Goal: Task Accomplishment & Management: Manage account settings

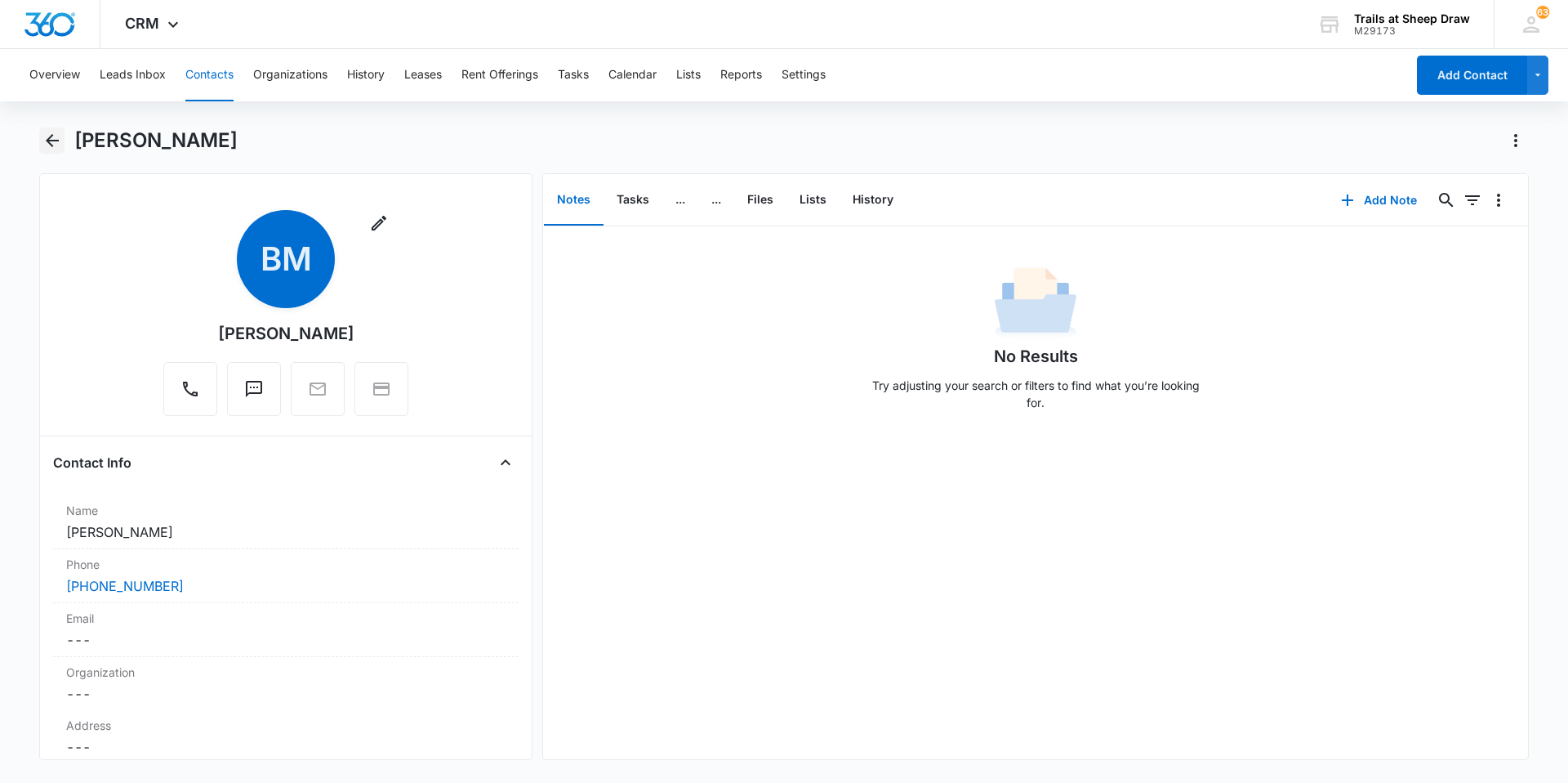
click at [57, 140] on icon "Back" at bounding box center [52, 140] width 13 height 13
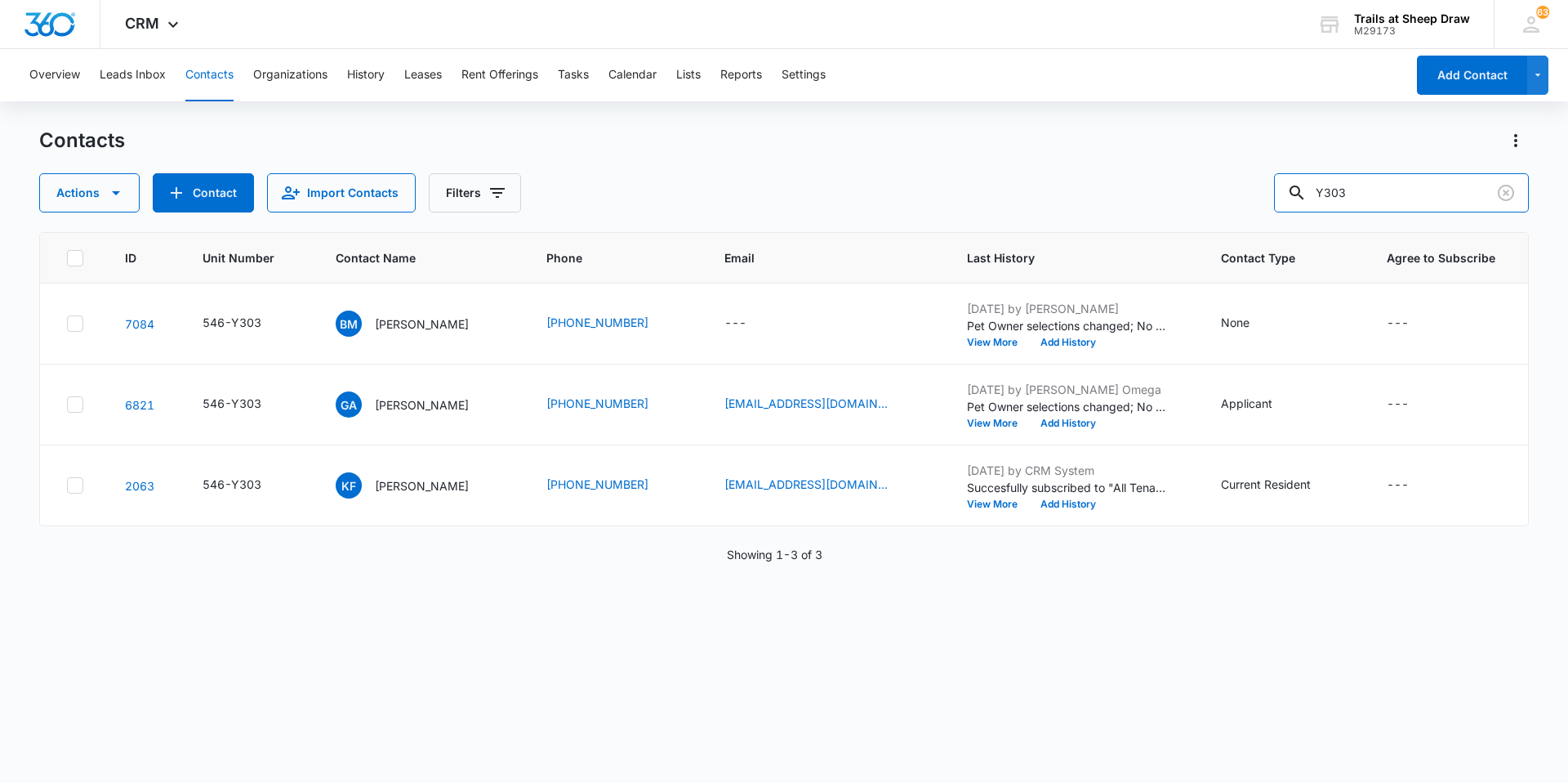
drag, startPoint x: 1391, startPoint y: 192, endPoint x: 1191, endPoint y: 204, distance: 200.4
click at [836, 204] on div "Actions Contact Import Contacts Filters Y303" at bounding box center [784, 193] width 1490 height 39
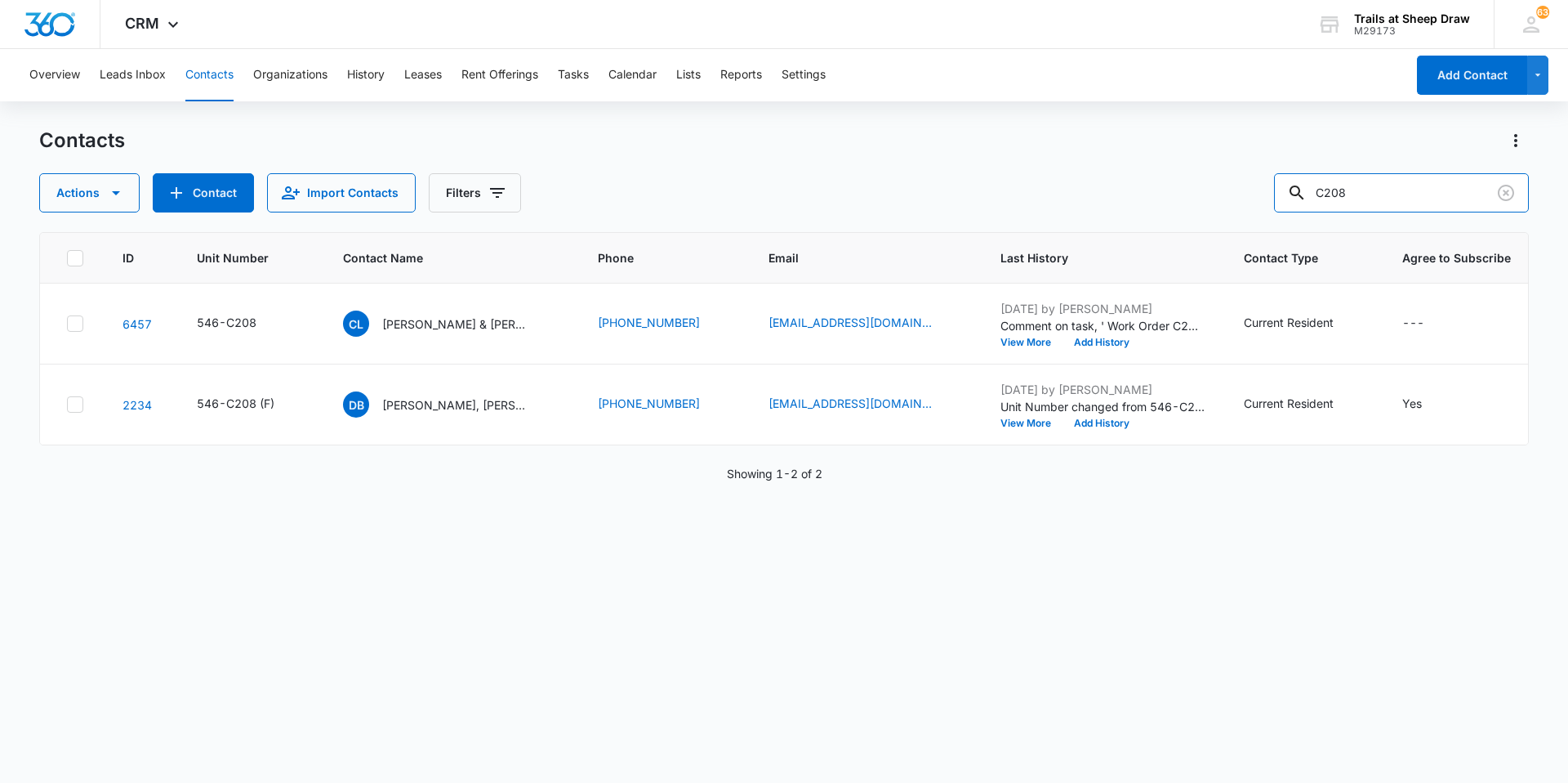
drag, startPoint x: 1430, startPoint y: 207, endPoint x: 1259, endPoint y: 210, distance: 171.0
click at [836, 210] on div "Actions Contact Import Contacts Filters C208" at bounding box center [784, 193] width 1490 height 39
type input "T301"
click at [463, 322] on p "[PERSON_NAME] & [PERSON_NAME]" at bounding box center [454, 324] width 147 height 17
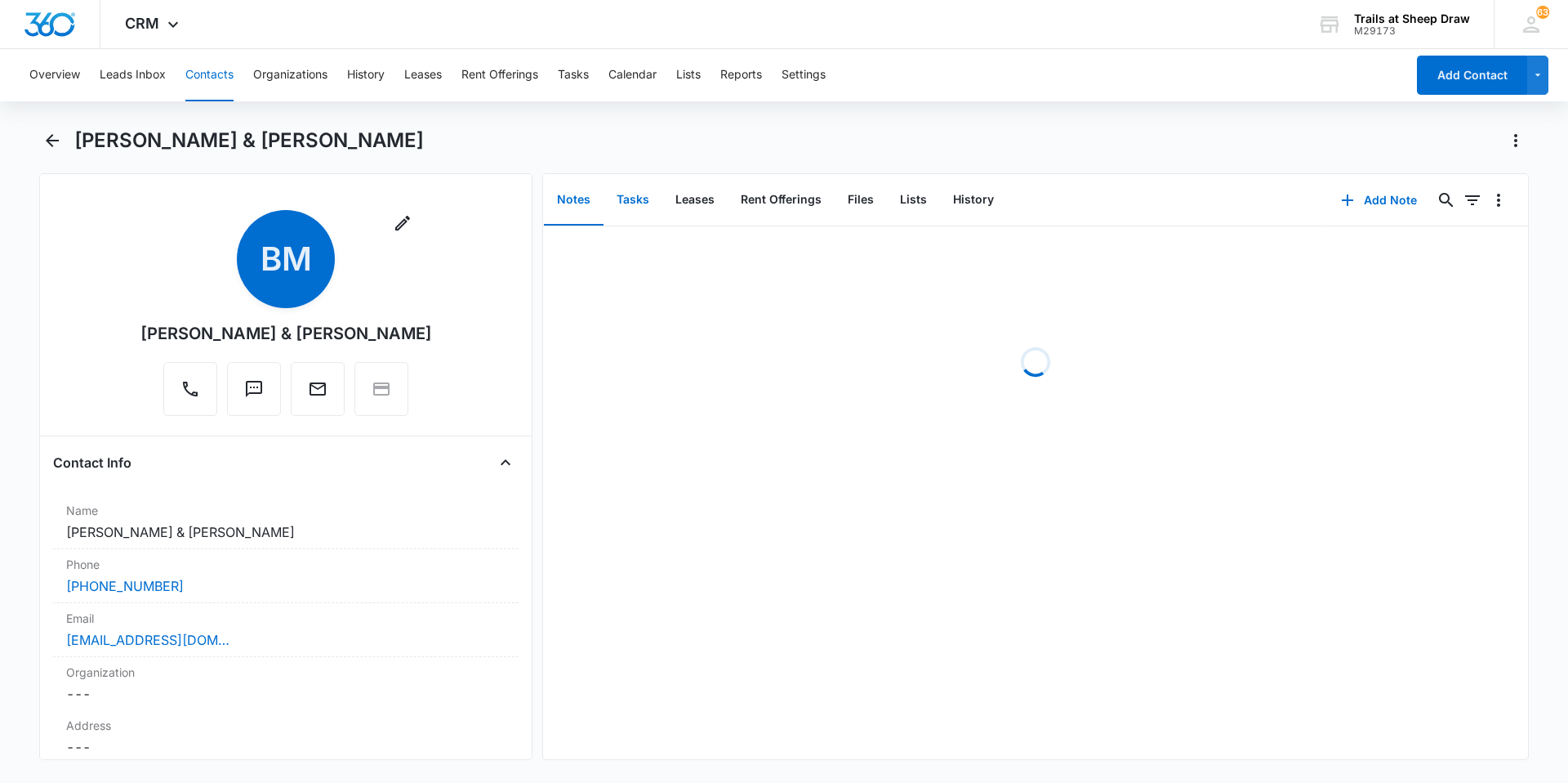
click at [654, 205] on button "Tasks" at bounding box center [633, 200] width 59 height 51
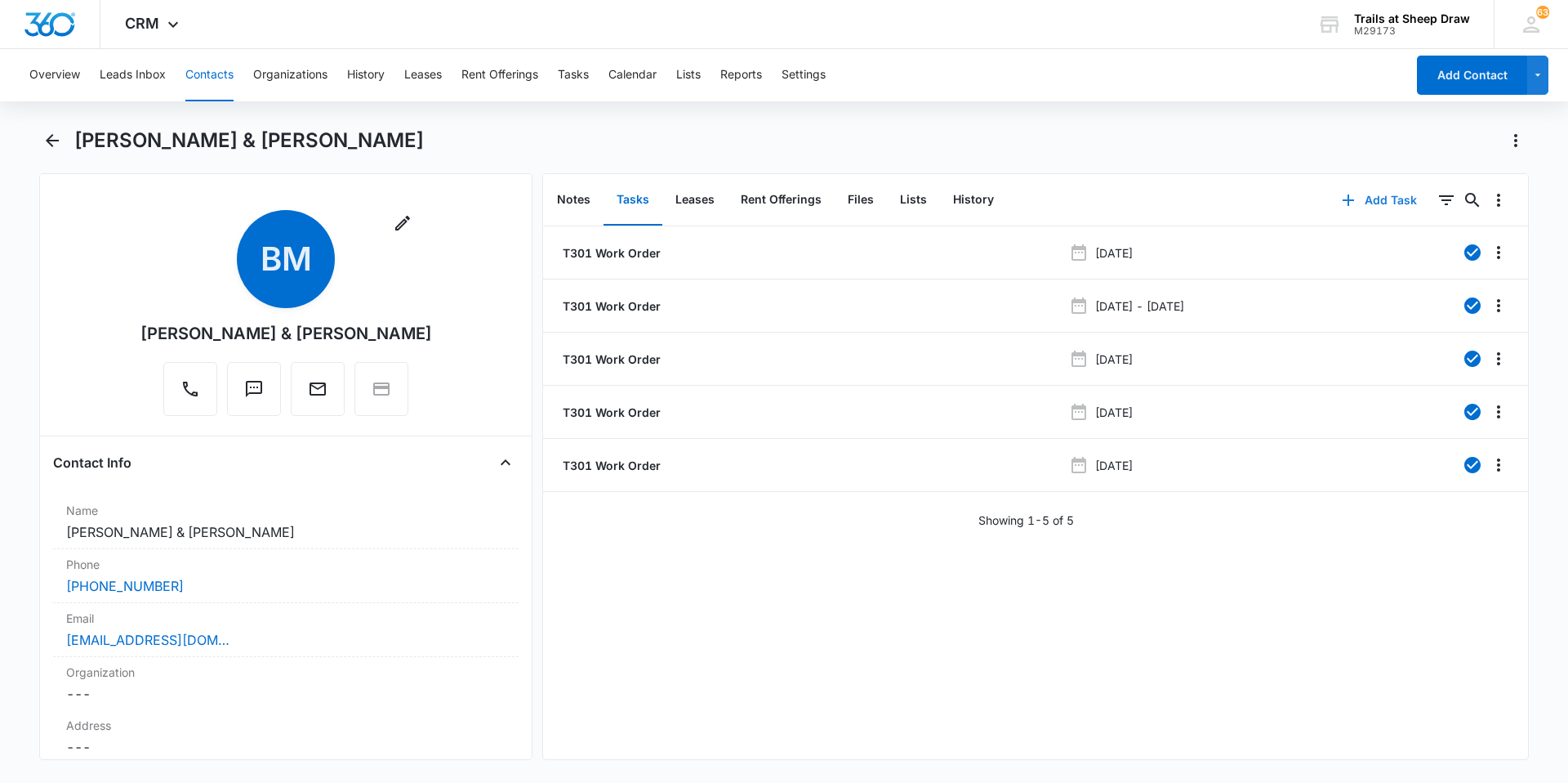
click at [836, 197] on icon "button" at bounding box center [1348, 199] width 19 height 19
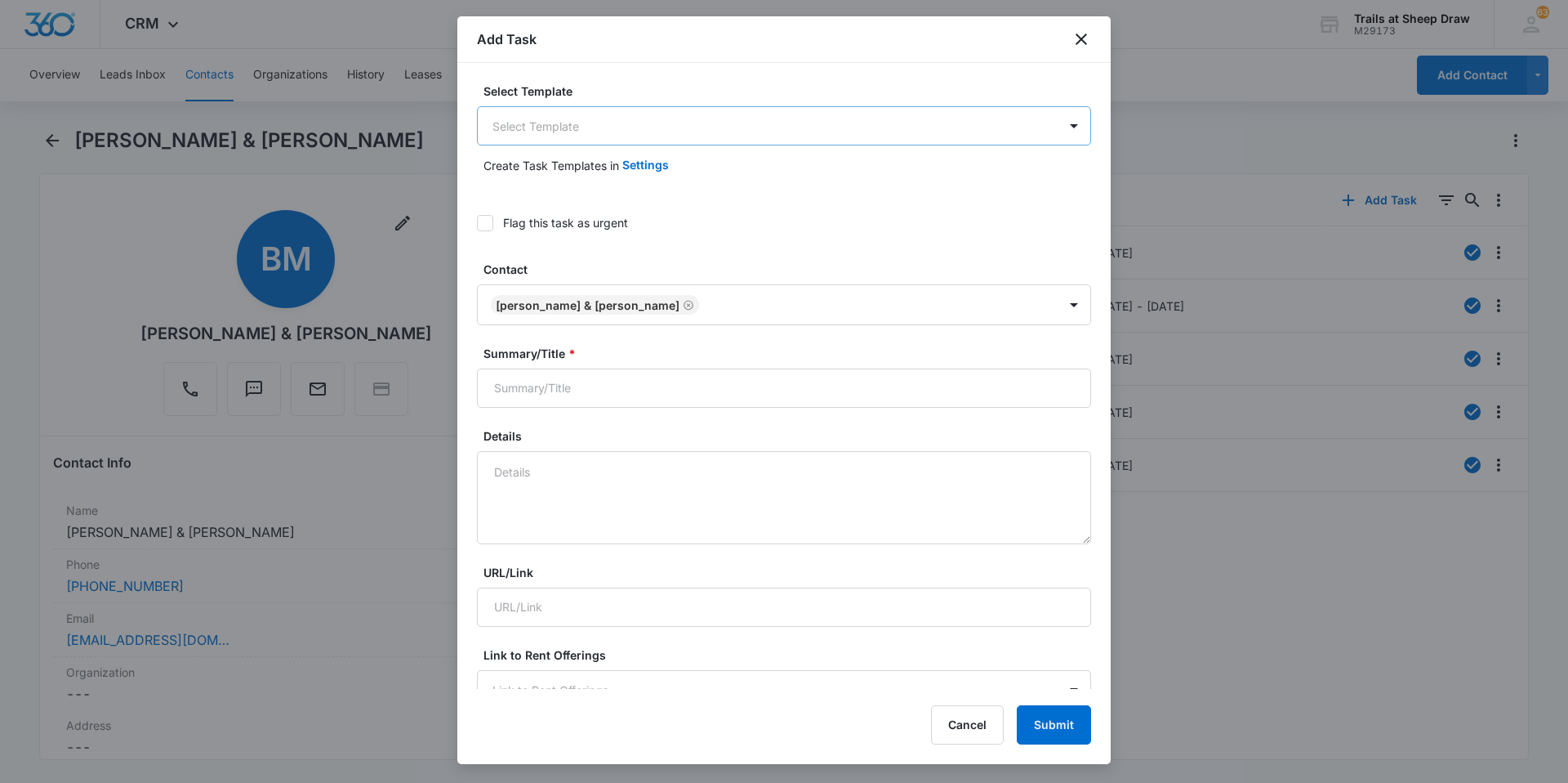
click at [638, 127] on body "CRM Apps Reputation Websites Forms CRM Email Social Content Ads Intelligence Fi…" at bounding box center [784, 391] width 1568 height 783
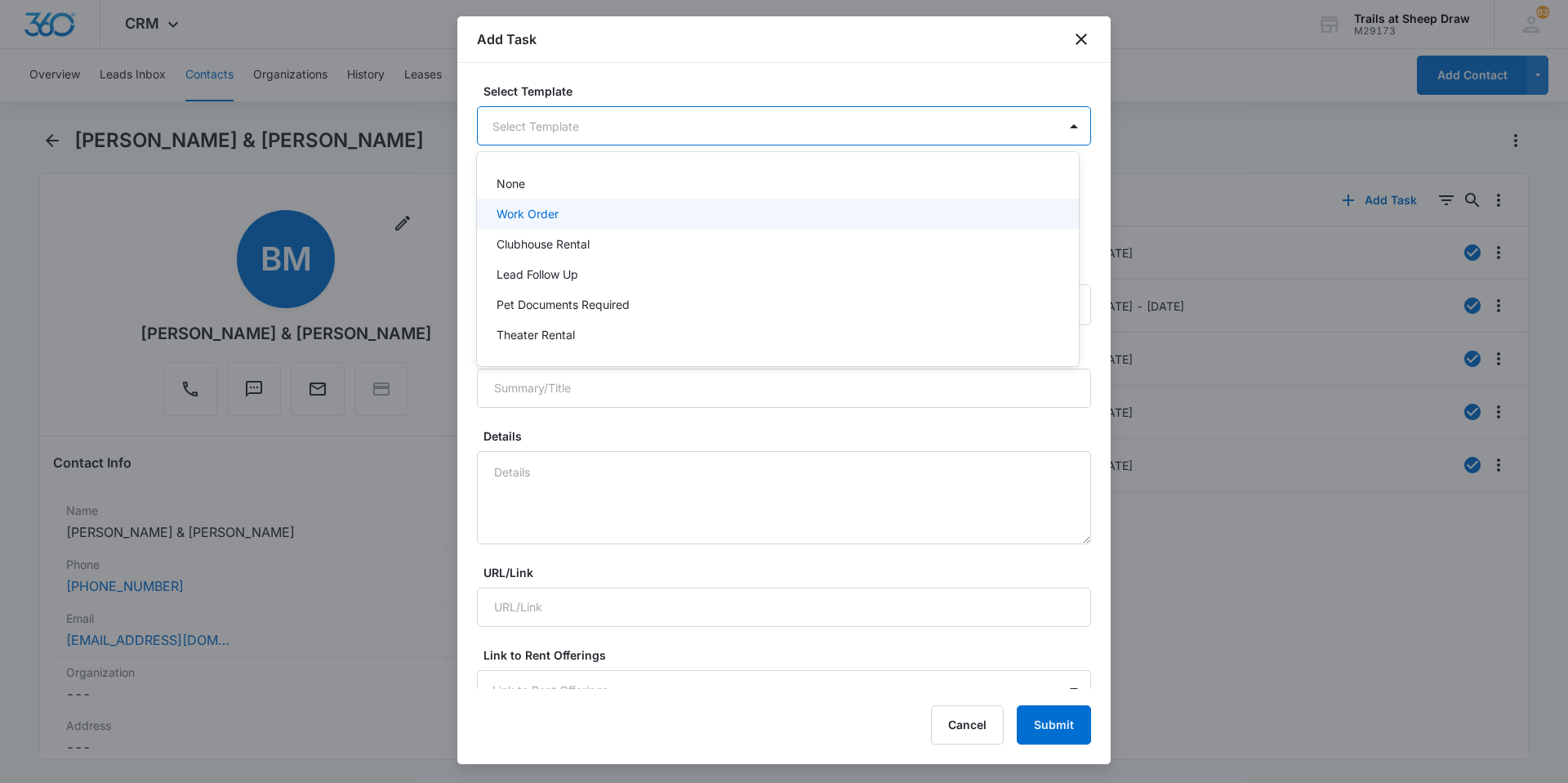
click at [539, 223] on div "Work Order" at bounding box center [778, 214] width 602 height 30
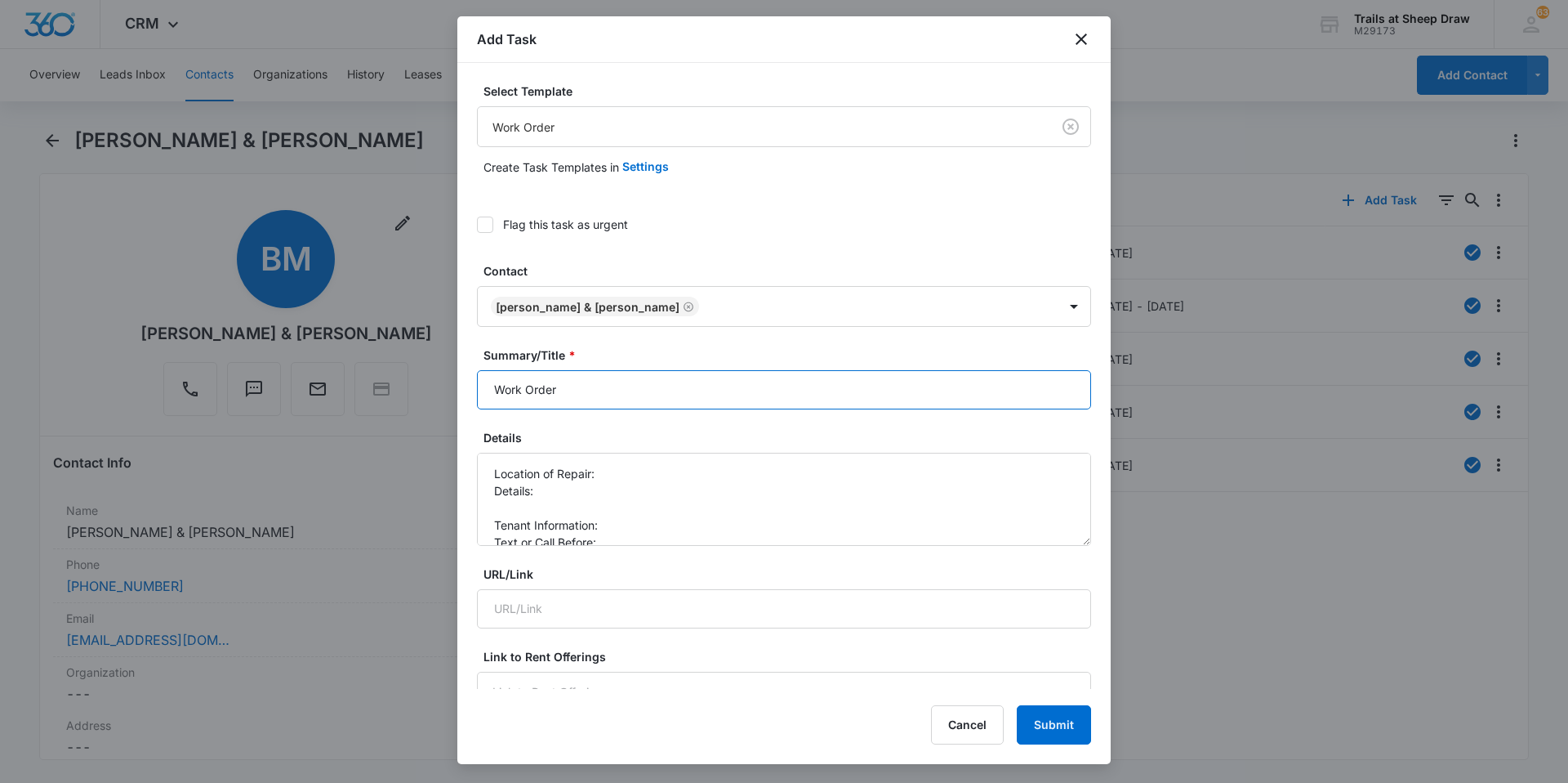
click at [478, 389] on input "Work Order" at bounding box center [784, 389] width 614 height 39
type input "T301 - Work Order"
click at [615, 473] on textarea "Location of Repair: Details: Tenant Information: Text or Call Before:" at bounding box center [784, 499] width 614 height 93
click at [614, 494] on textarea "Location of Repair: Master bath Details: Tenant Information: Text or Call Befor…" at bounding box center [784, 499] width 614 height 93
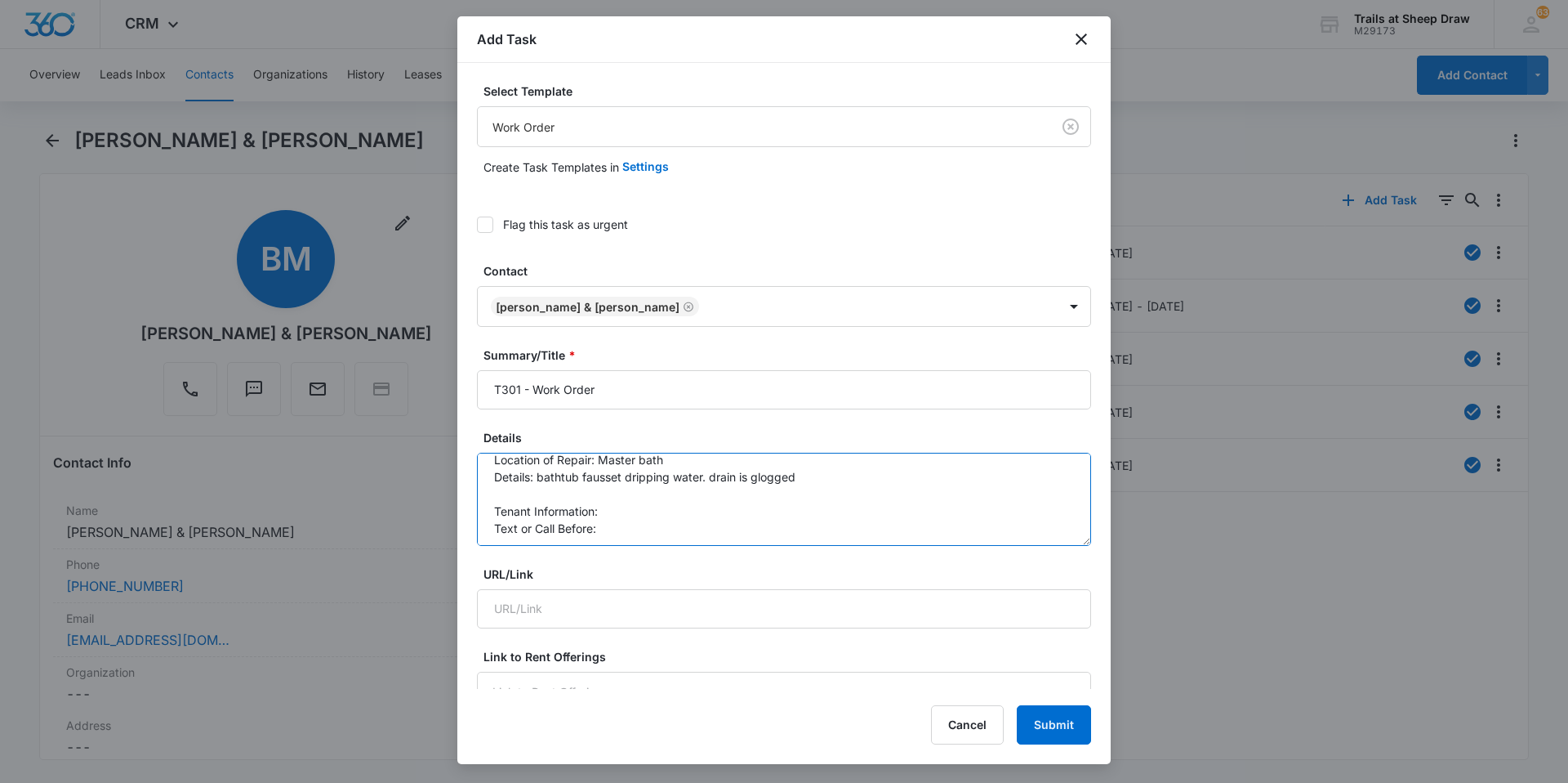
scroll to position [17, 0]
click at [759, 475] on textarea "Location of Repair: Master bath Details: bathtub fausset dripping water. drain …" at bounding box center [784, 499] width 614 height 93
click at [704, 514] on textarea "Location of Repair: Master bath Details: bathtub fausset dripping water. drain …" at bounding box center [784, 499] width 614 height 93
click at [673, 526] on textarea "Location of Repair: Master bath Details: bathtub fausset dripping water. drain …" at bounding box center [784, 499] width 614 height 93
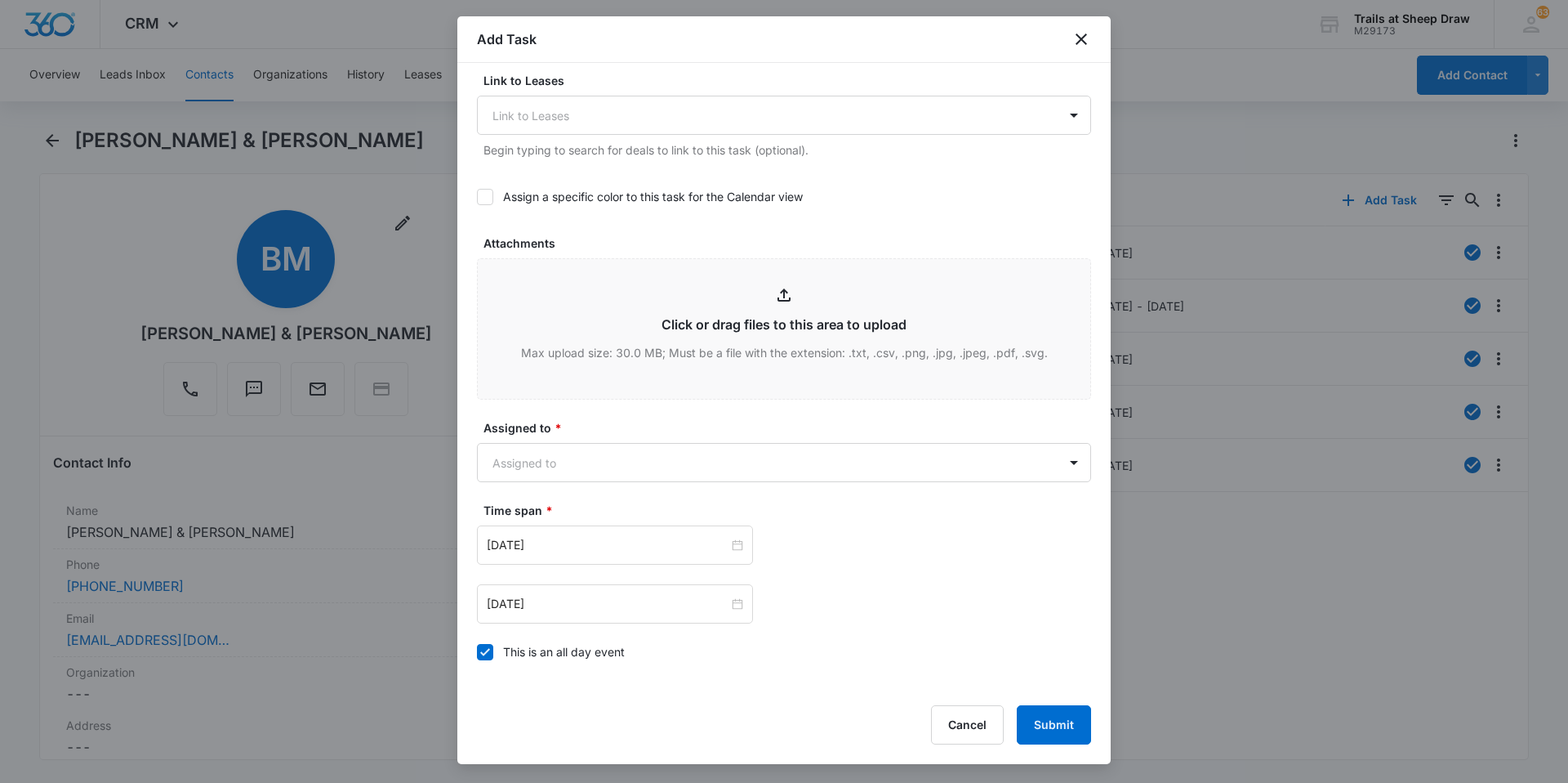
scroll to position [736, 0]
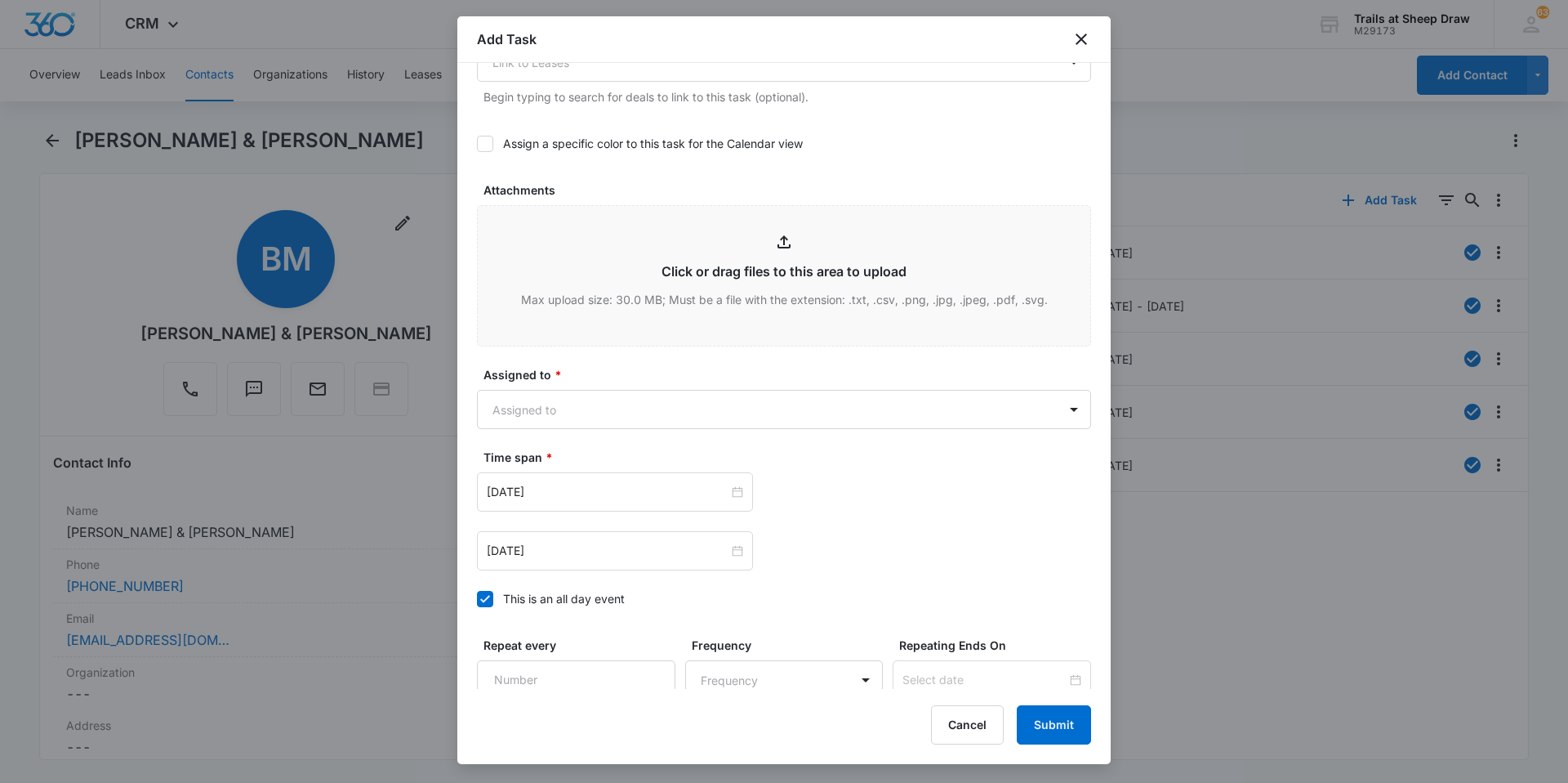
type textarea "Location of Repair: Master bath Details: bathtub fausset dripping water. drain …"
drag, startPoint x: 614, startPoint y: 386, endPoint x: 605, endPoint y: 394, distance: 12.0
click at [605, 394] on div "Assigned to * Assigned to" at bounding box center [784, 397] width 614 height 63
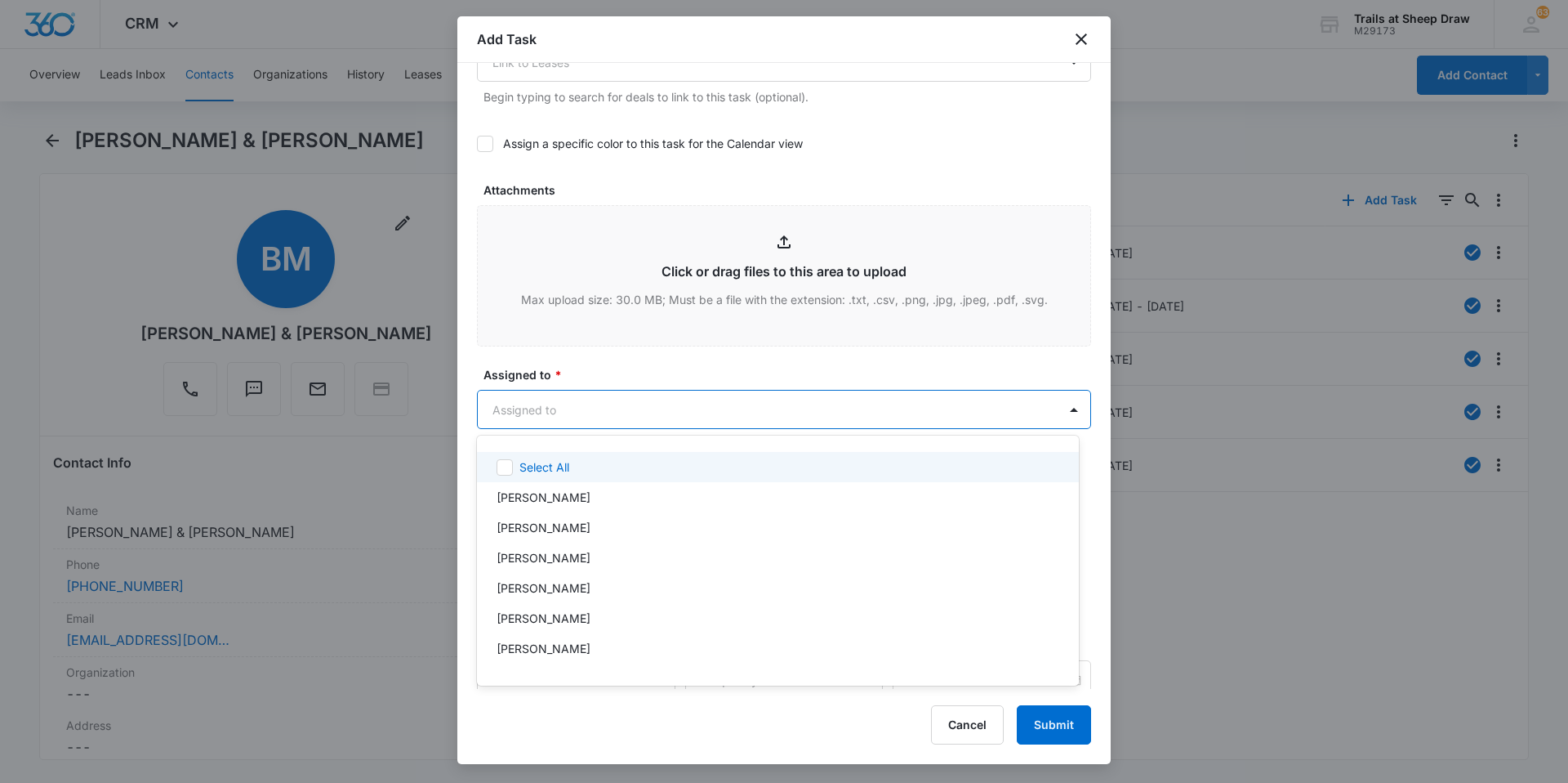
click at [600, 411] on body "CRM Apps Reputation Websites Forms CRM Email Social Content Ads Intelligence Fi…" at bounding box center [784, 391] width 1568 height 783
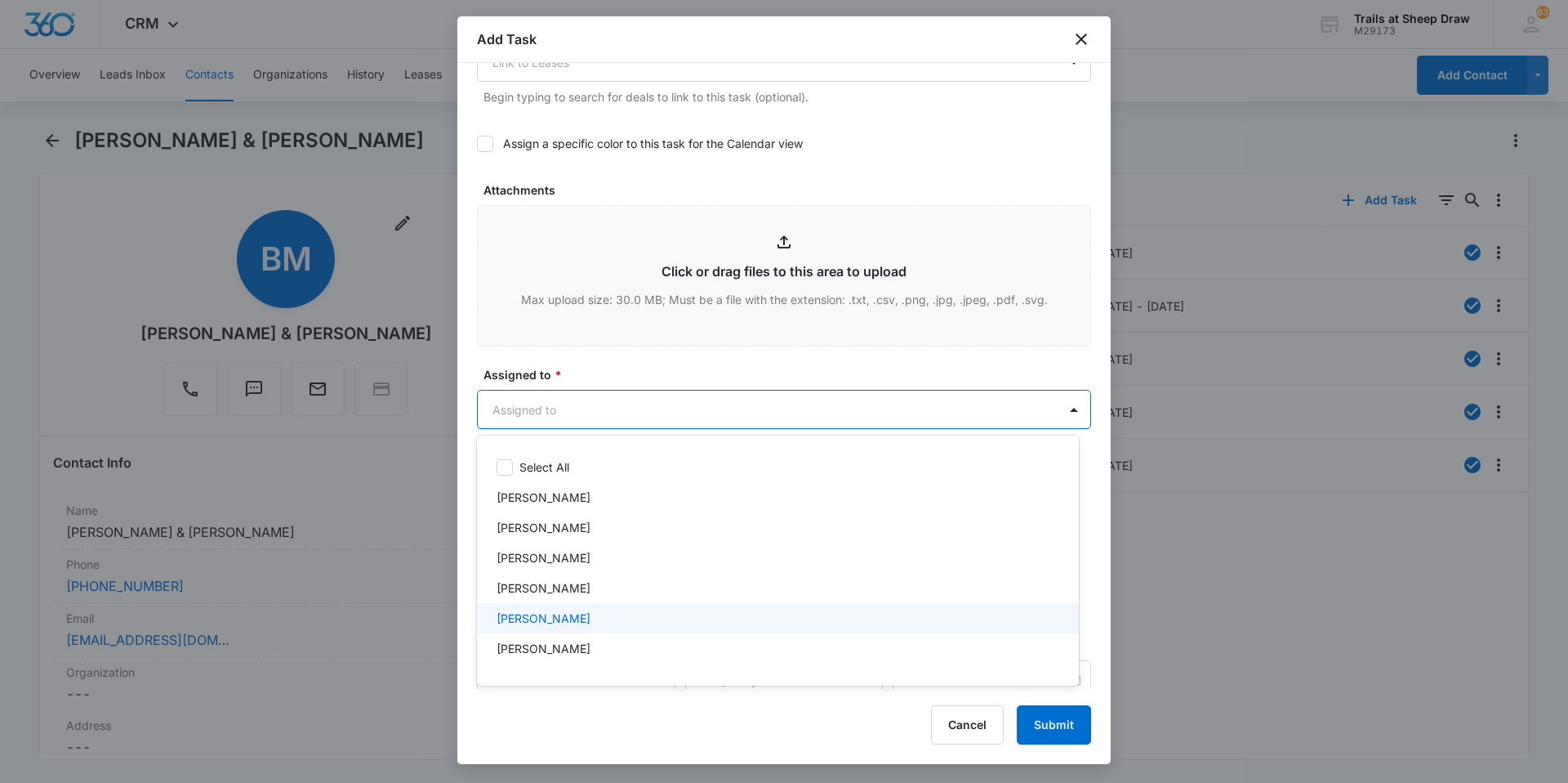
click at [574, 527] on p "[PERSON_NAME]" at bounding box center [543, 618] width 94 height 17
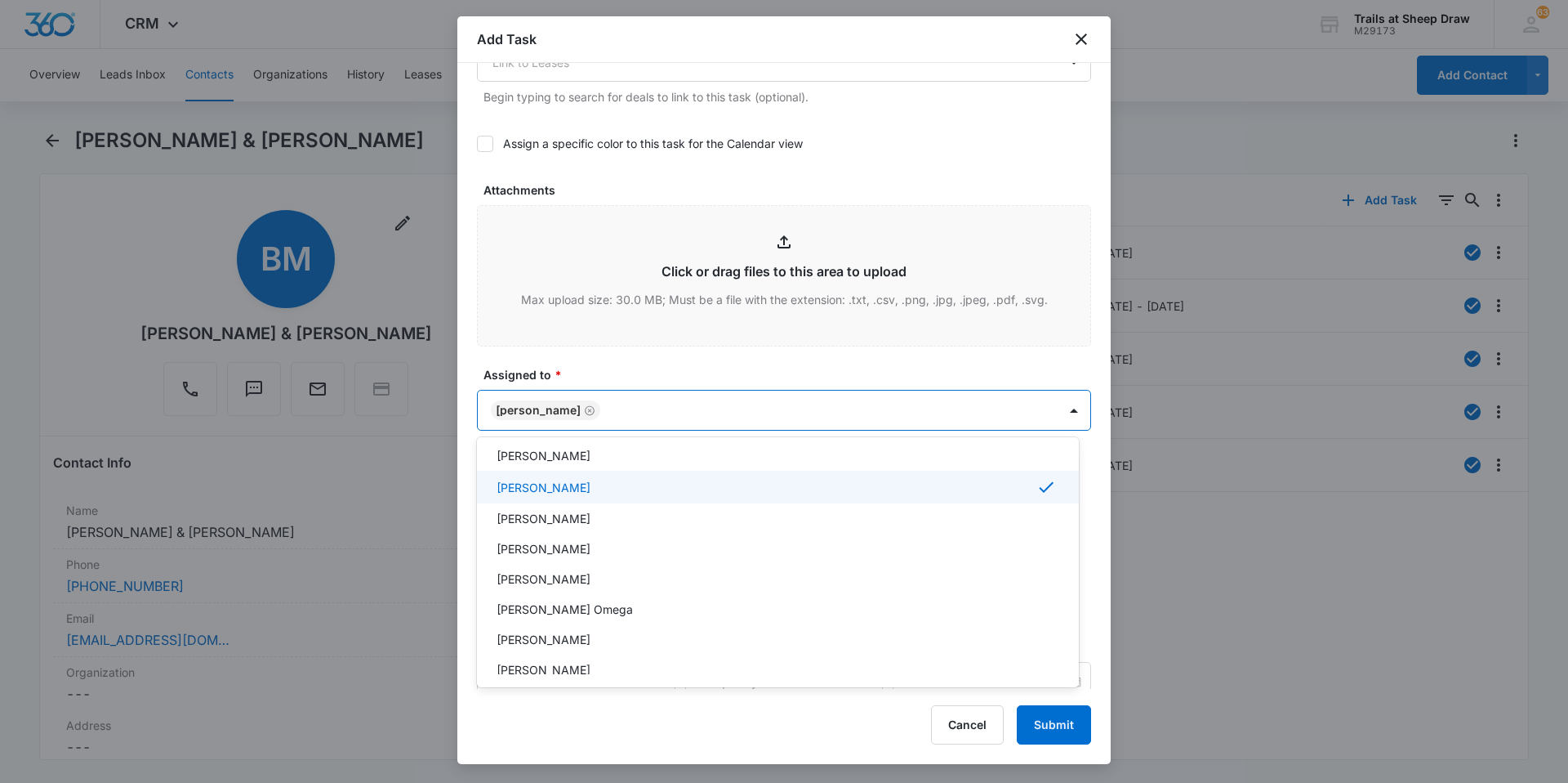
scroll to position [163, 0]
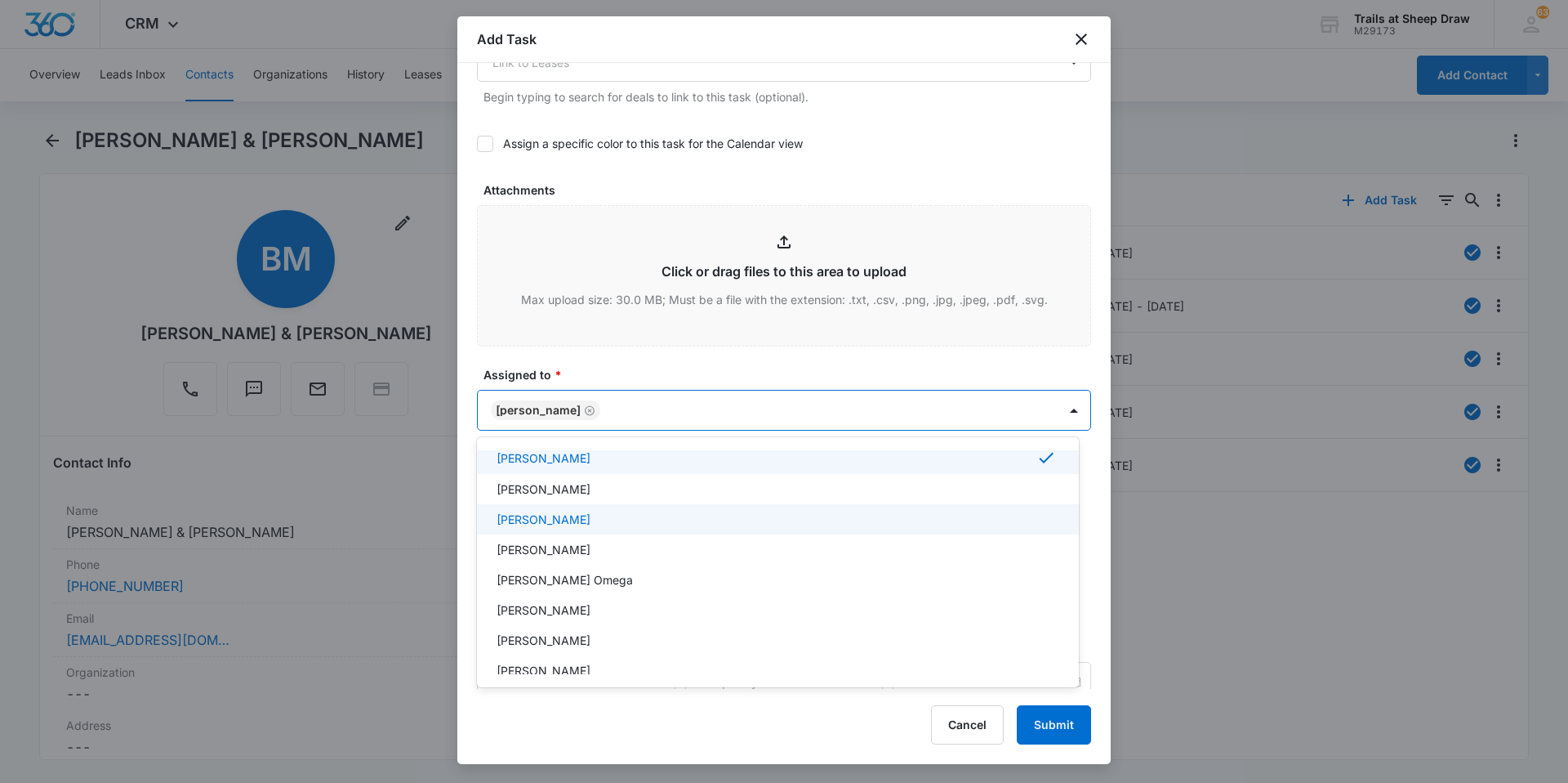
click at [590, 524] on p "[PERSON_NAME]" at bounding box center [543, 519] width 94 height 17
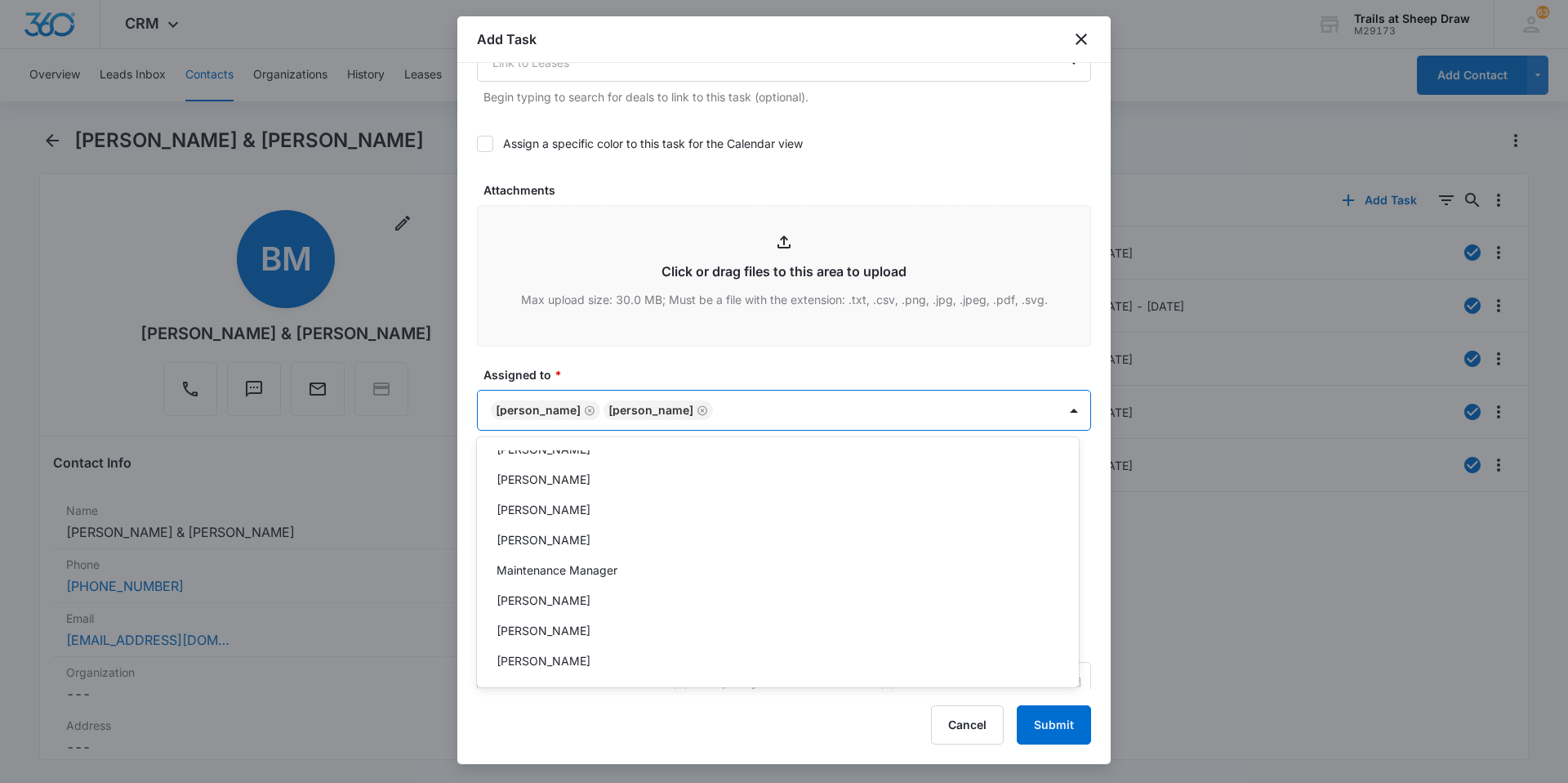
scroll to position [392, 0]
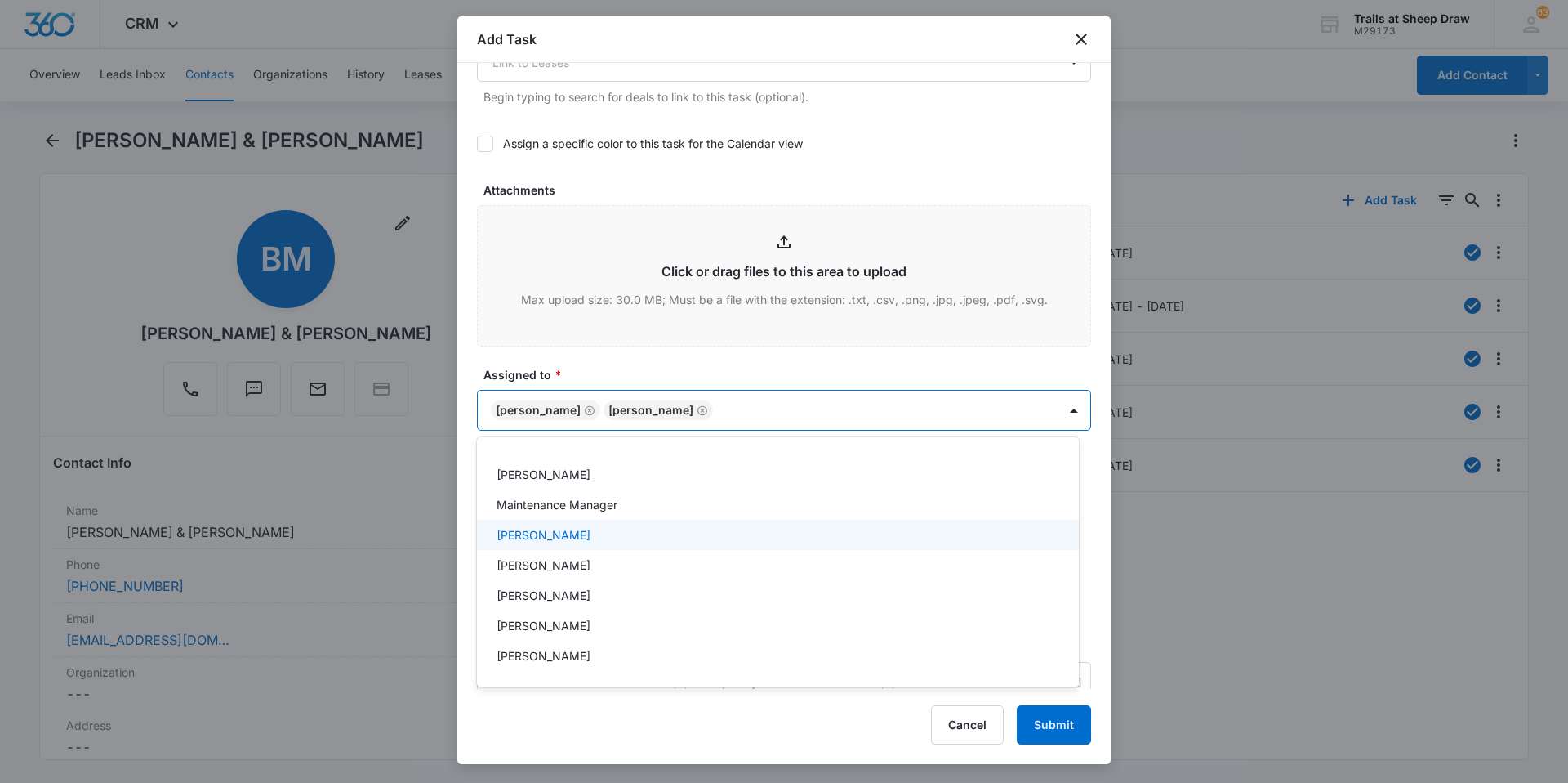
click at [616, 527] on div "[PERSON_NAME]" at bounding box center [778, 535] width 602 height 30
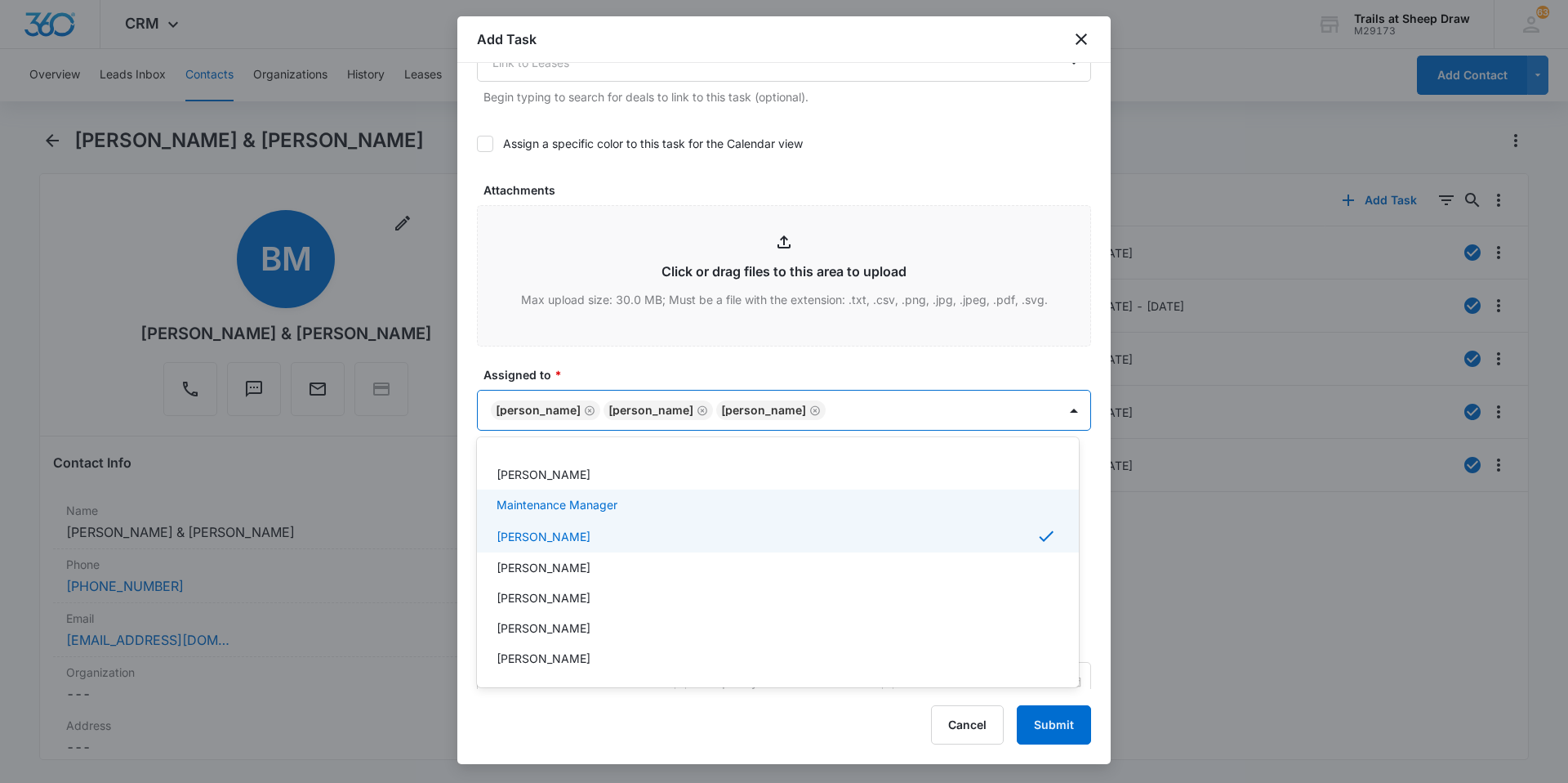
click at [693, 358] on div at bounding box center [784, 391] width 1568 height 783
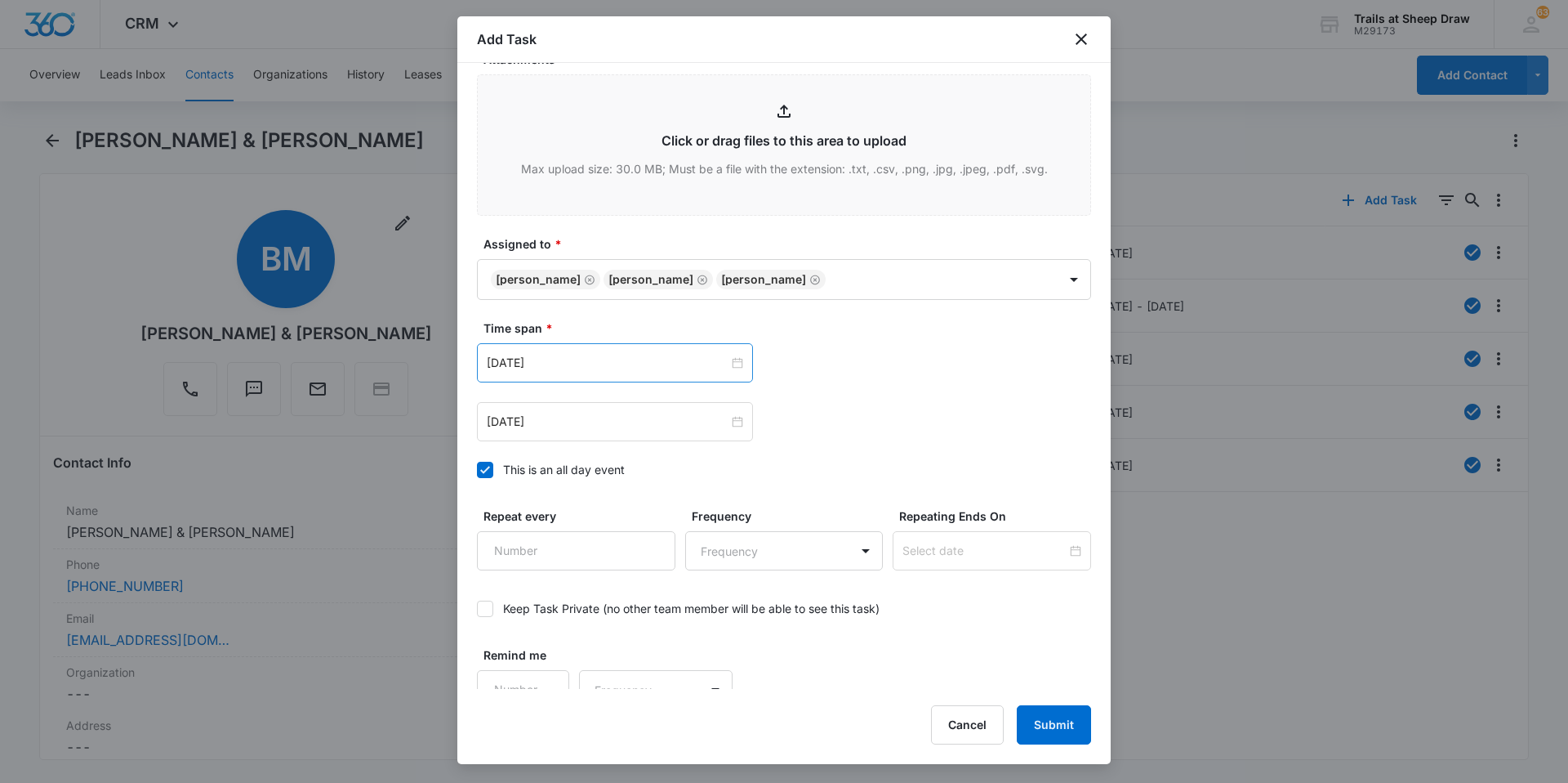
scroll to position [887, 0]
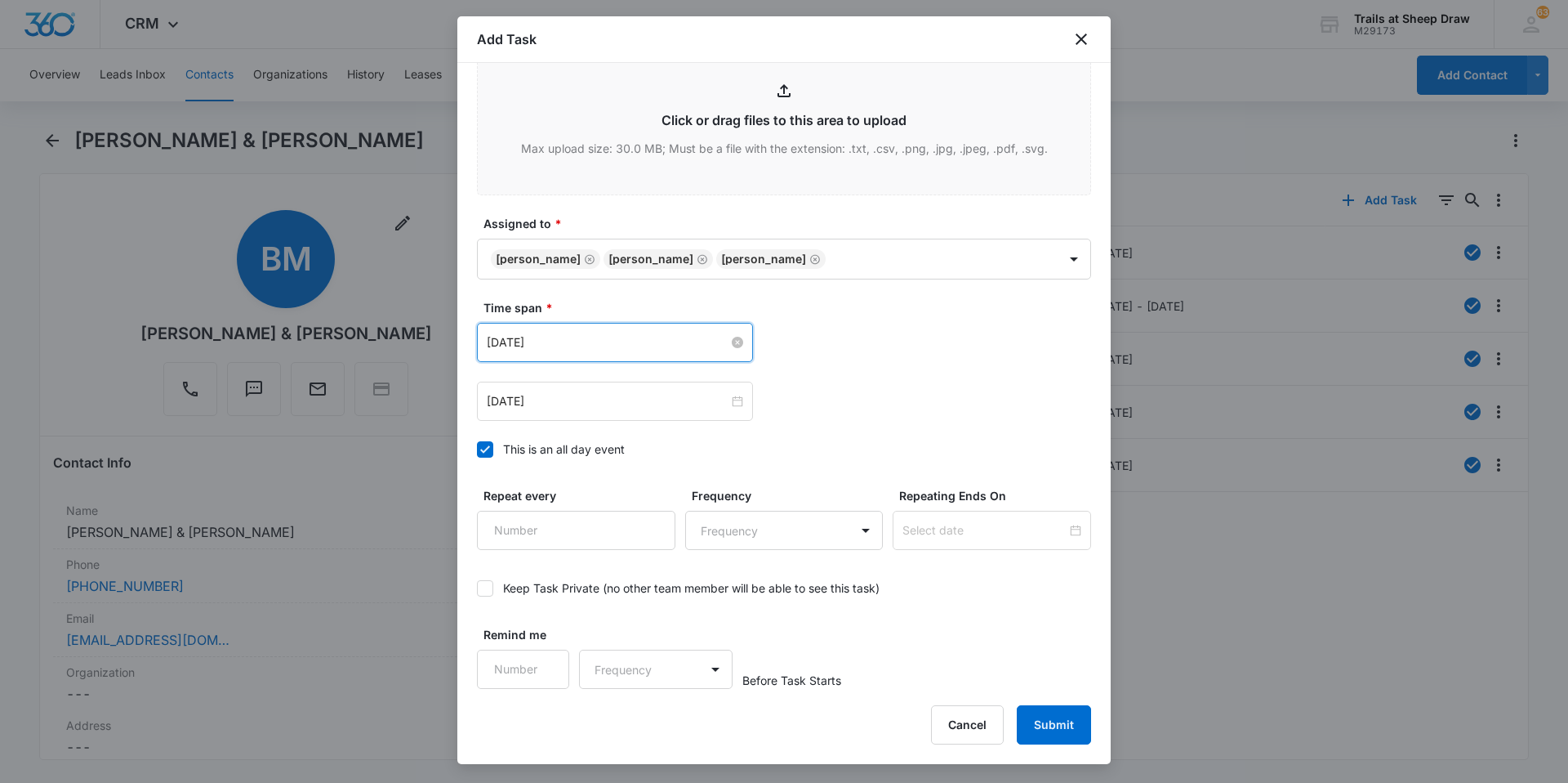
click at [564, 340] on input "[DATE]" at bounding box center [608, 342] width 241 height 18
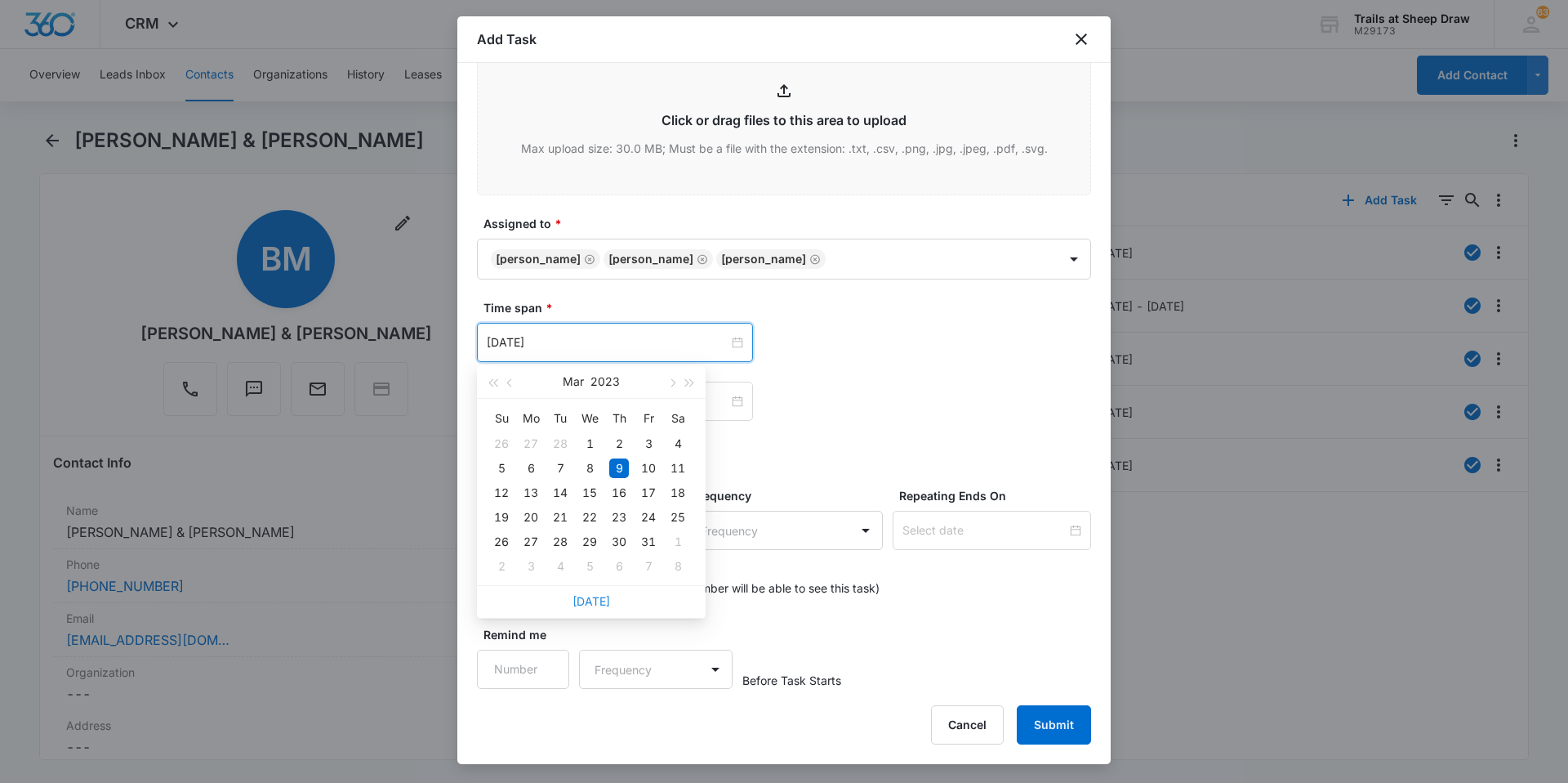
click at [591, 527] on link "[DATE]" at bounding box center [591, 601] width 38 height 14
type input "[DATE]"
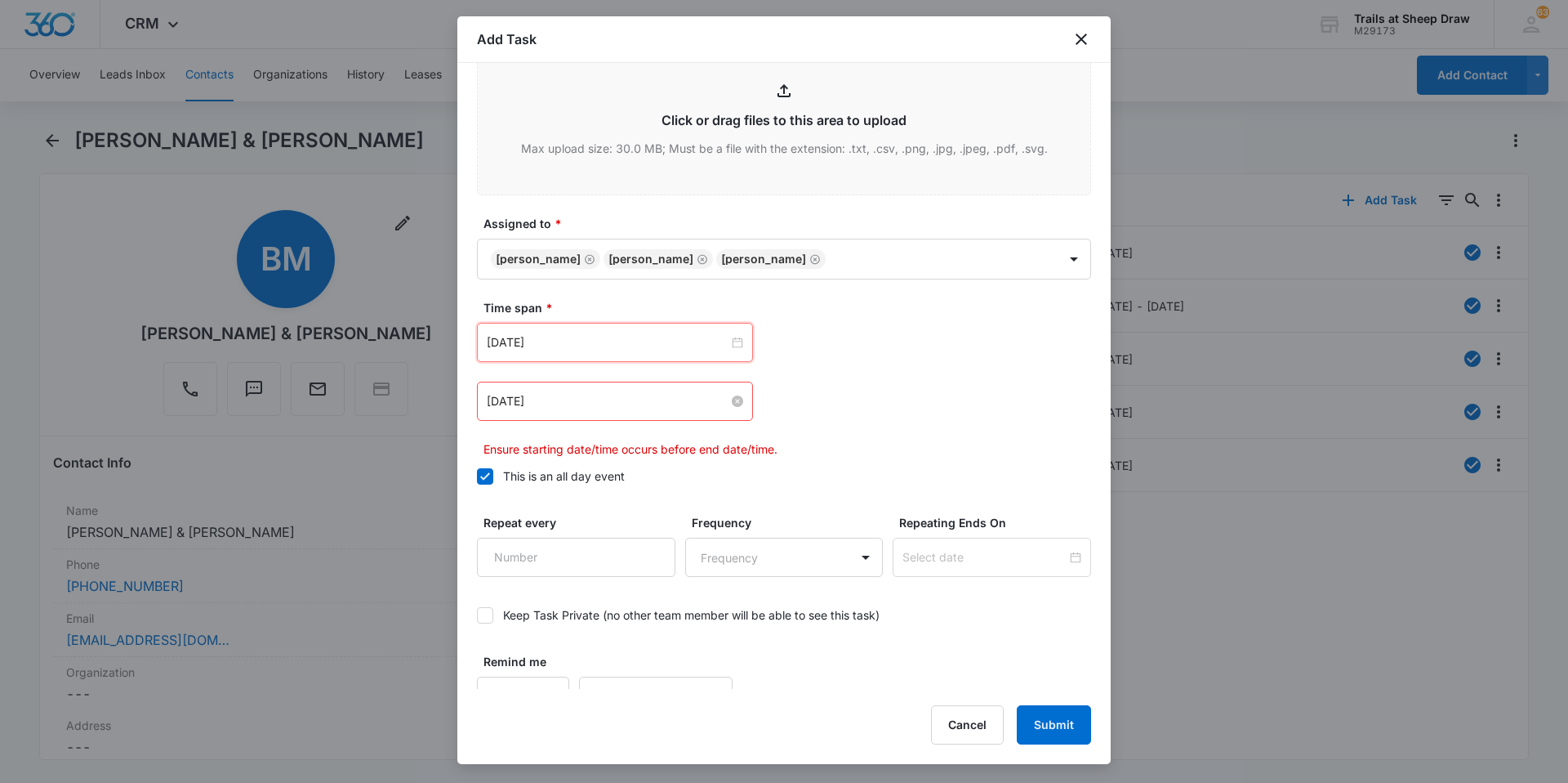
click at [636, 405] on input "[DATE]" at bounding box center [608, 400] width 241 height 18
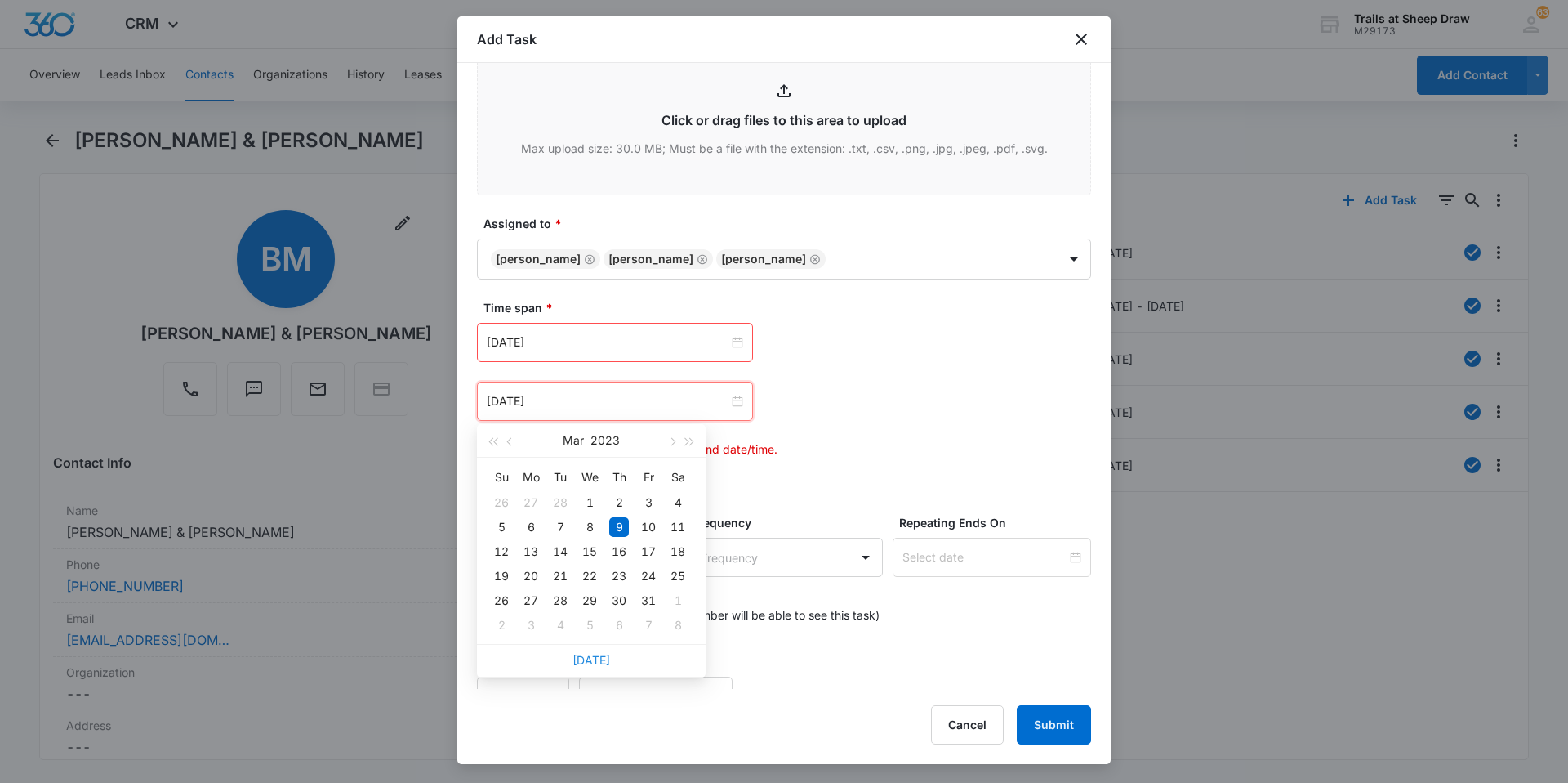
click at [591, 527] on link "[DATE]" at bounding box center [591, 660] width 38 height 14
type input "[DATE]"
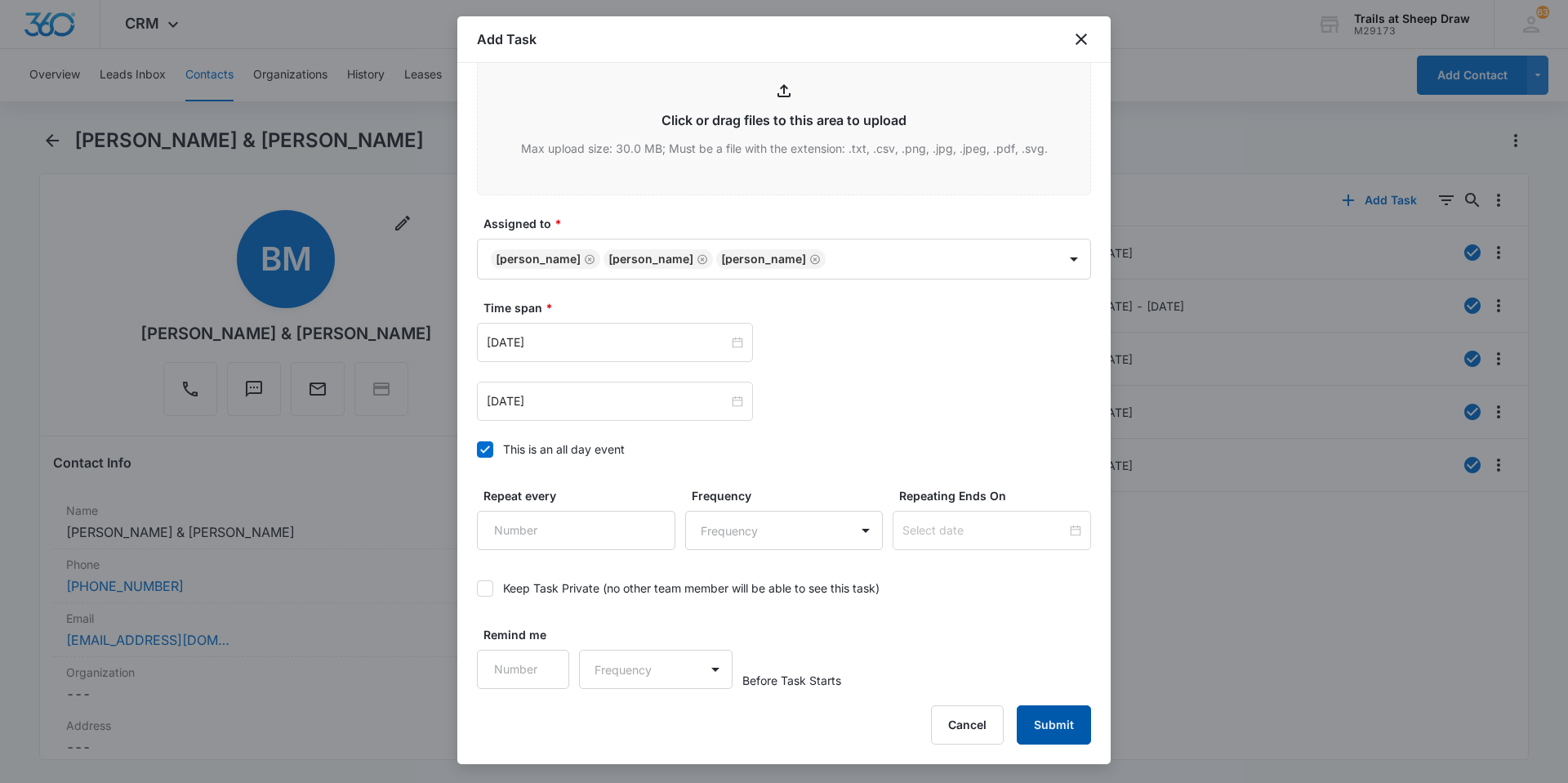
click at [836, 527] on button "Submit" at bounding box center [1054, 725] width 74 height 39
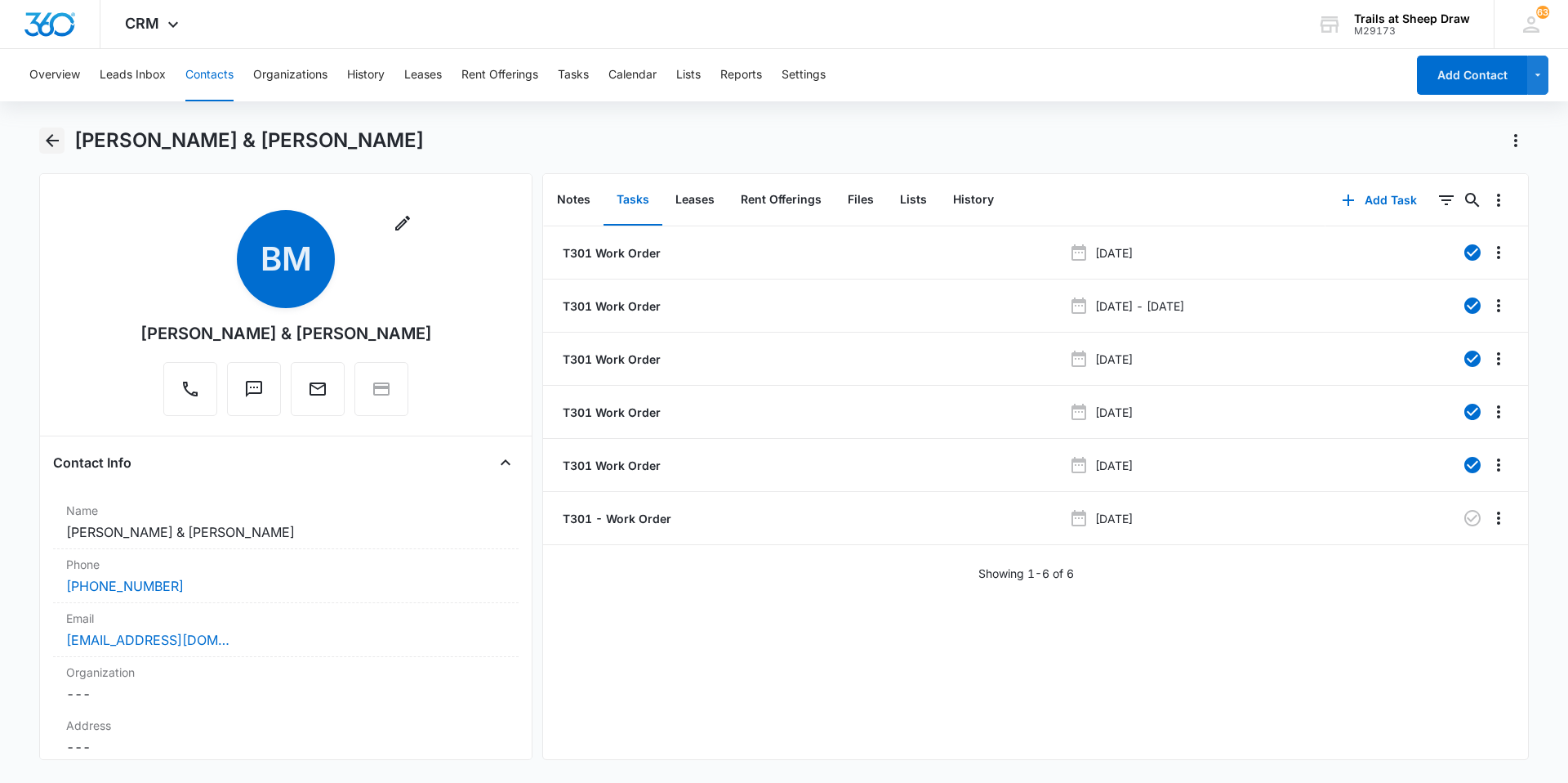
click at [50, 152] on button "Back" at bounding box center [52, 140] width 25 height 26
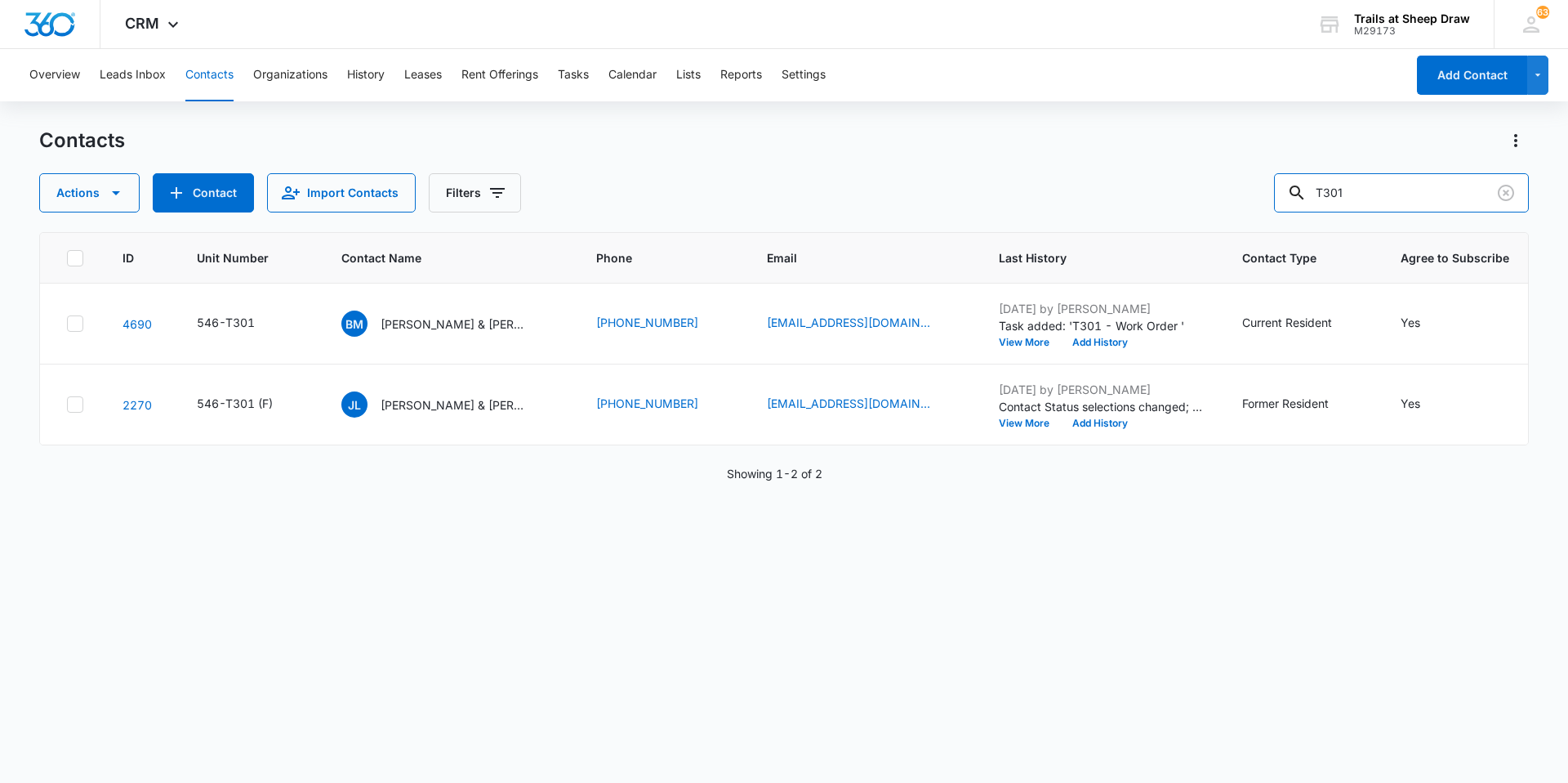
drag, startPoint x: 1366, startPoint y: 200, endPoint x: 1190, endPoint y: 198, distance: 176.0
click at [836, 198] on div "Actions Contact Import Contacts Filters T301" at bounding box center [784, 193] width 1490 height 39
type input "A206"
click at [446, 325] on p "[PERSON_NAME] & [PERSON_NAME]" at bounding box center [456, 324] width 147 height 17
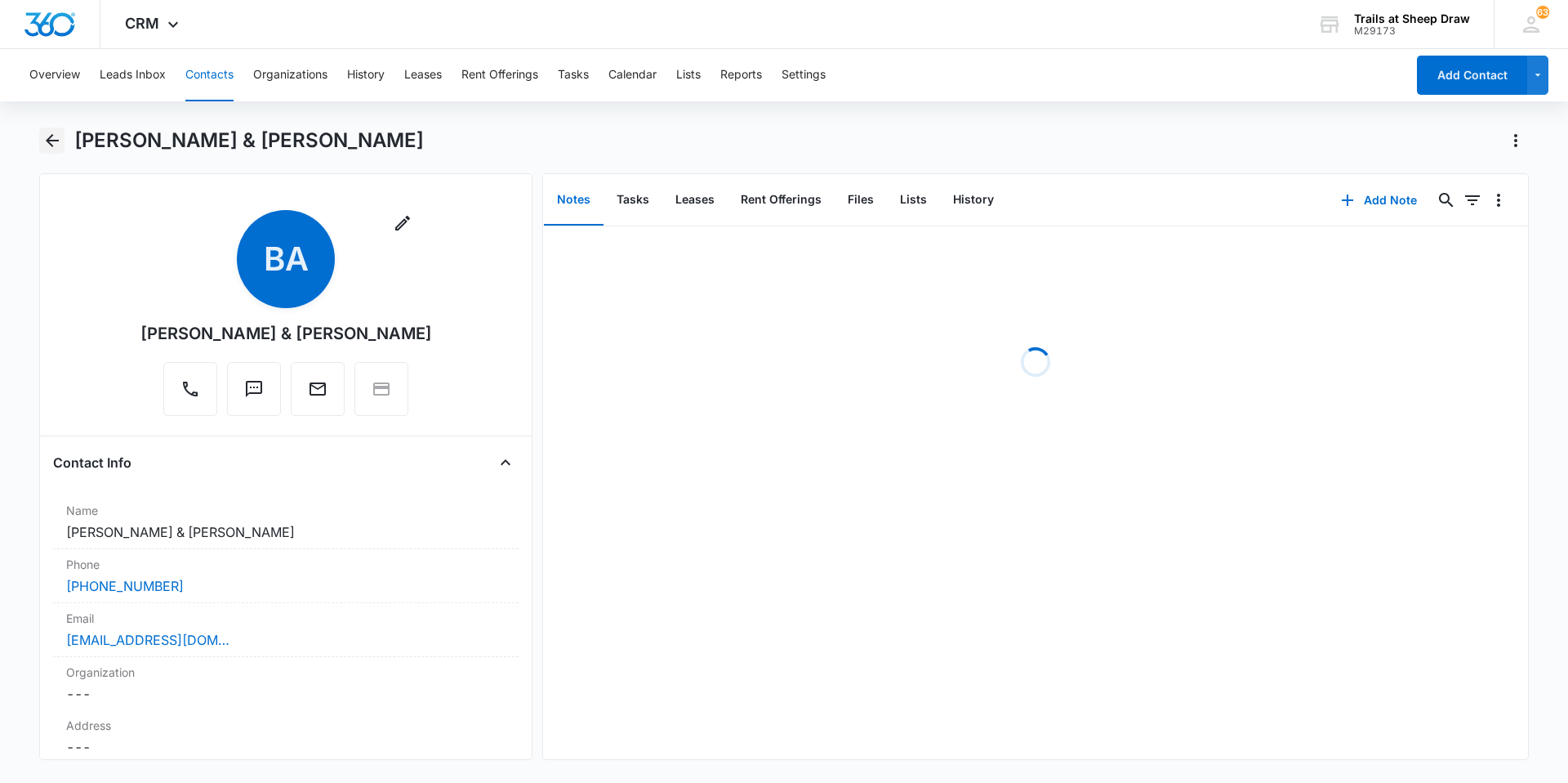
click at [47, 144] on icon "Back" at bounding box center [52, 140] width 19 height 19
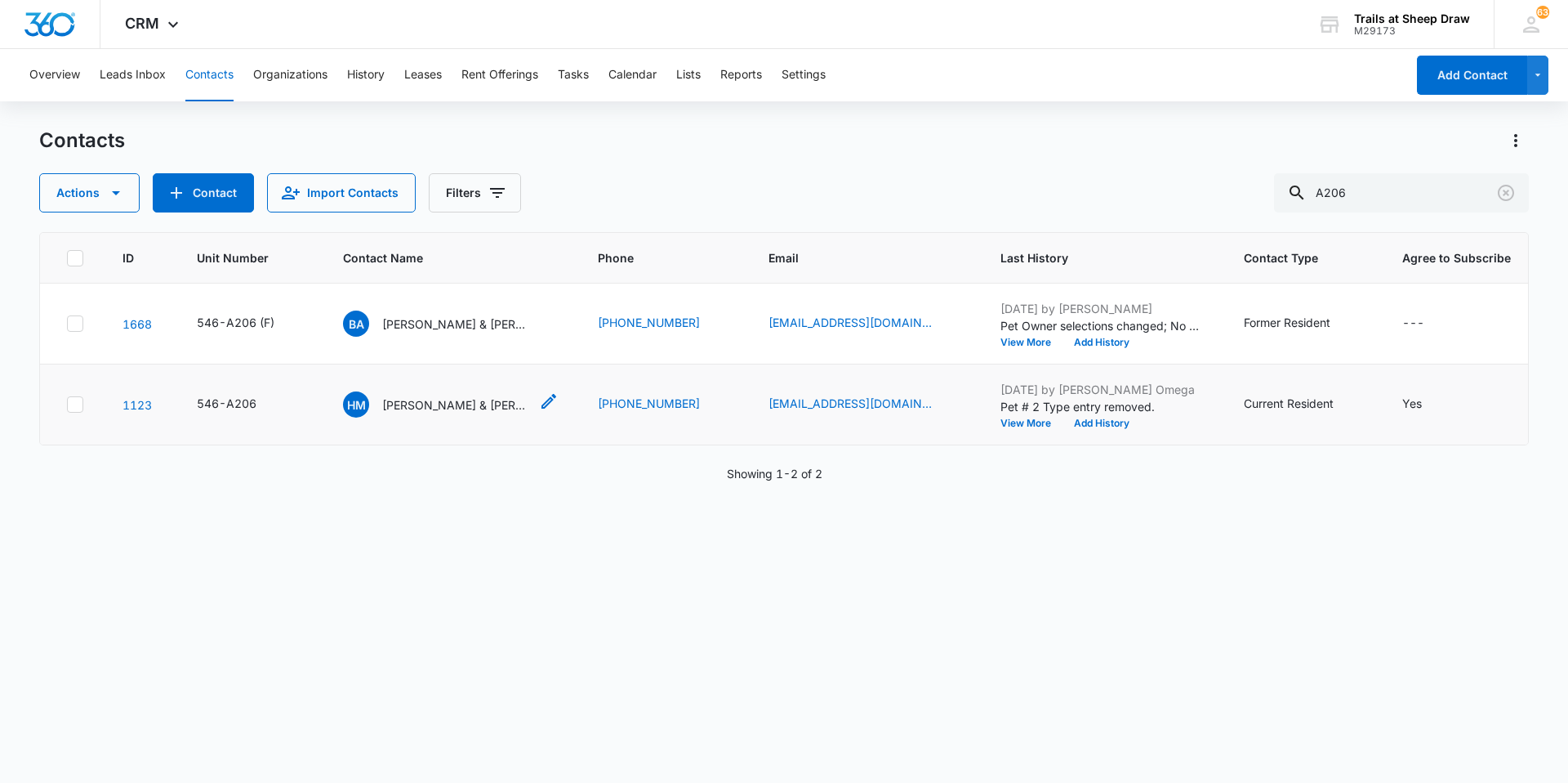
click at [467, 411] on p "[PERSON_NAME] & [PERSON_NAME]" at bounding box center [456, 405] width 147 height 17
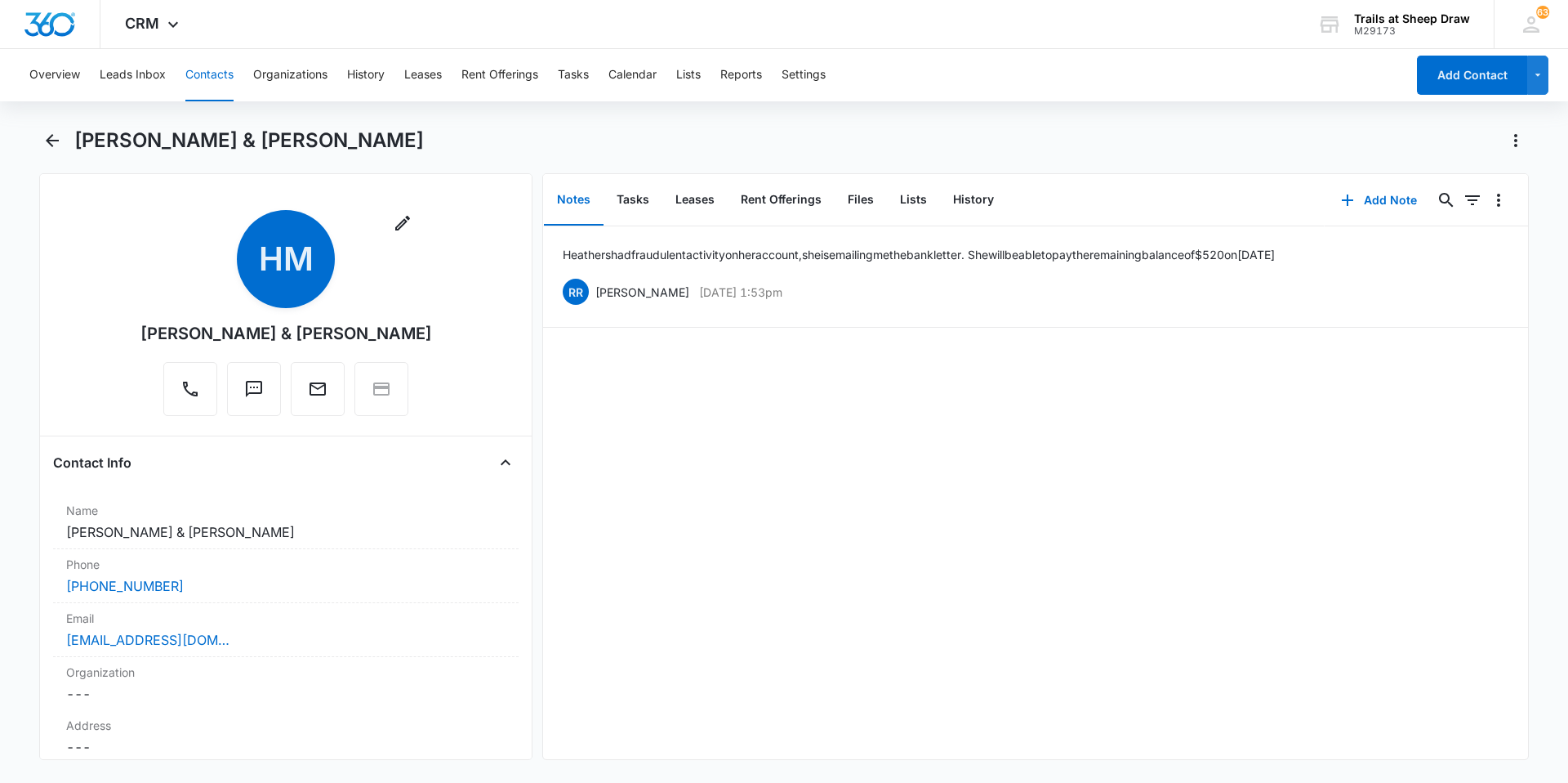
drag, startPoint x: 441, startPoint y: 328, endPoint x: 126, endPoint y: 326, distance: 315.0
click at [126, 326] on div "Remove HM [PERSON_NAME] & [PERSON_NAME]" at bounding box center [285, 317] width 465 height 213
copy div "[PERSON_NAME] & [PERSON_NAME]"
click at [836, 202] on button "Files" at bounding box center [861, 200] width 52 height 51
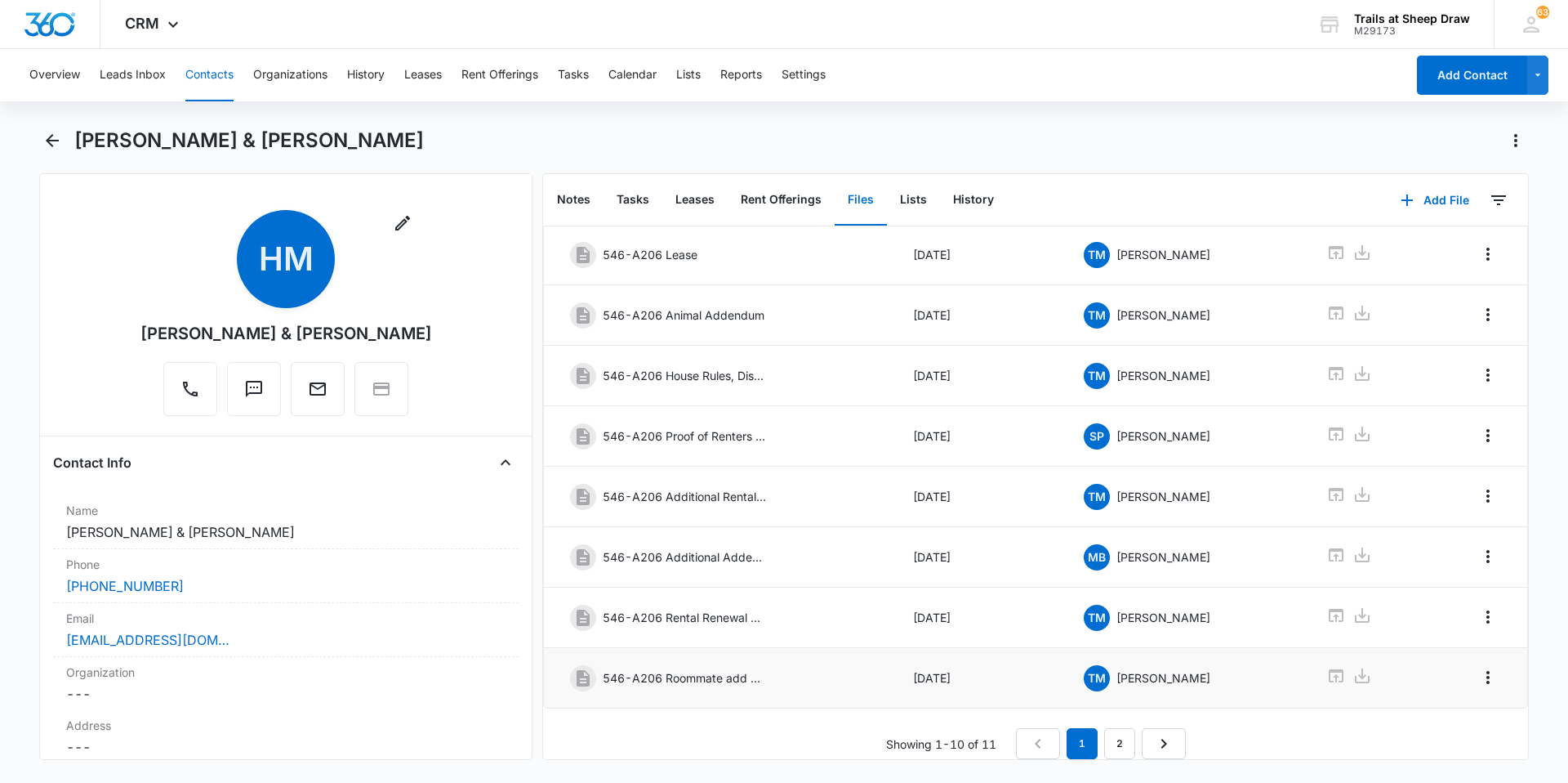
scroll to position [219, 0]
click at [836, 527] on link "2" at bounding box center [1120, 743] width 31 height 31
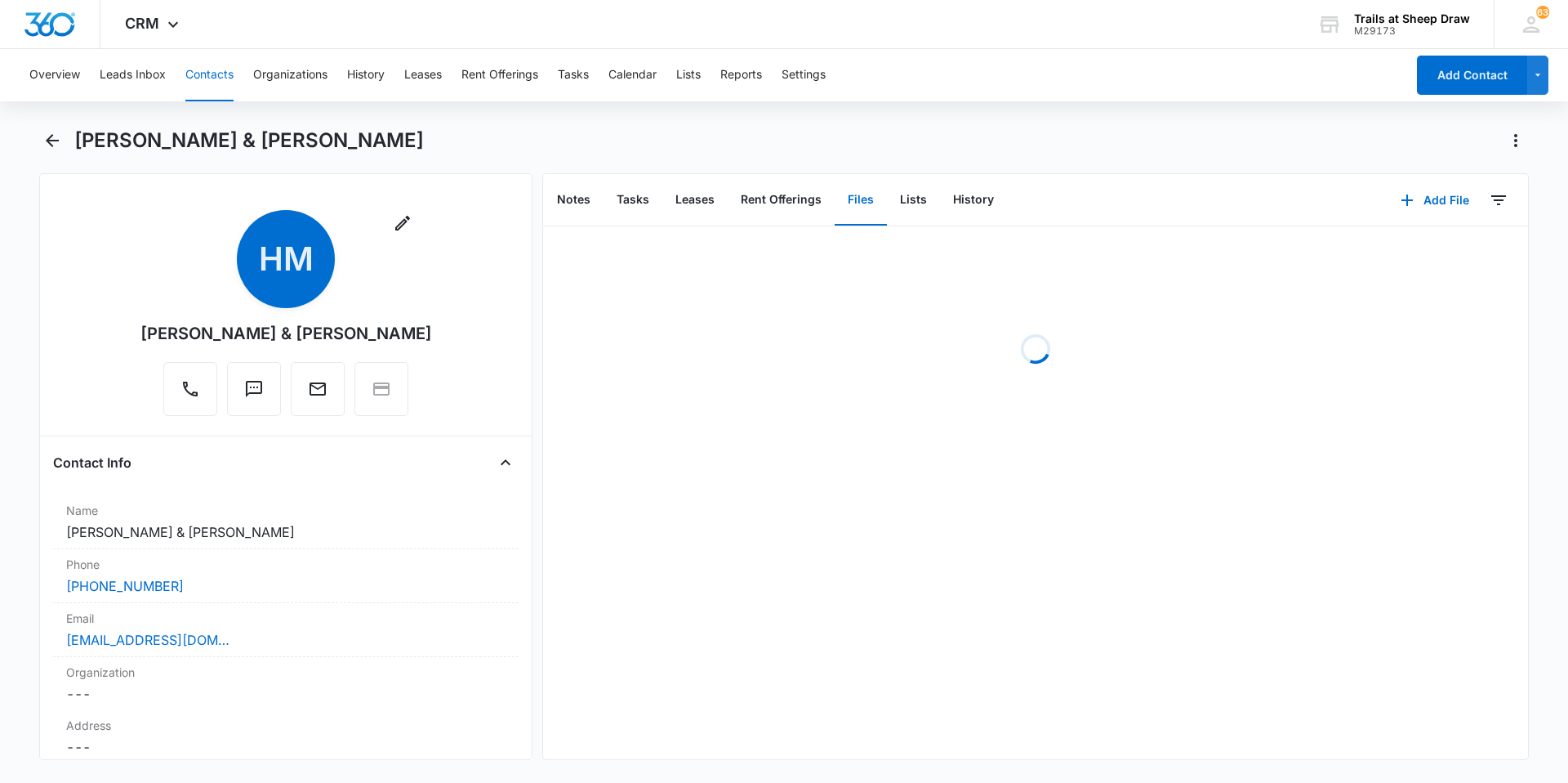
scroll to position [0, 0]
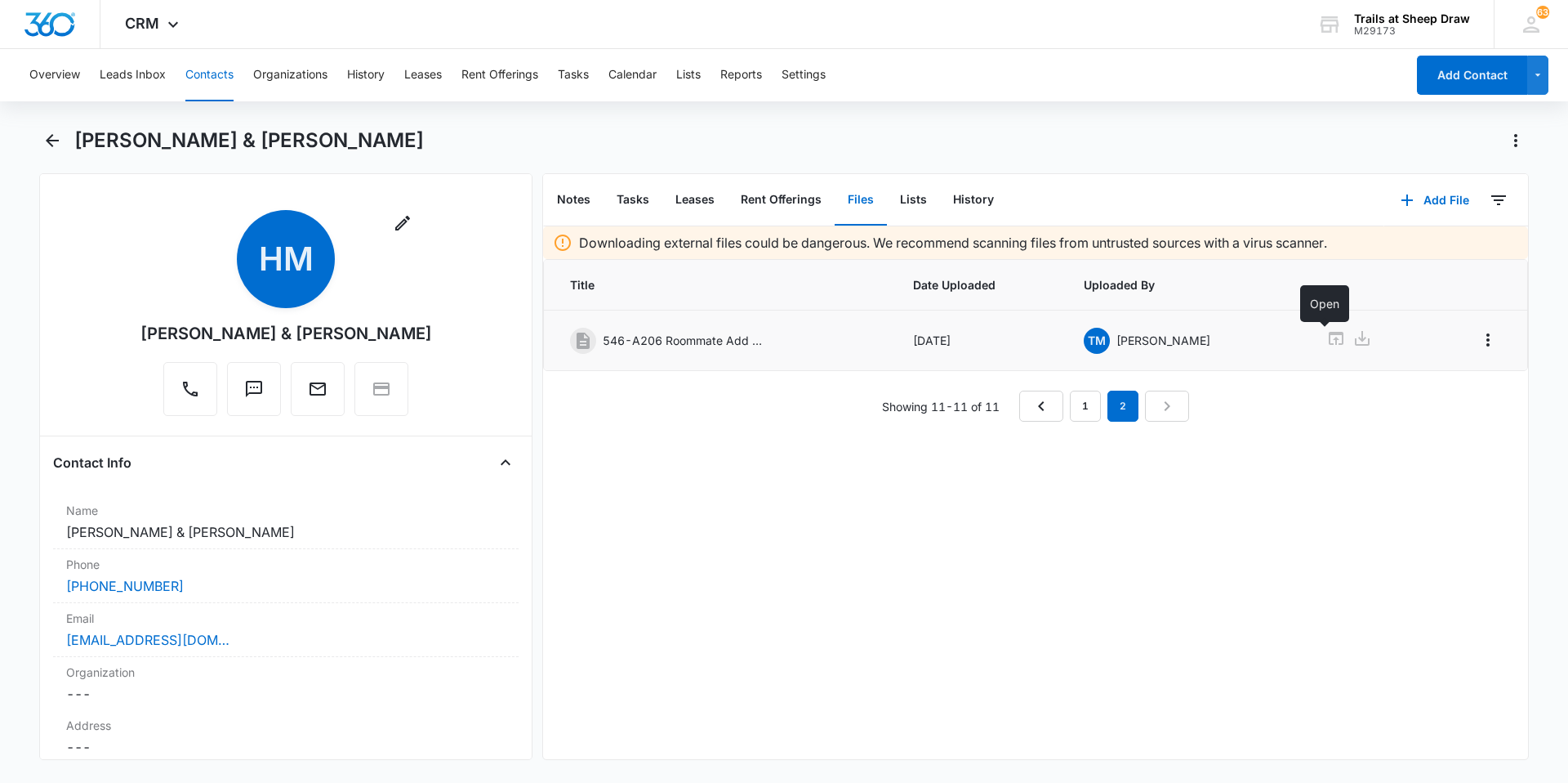
click at [836, 340] on icon at bounding box center [1336, 338] width 19 height 19
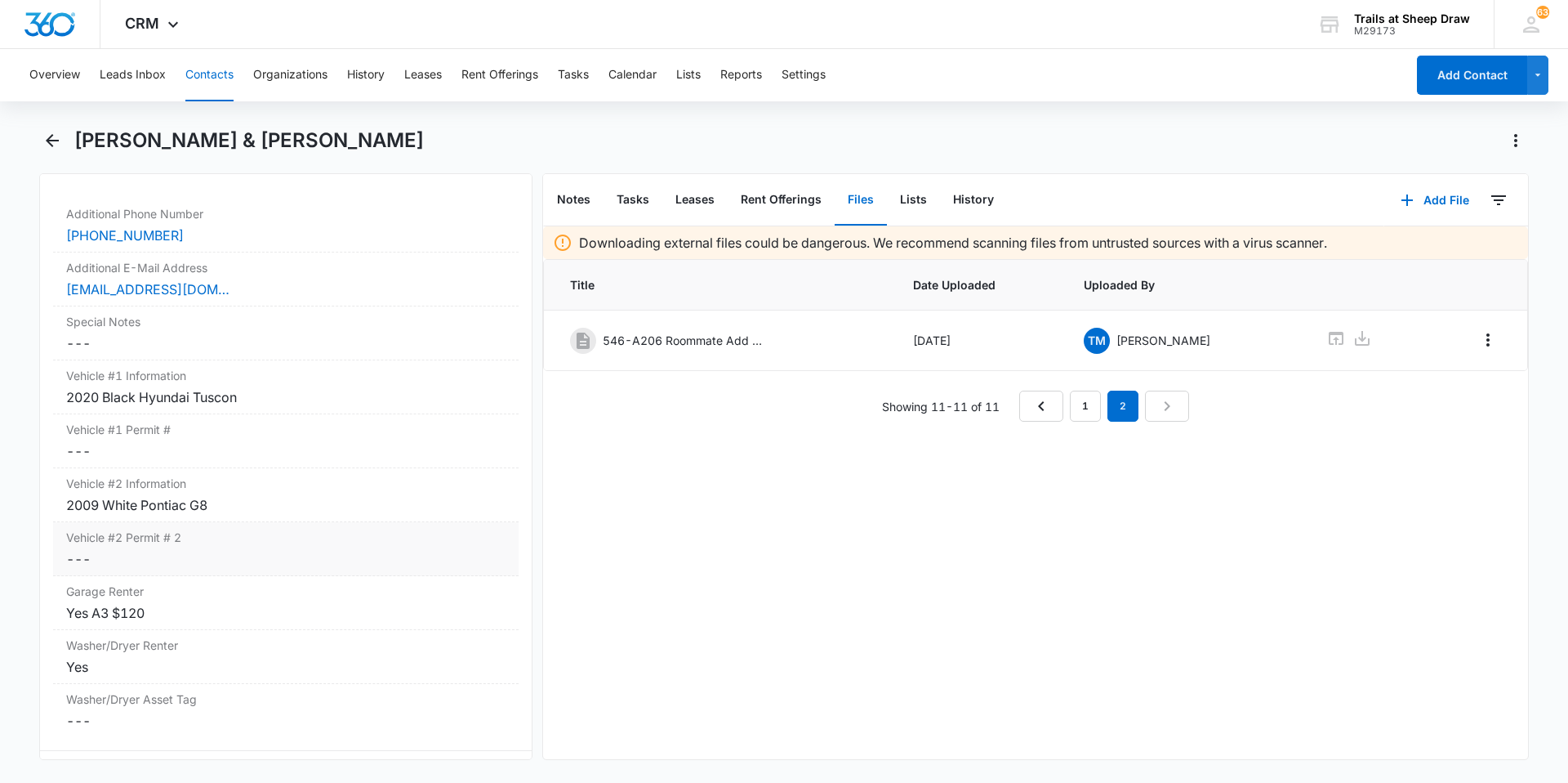
scroll to position [1552, 0]
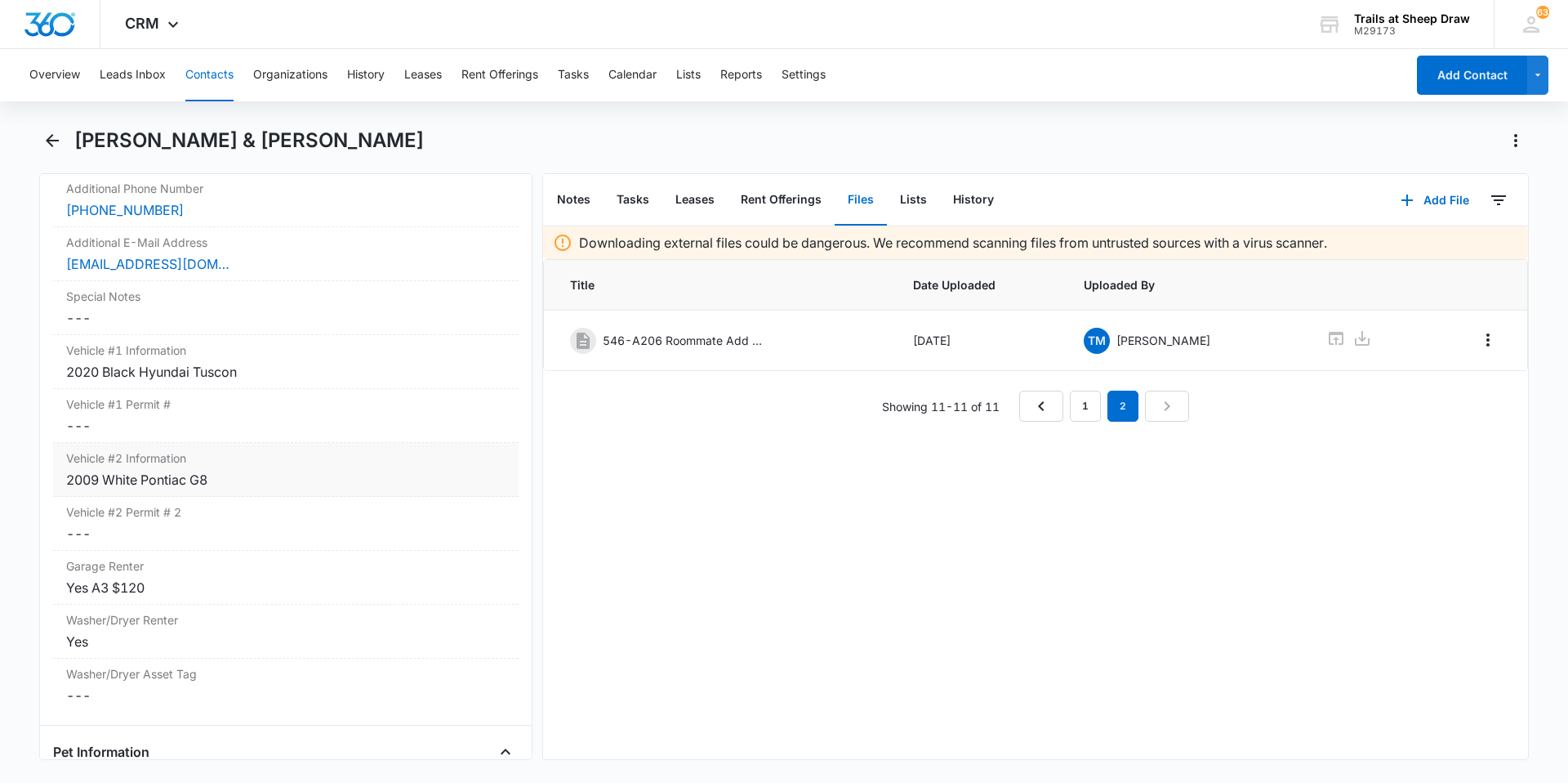
click at [186, 482] on div "2009 White Pontiac G8" at bounding box center [285, 479] width 439 height 19
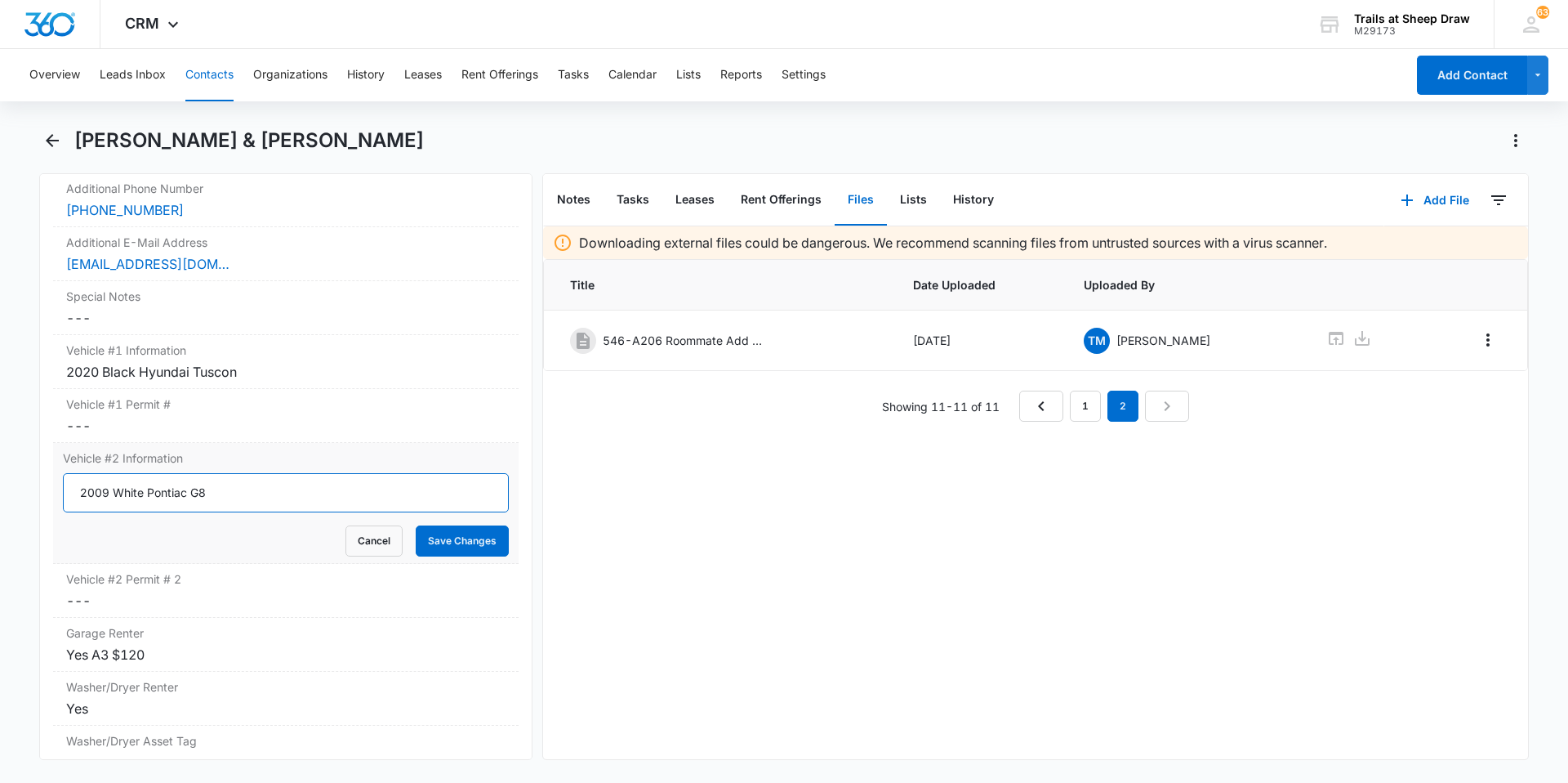
click at [190, 490] on input "2009 White Pontiac G8" at bounding box center [285, 492] width 446 height 39
click at [178, 491] on input "2000 [PERSON_NAME],er Suberban" at bounding box center [285, 492] width 446 height 39
type input "2000 Tan Chevolver Suberban"
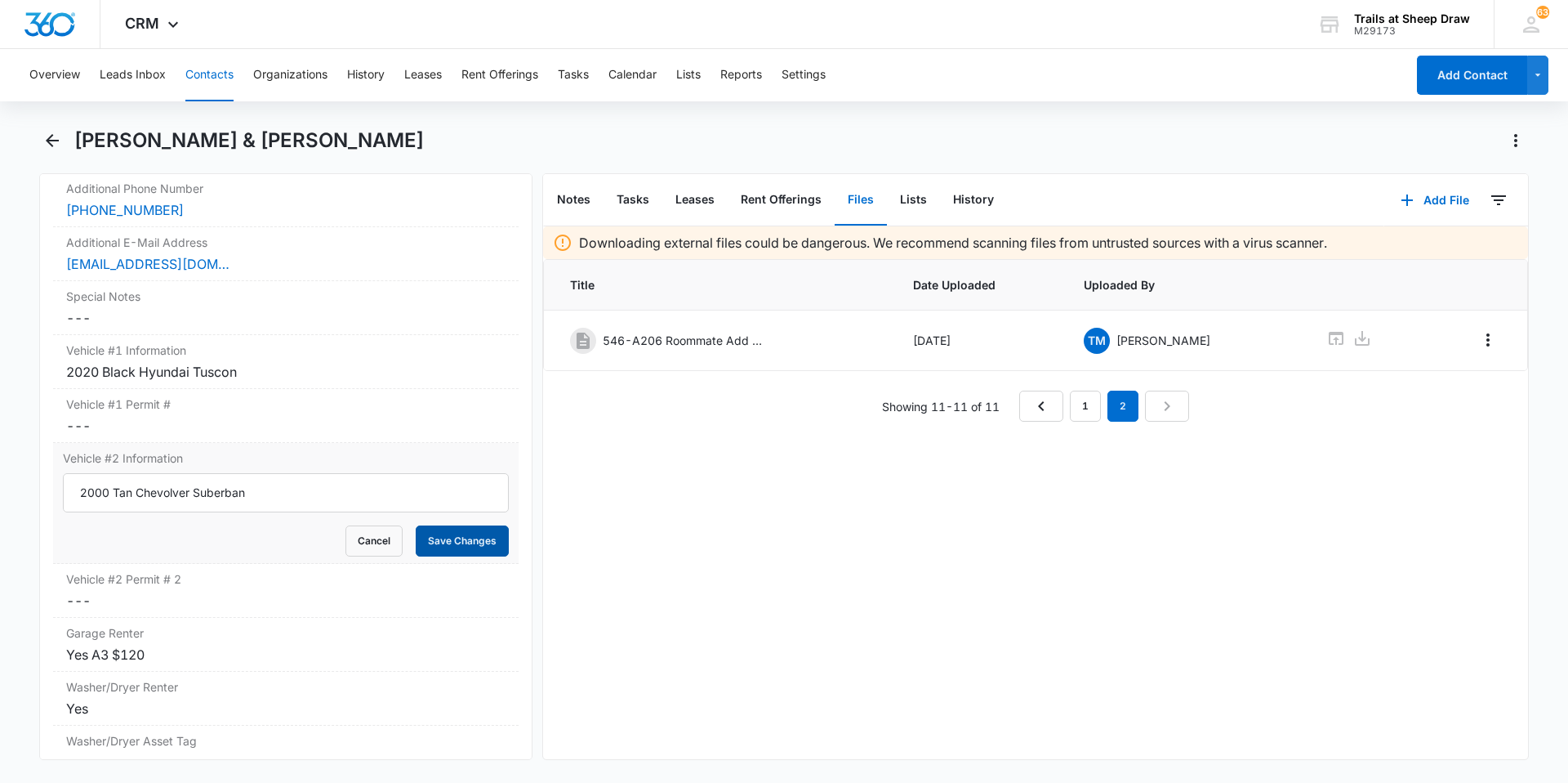
click at [457, 527] on button "Save Changes" at bounding box center [462, 541] width 93 height 31
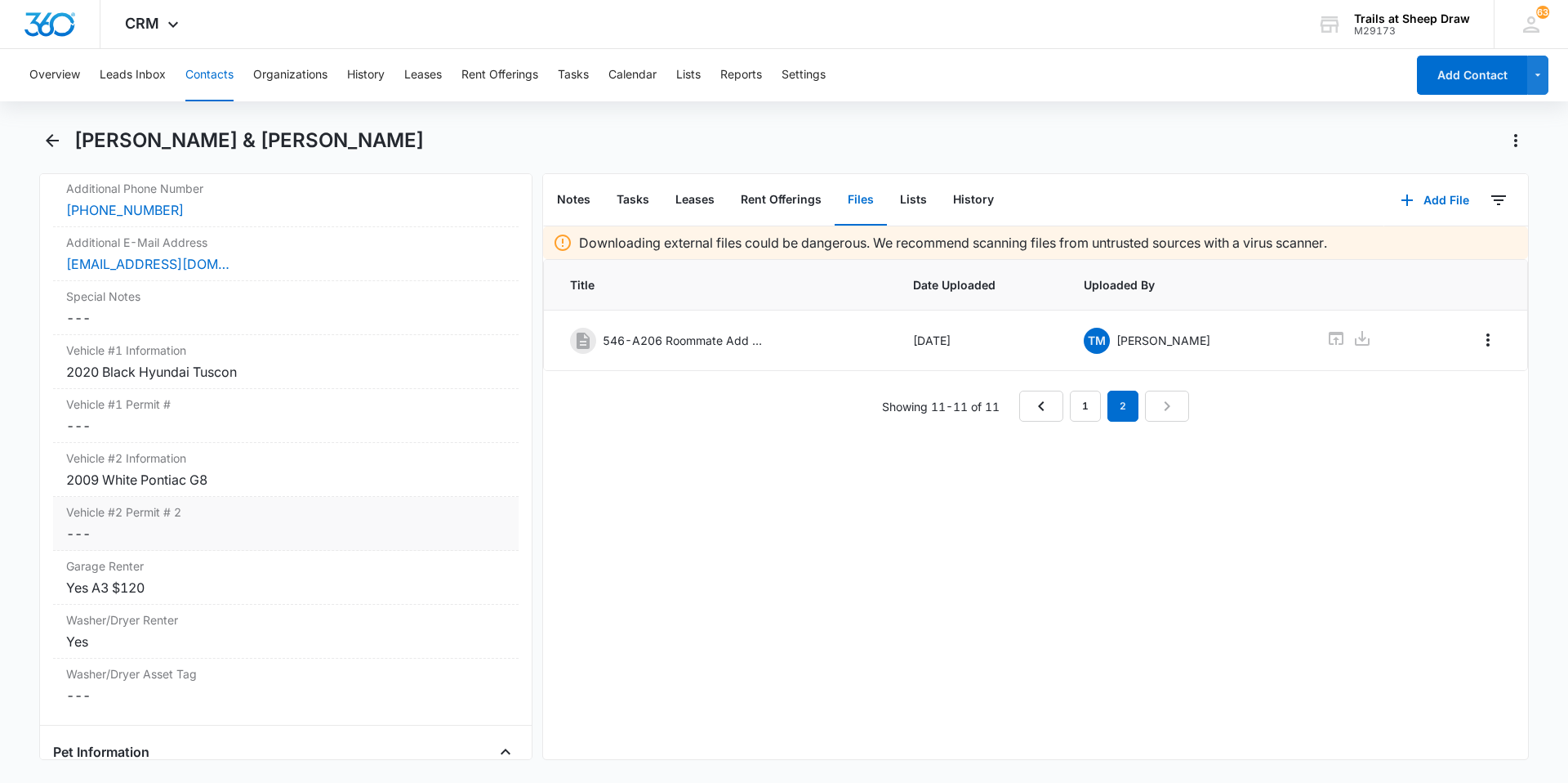
click at [189, 527] on dd "Cancel Save Changes ---" at bounding box center [285, 533] width 439 height 19
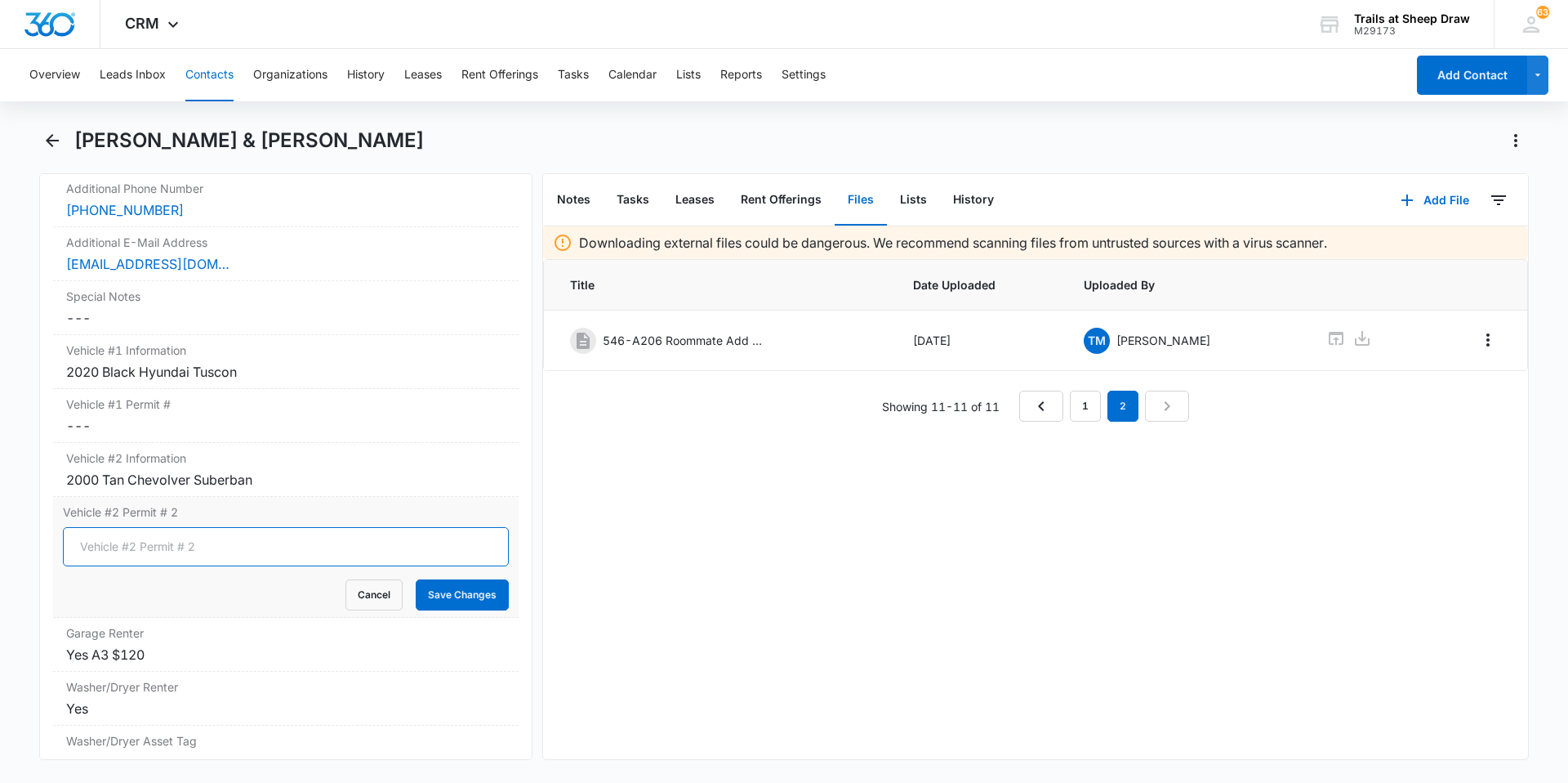
drag, startPoint x: 183, startPoint y: 539, endPoint x: 181, endPoint y: 547, distance: 8.2
click at [181, 527] on input "Vehicle #2 Permit # 2" at bounding box center [285, 546] width 446 height 39
type input "EAA-U35"
click at [491, 527] on button "Save Changes" at bounding box center [462, 595] width 93 height 31
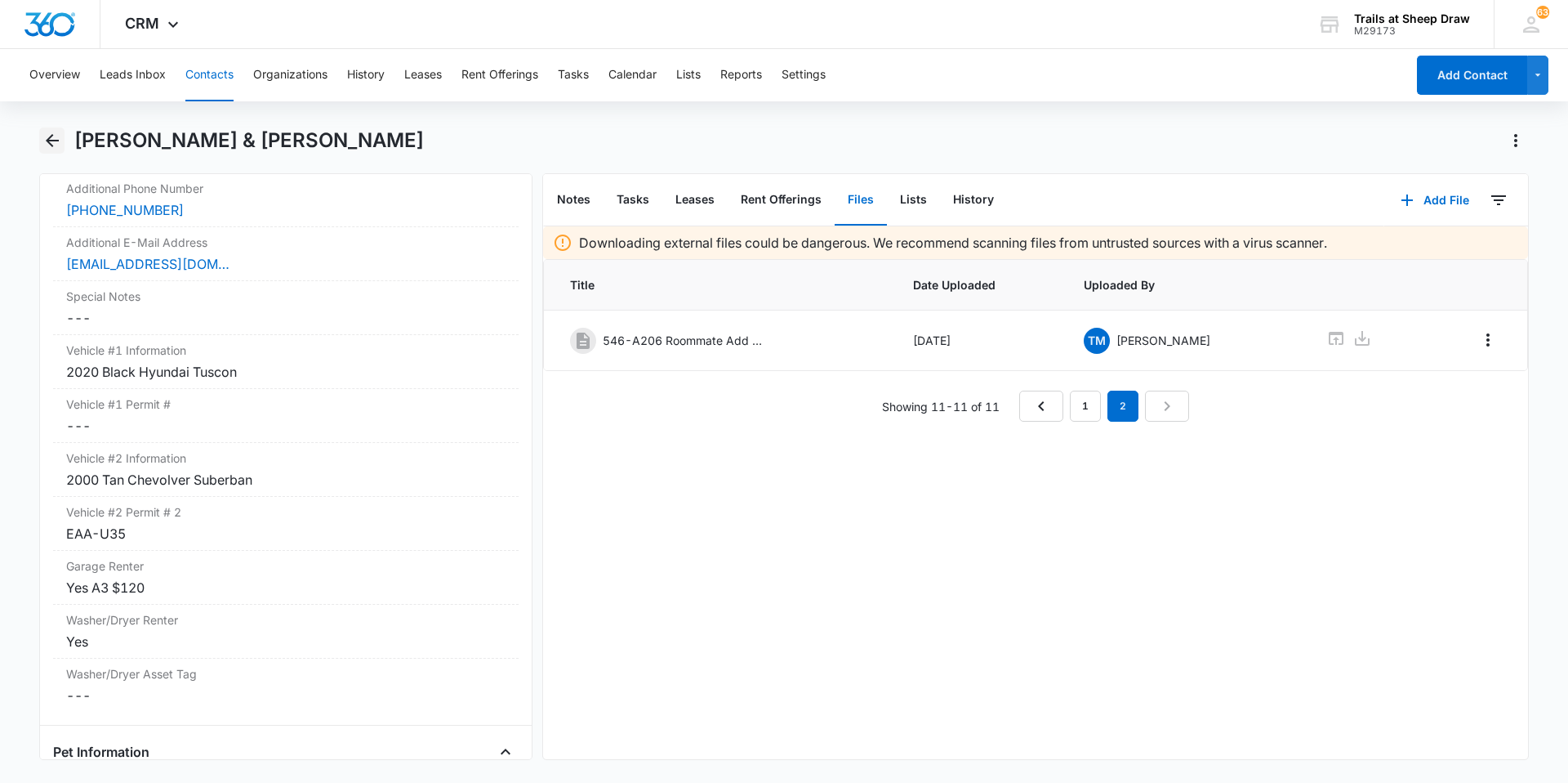
click at [52, 146] on icon "Back" at bounding box center [52, 140] width 13 height 13
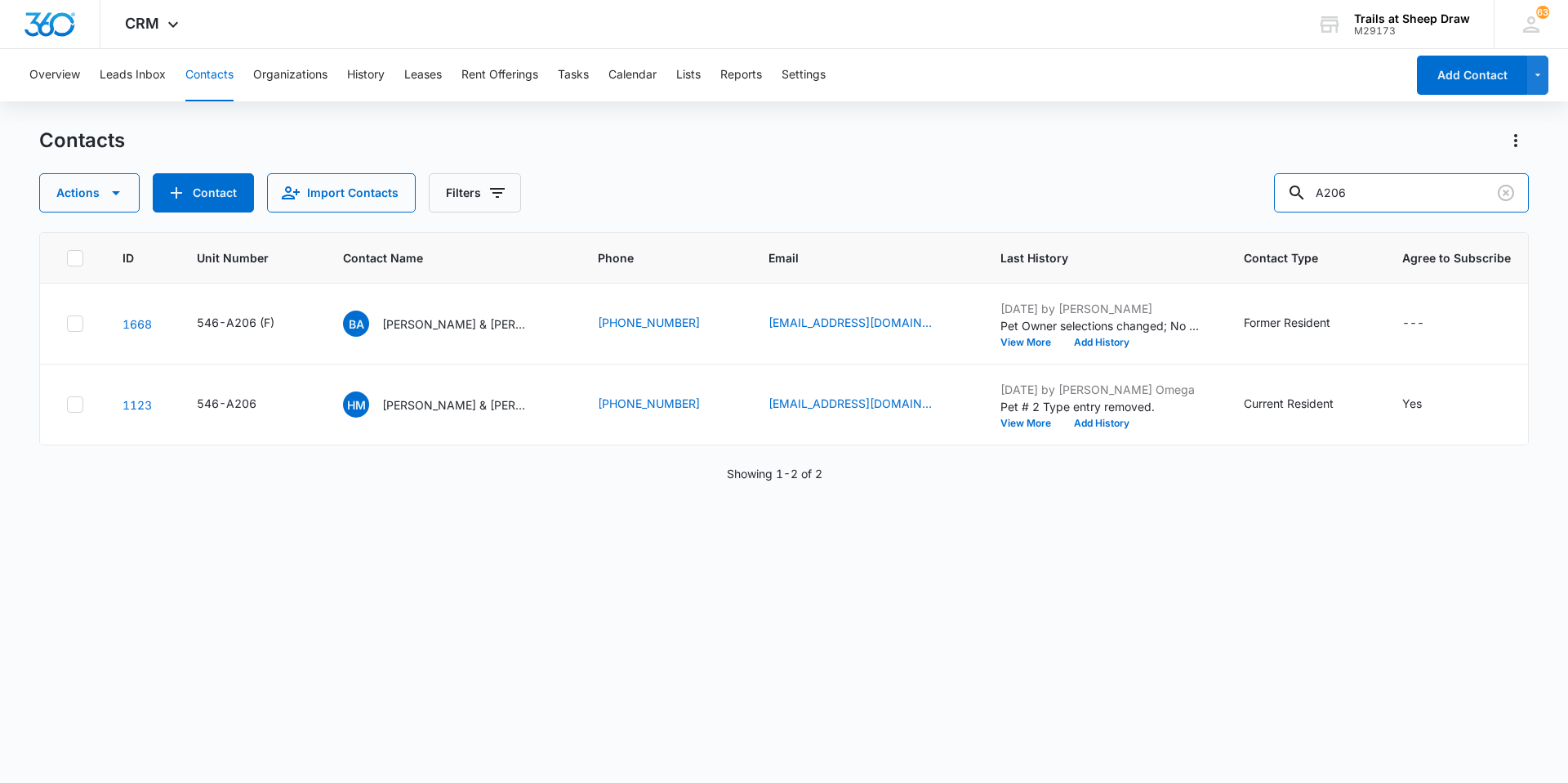
drag, startPoint x: 1377, startPoint y: 188, endPoint x: 1040, endPoint y: 267, distance: 346.1
click at [836, 264] on div "Contacts Actions Contact Import Contacts Filters A206 ID Unit Number Contact Na…" at bounding box center [784, 454] width 1490 height 654
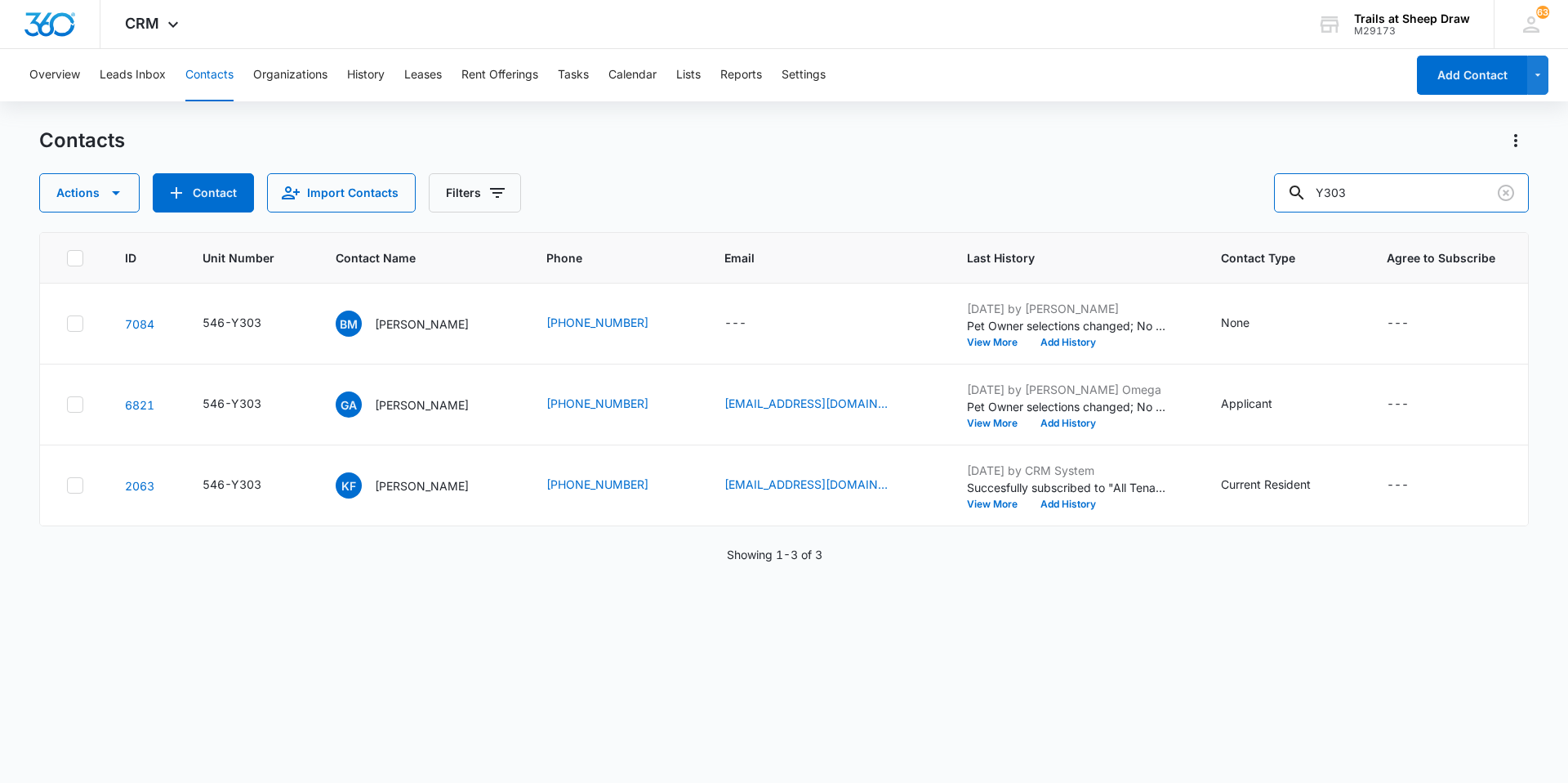
drag, startPoint x: 1367, startPoint y: 195, endPoint x: 1174, endPoint y: 188, distance: 193.1
click at [836, 188] on div "Actions Contact Import Contacts Filters Y303" at bounding box center [784, 193] width 1490 height 39
type input "D104"
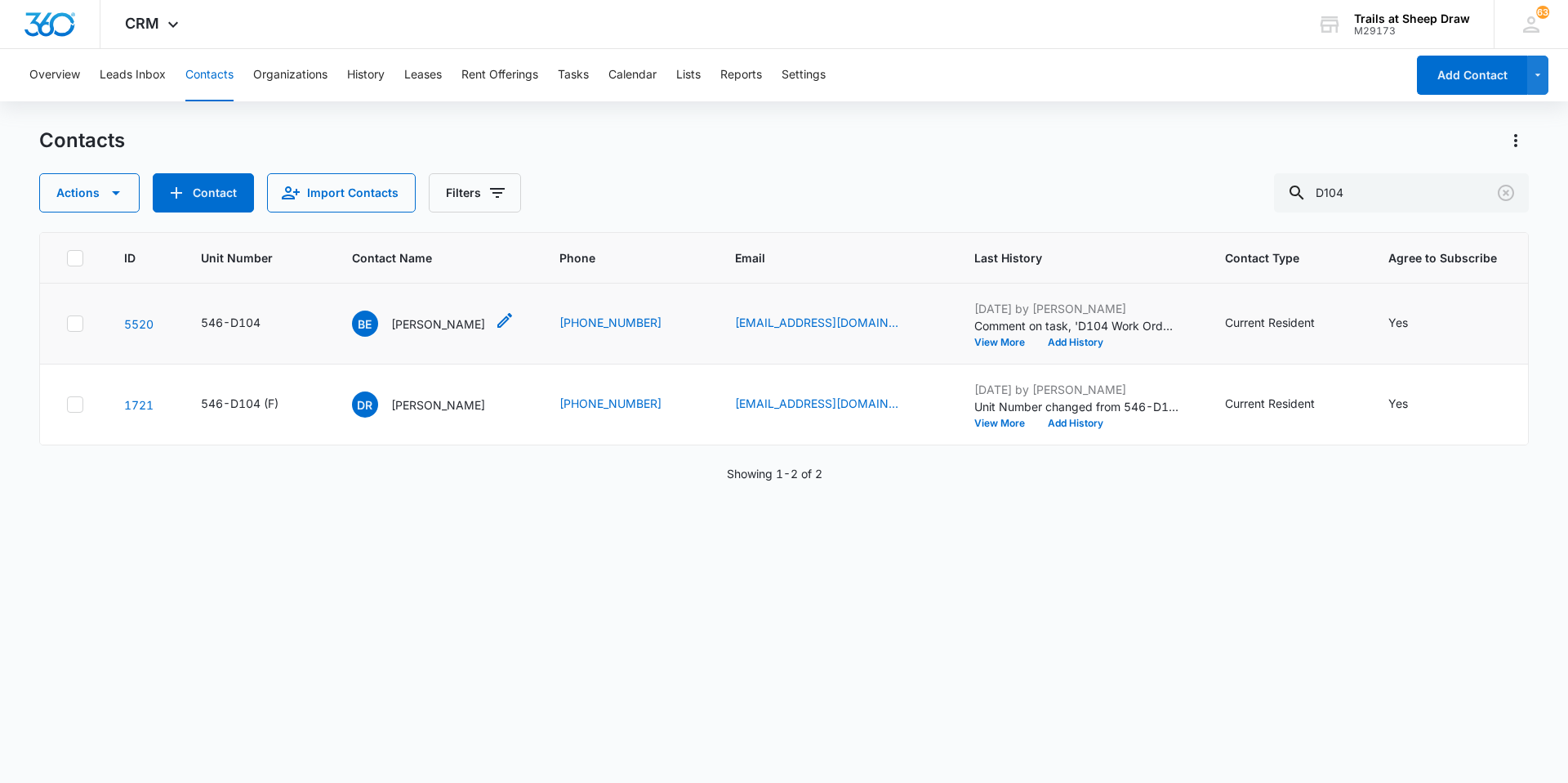
click at [424, 332] on p "[PERSON_NAME]" at bounding box center [437, 324] width 94 height 17
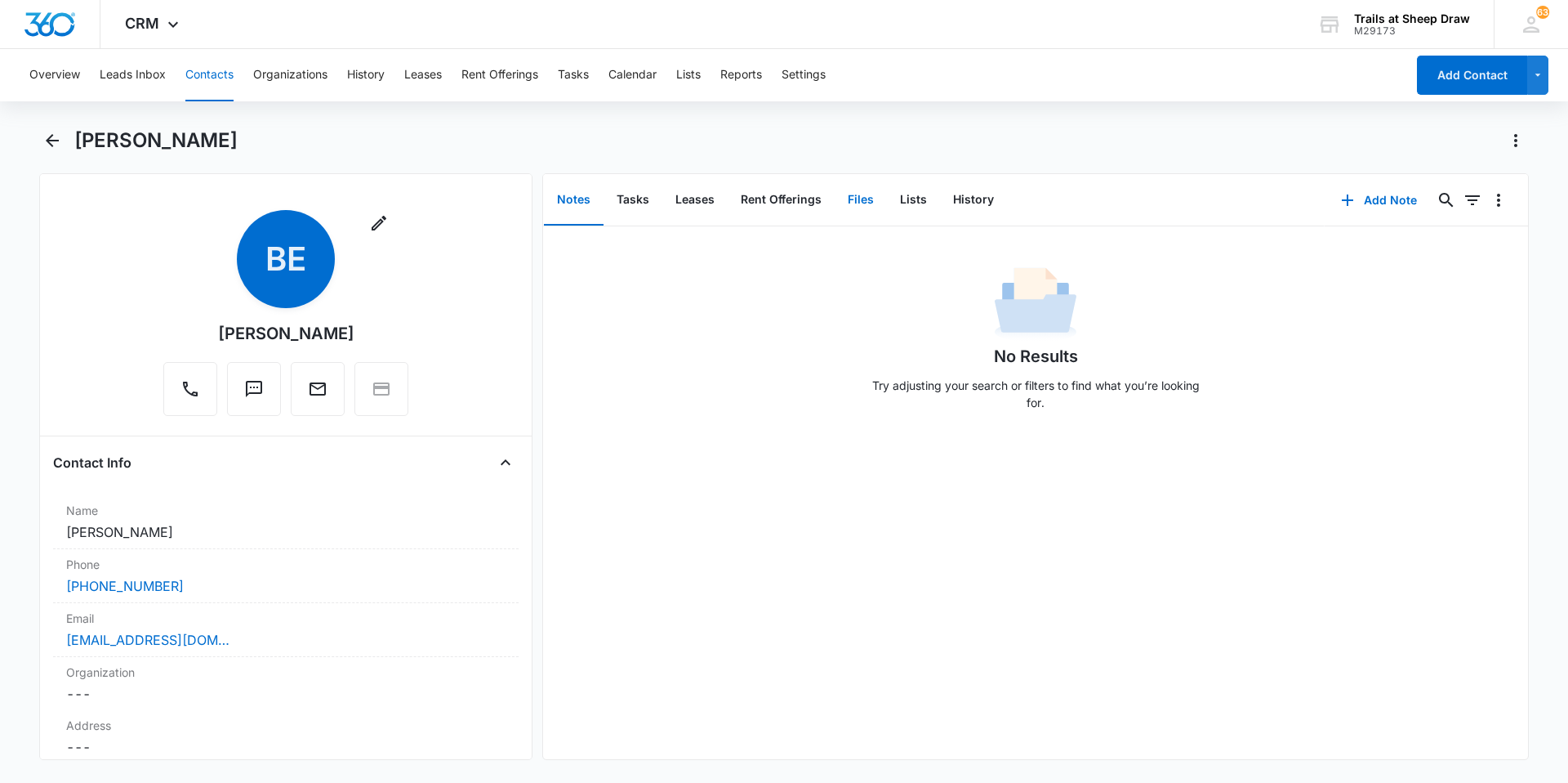
click at [836, 209] on button "Files" at bounding box center [861, 200] width 52 height 51
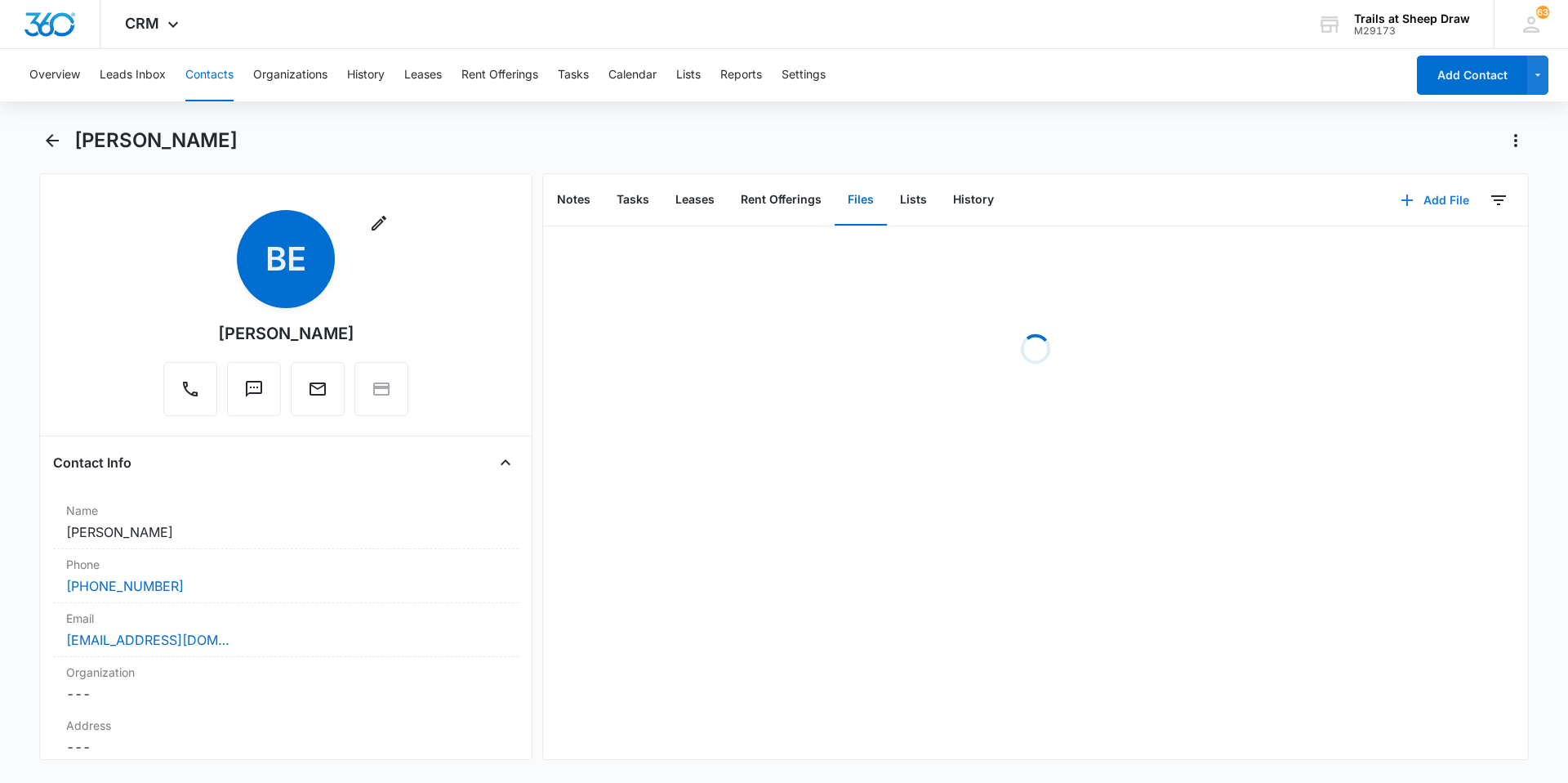
click at [836, 196] on icon "button" at bounding box center [1407, 199] width 19 height 19
click at [836, 253] on div "Upload Files" at bounding box center [1413, 253] width 65 height 12
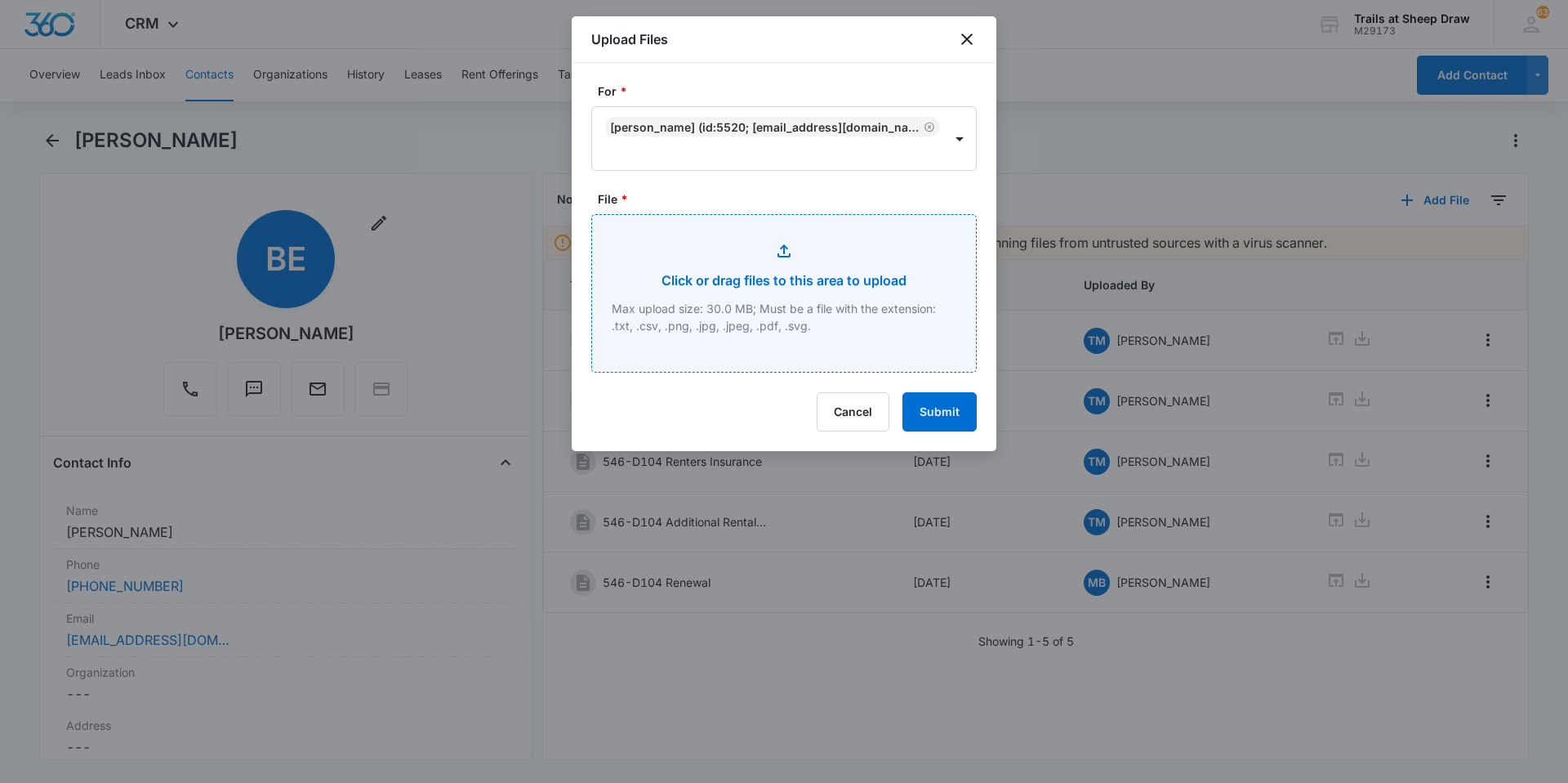
click at [767, 282] on input "File *" at bounding box center [784, 293] width 384 height 157
type input "C:\fakepath\546-D104 Insurance.pdf"
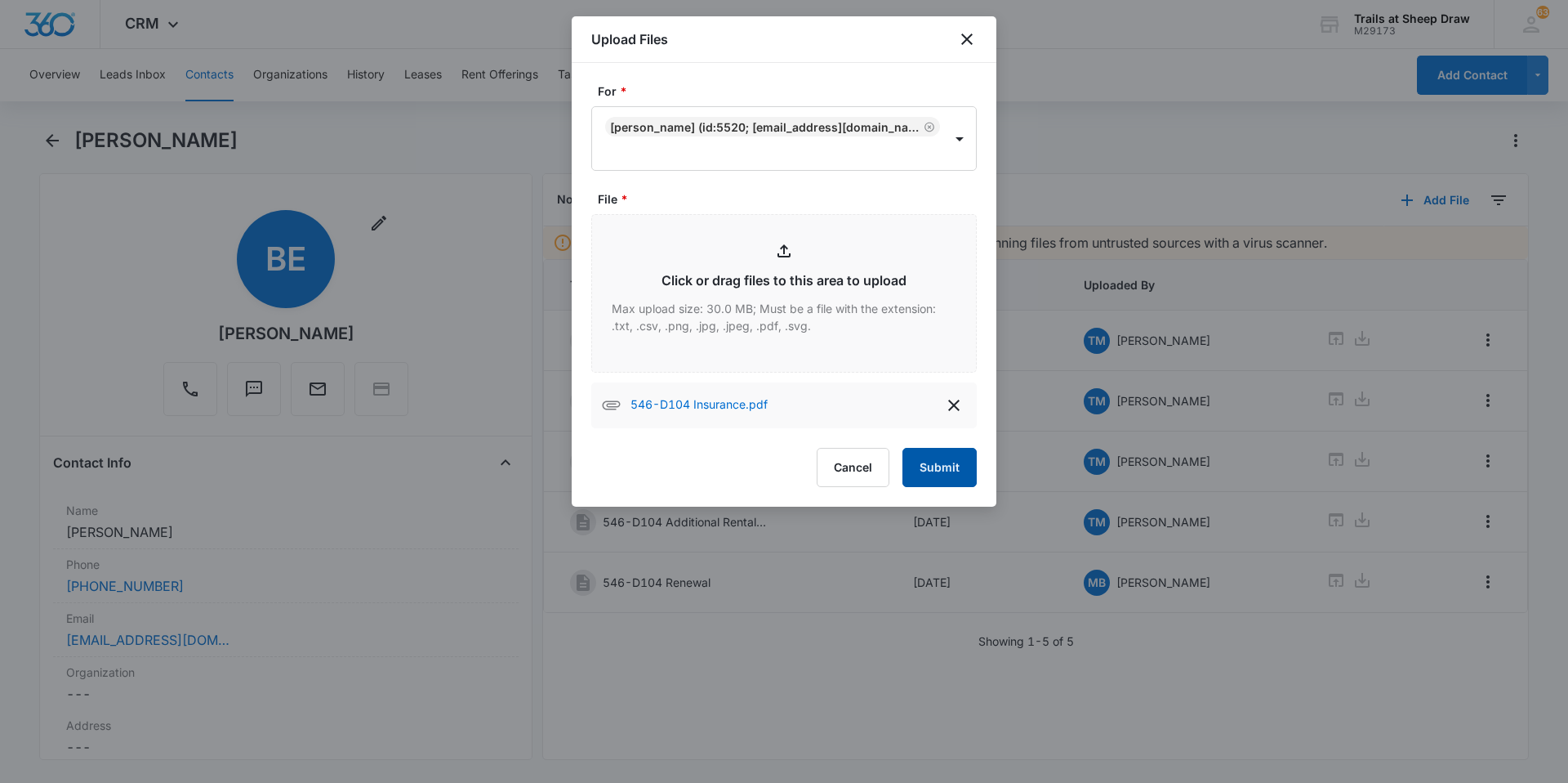
click at [836, 454] on button "Submit" at bounding box center [940, 467] width 74 height 39
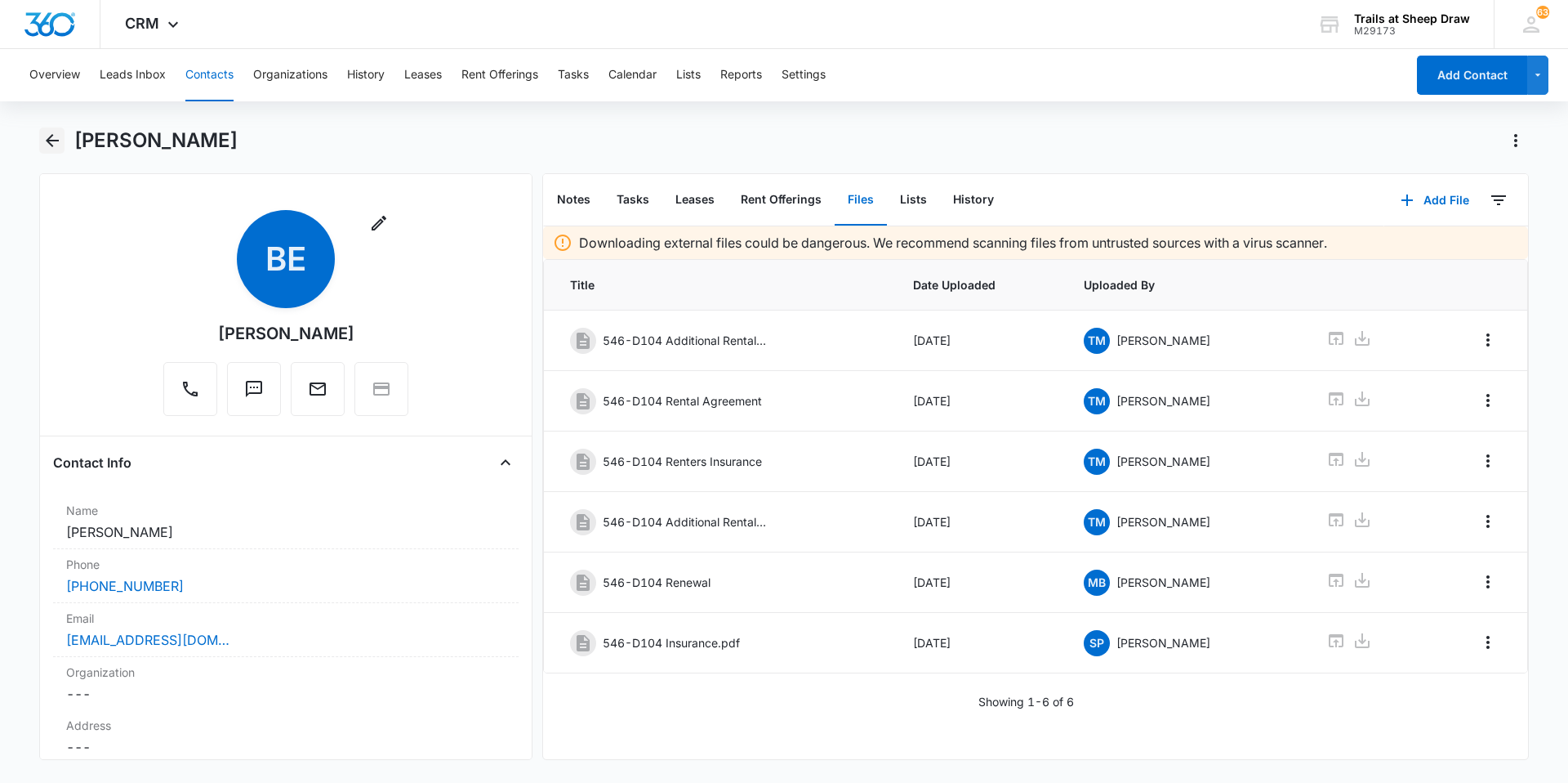
click at [42, 136] on icon "Back" at bounding box center [52, 140] width 19 height 19
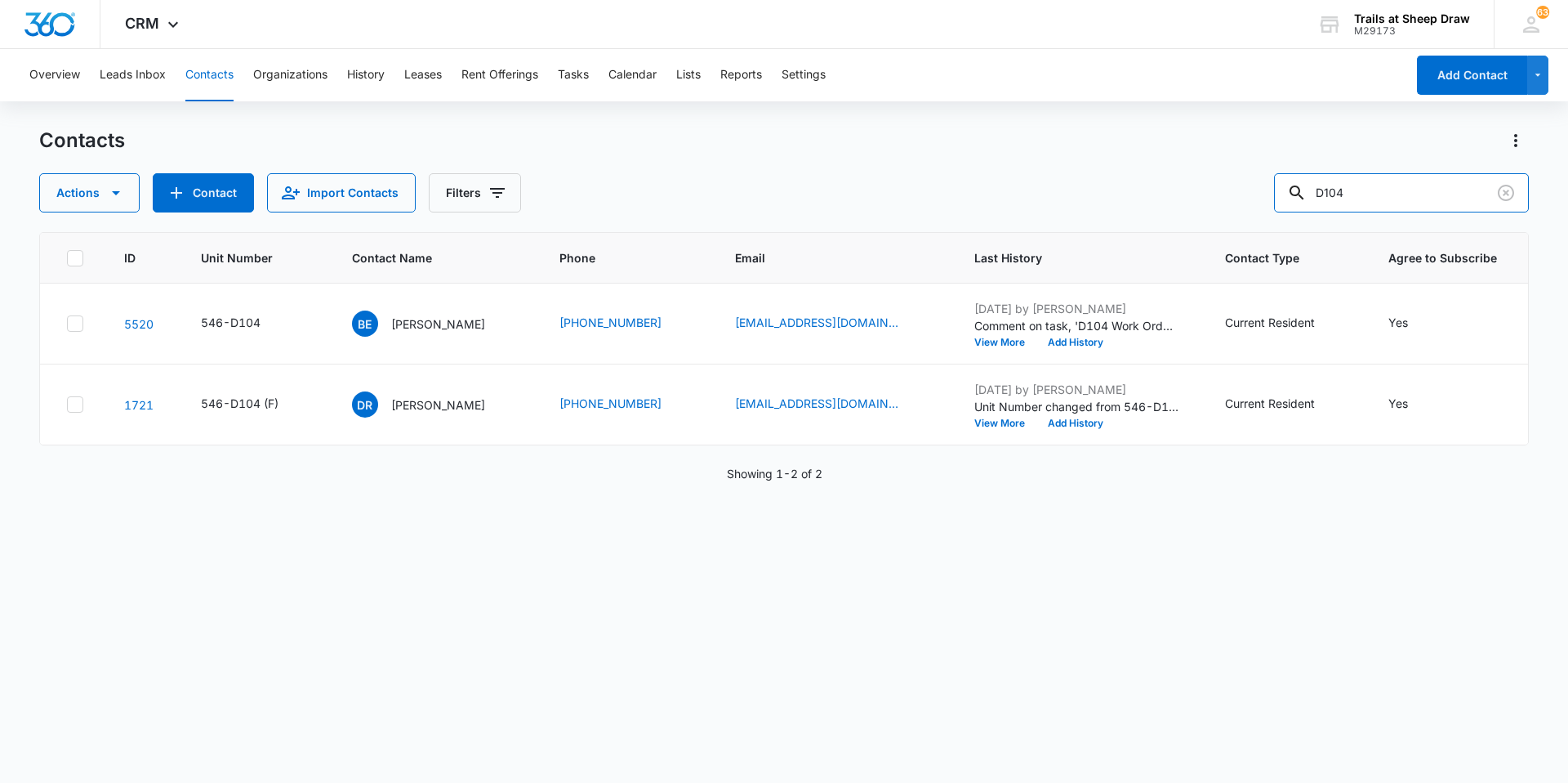
drag, startPoint x: 1393, startPoint y: 189, endPoint x: 1090, endPoint y: 172, distance: 303.5
click at [836, 171] on div "Contacts Actions Contact Import Contacts Filters D104" at bounding box center [784, 170] width 1490 height 85
type input "U205"
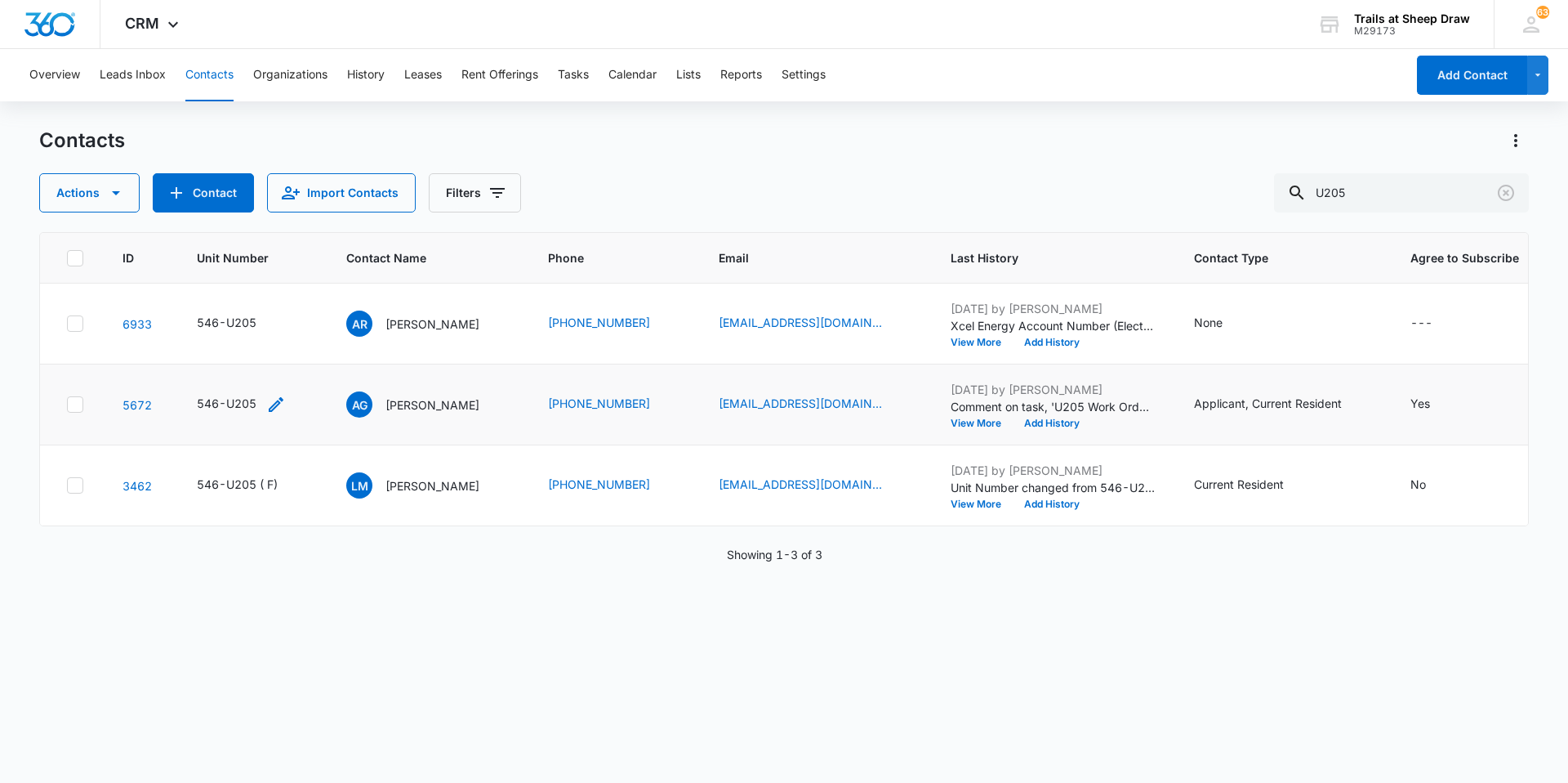
click at [273, 402] on icon "Unit Number - 546-U205 - Select to Edit Field" at bounding box center [275, 404] width 19 height 19
click at [260, 295] on input "546-U205" at bounding box center [250, 300] width 206 height 39
type input "546-U205 (F)"
click at [323, 348] on button "Save" at bounding box center [328, 351] width 48 height 31
click at [408, 318] on p "[PERSON_NAME]" at bounding box center [432, 324] width 94 height 17
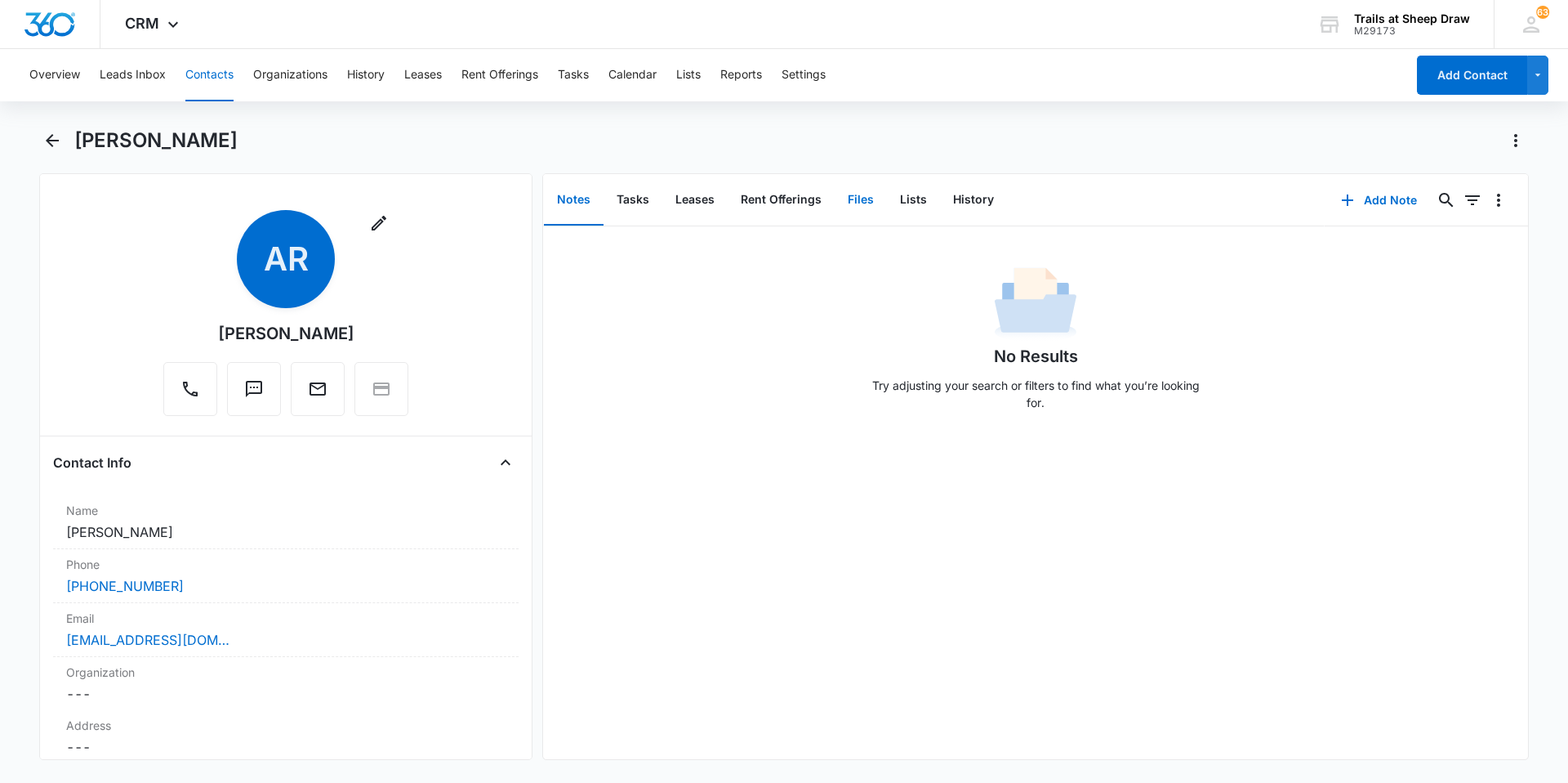
click at [836, 203] on button "Files" at bounding box center [861, 200] width 52 height 51
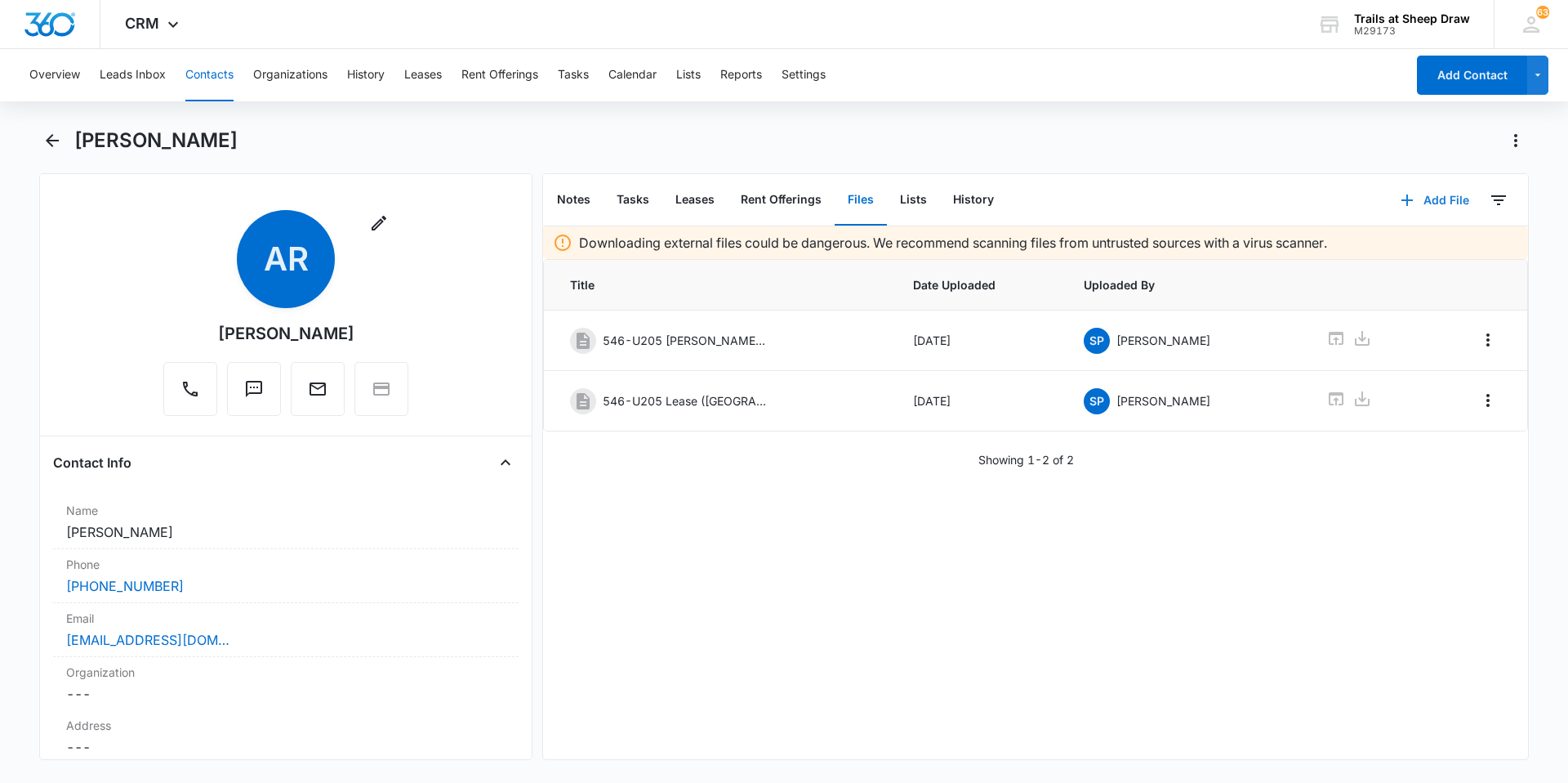
click at [836, 196] on button "Add File" at bounding box center [1435, 200] width 101 height 39
click at [836, 257] on button "Upload Files" at bounding box center [1423, 252] width 124 height 24
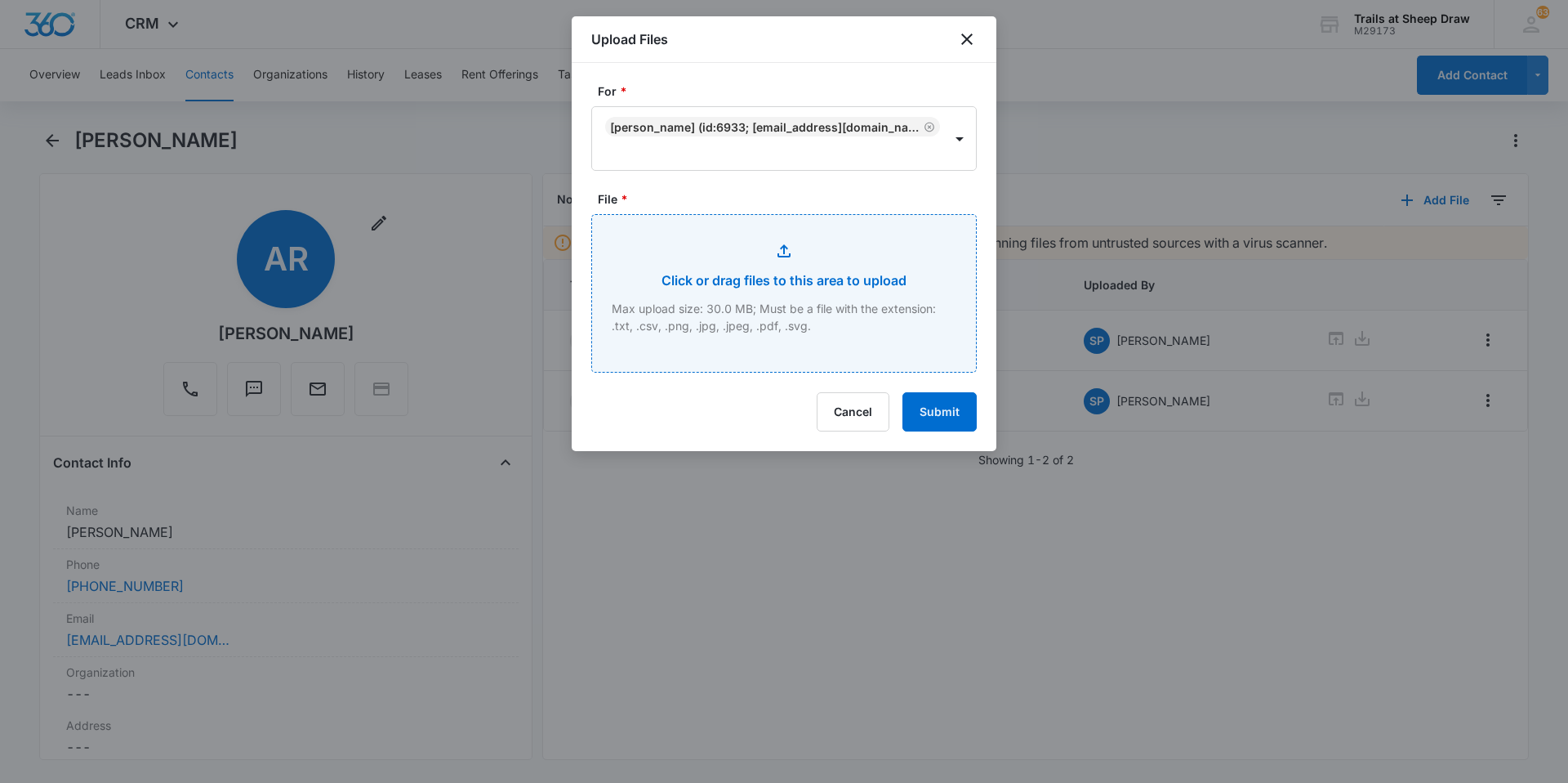
click at [760, 319] on input "File *" at bounding box center [784, 293] width 384 height 157
type input "C:\fakepath\546-U205 Insurance.pdf"
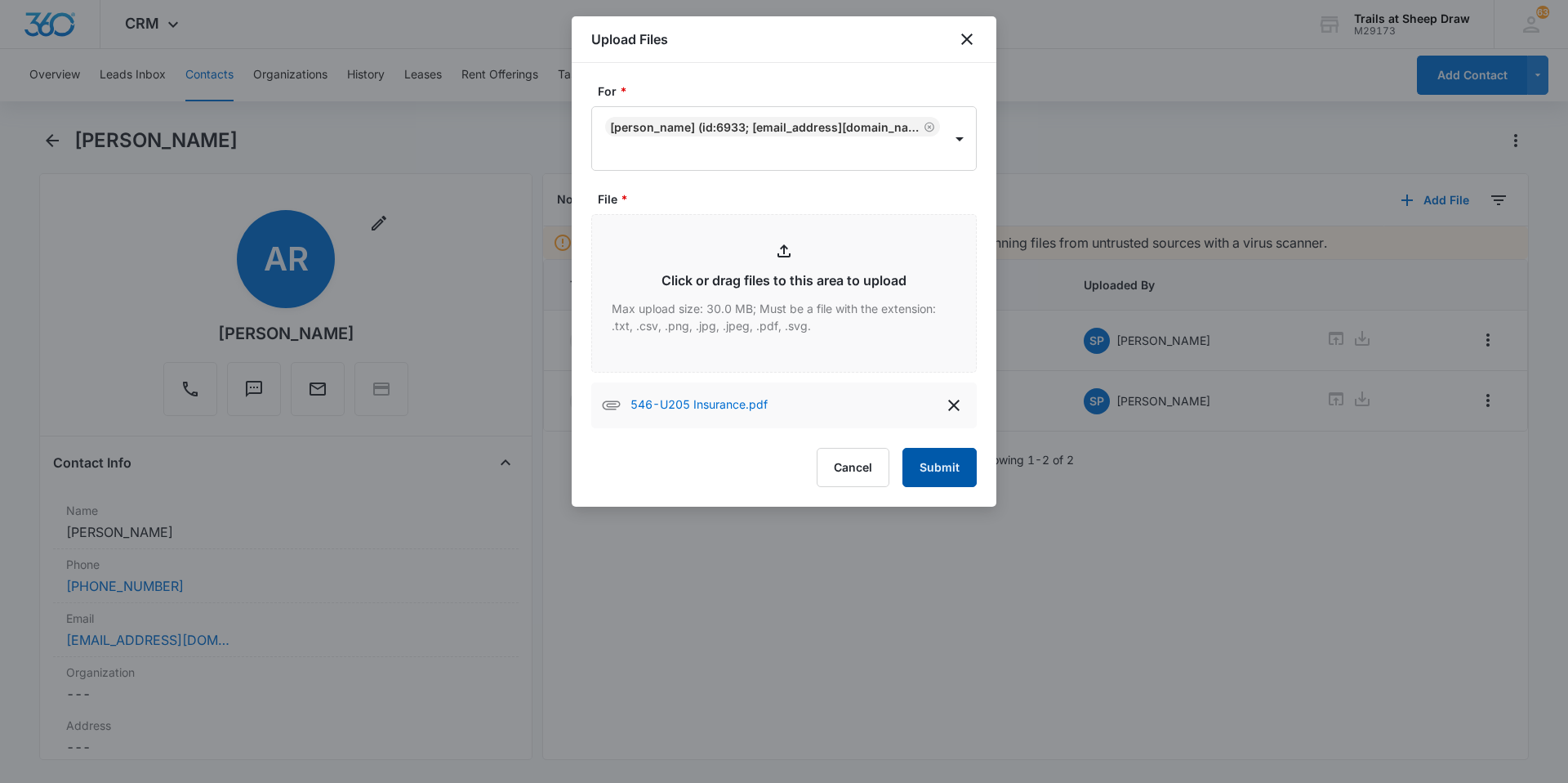
click at [836, 472] on button "Submit" at bounding box center [940, 467] width 74 height 39
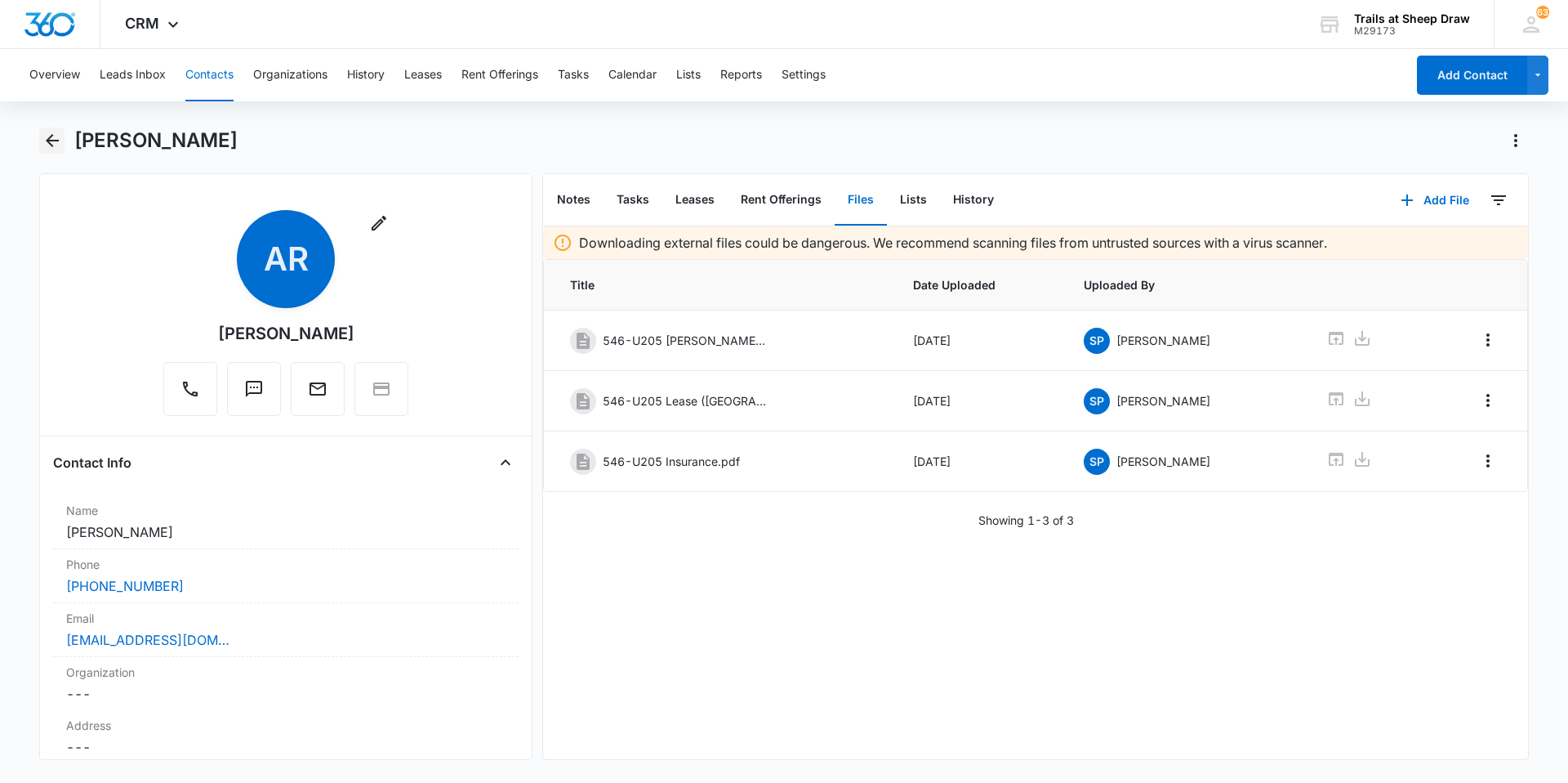
click at [61, 139] on icon "Back" at bounding box center [52, 140] width 19 height 19
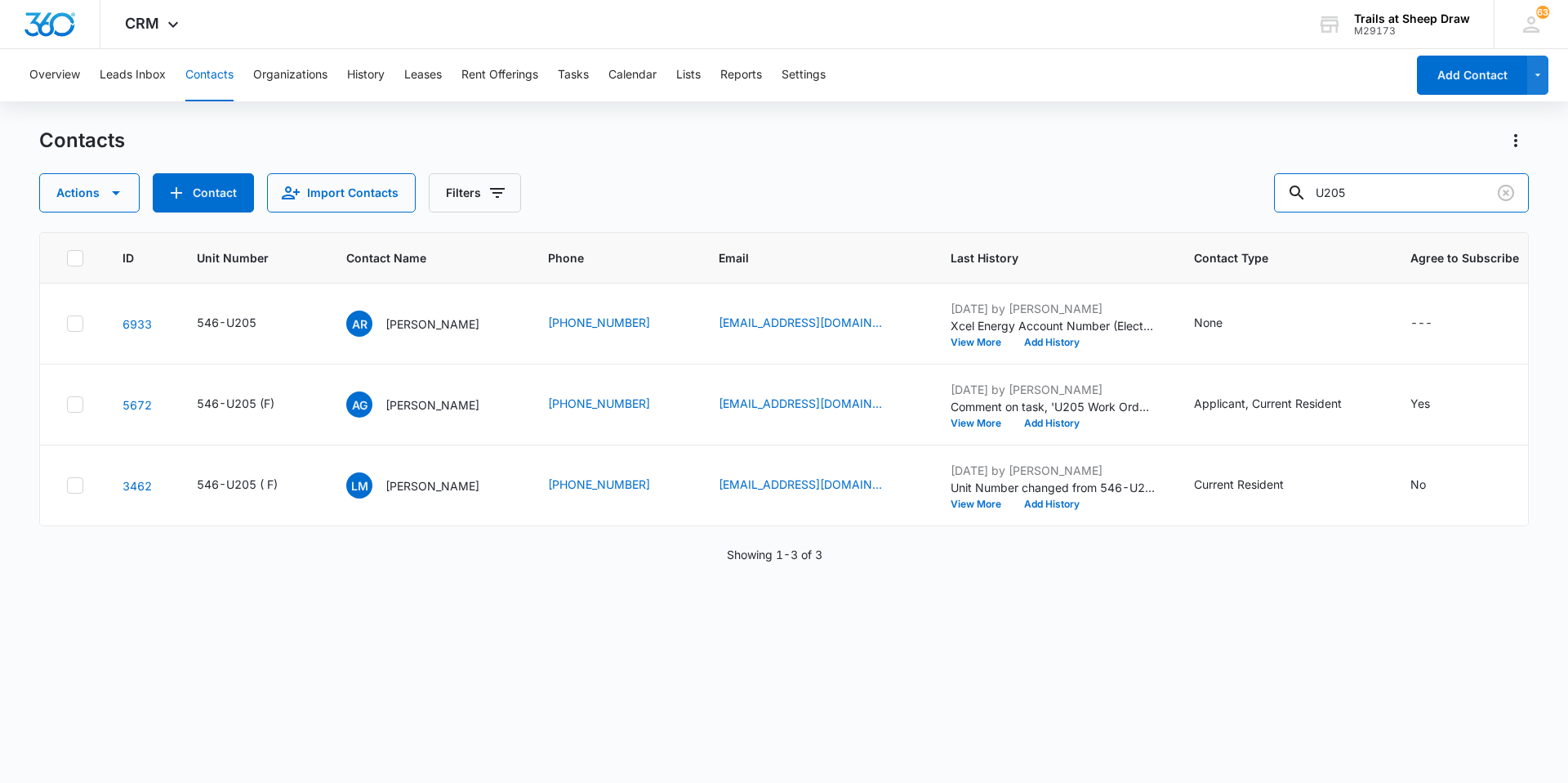
drag, startPoint x: 1383, startPoint y: 188, endPoint x: 1178, endPoint y: 216, distance: 206.9
click at [836, 216] on div "Contacts Actions Contact Import Contacts Filters U205 ID Unit Number Contact Na…" at bounding box center [784, 454] width 1490 height 654
type input "Y303"
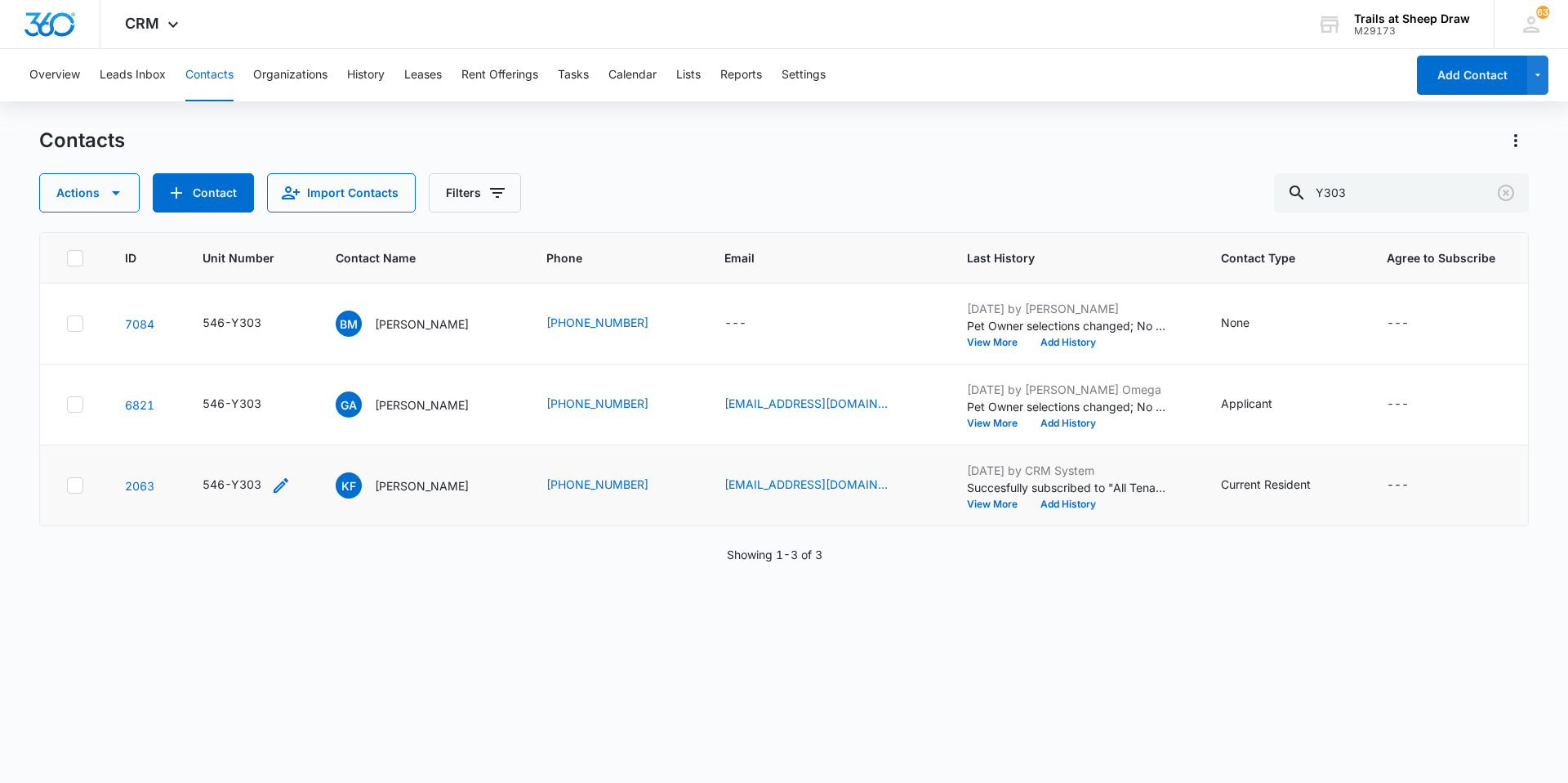
click at [276, 487] on icon "Unit Number - 546-Y303 - Select to Edit Field" at bounding box center [280, 485] width 14 height 14
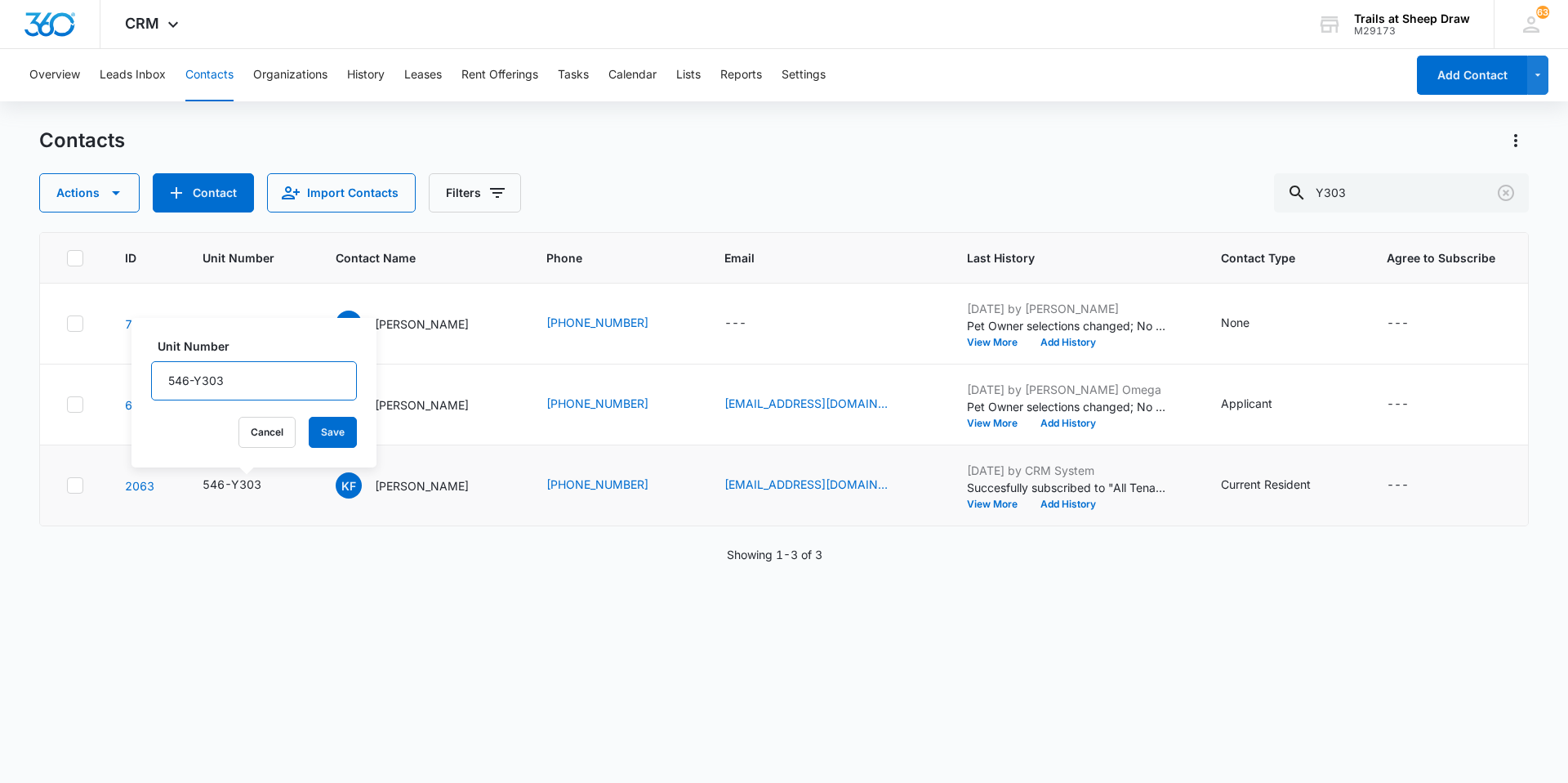
click at [288, 378] on input "546-Y303" at bounding box center [254, 381] width 206 height 39
type input "546-Y303 (F)"
click at [331, 434] on button "Save" at bounding box center [333, 432] width 48 height 31
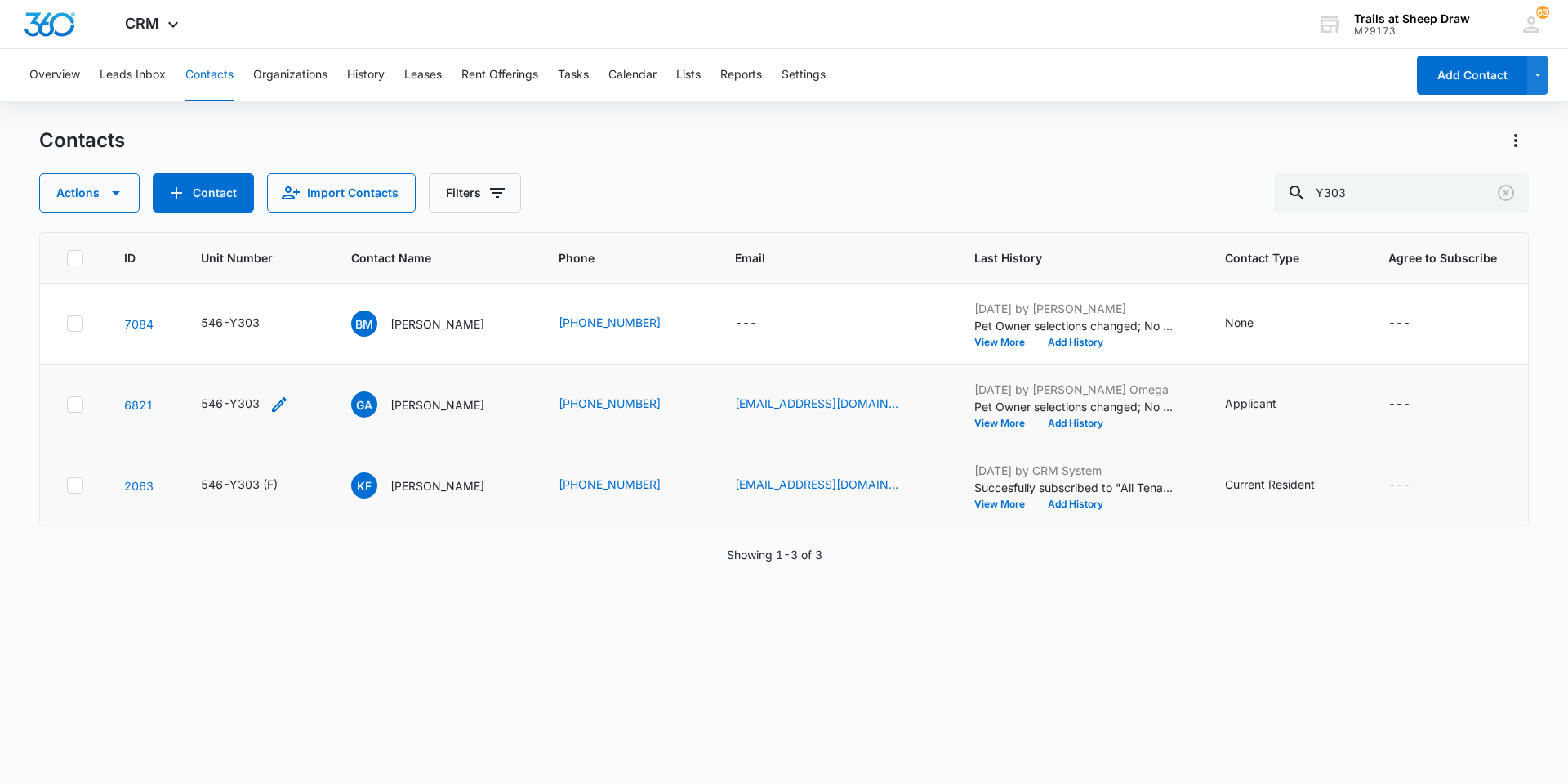
click at [274, 404] on icon "Unit Number - 546-Y303 - Select to Edit Field" at bounding box center [279, 404] width 19 height 19
click at [279, 291] on input "546-Y303" at bounding box center [252, 300] width 206 height 39
type input "546-Y303 (F)"
click at [307, 345] on button "Save" at bounding box center [331, 351] width 48 height 31
click at [447, 322] on p "[PERSON_NAME]" at bounding box center [437, 324] width 94 height 17
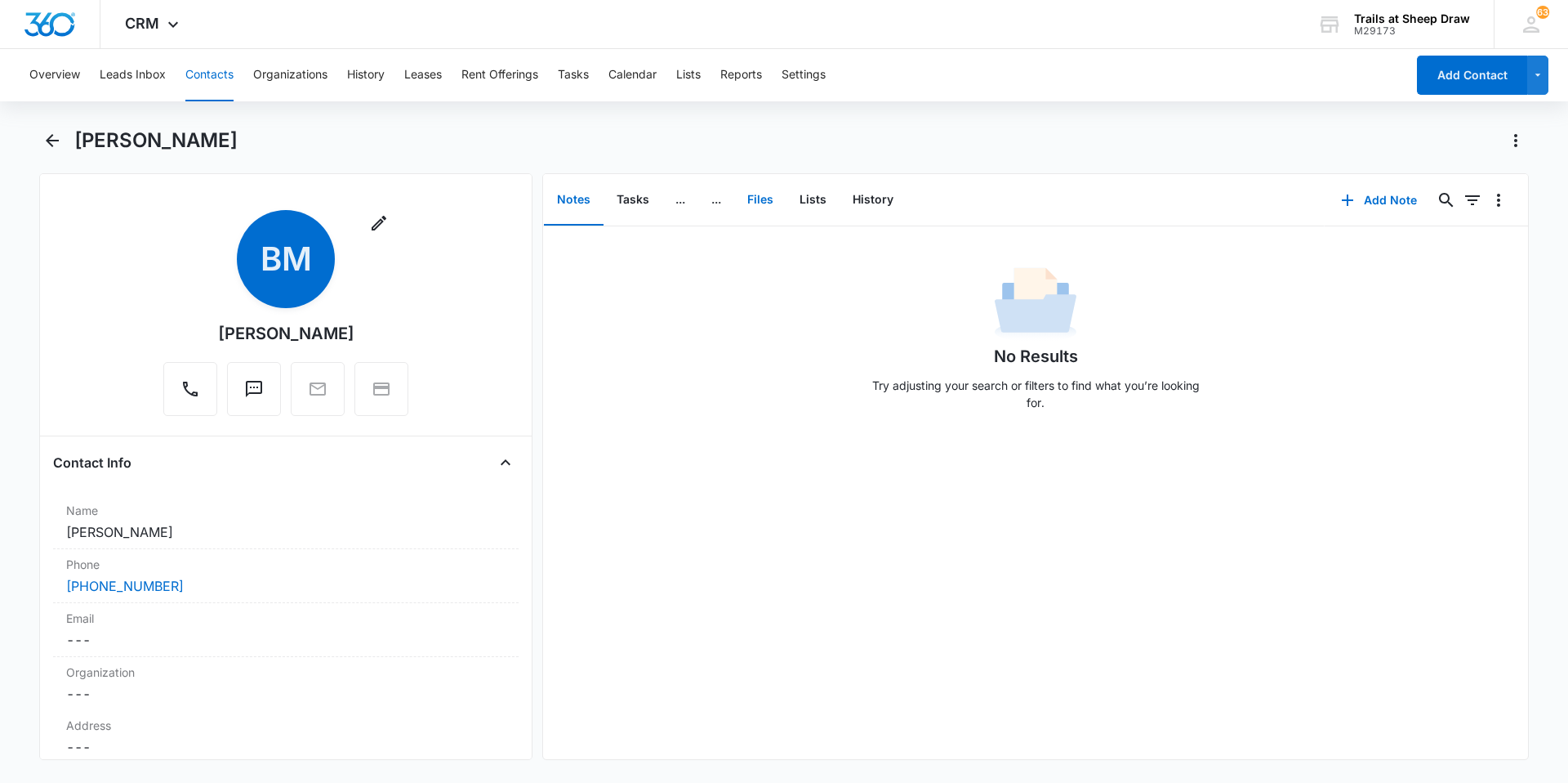
click at [761, 201] on button "Files" at bounding box center [761, 200] width 52 height 51
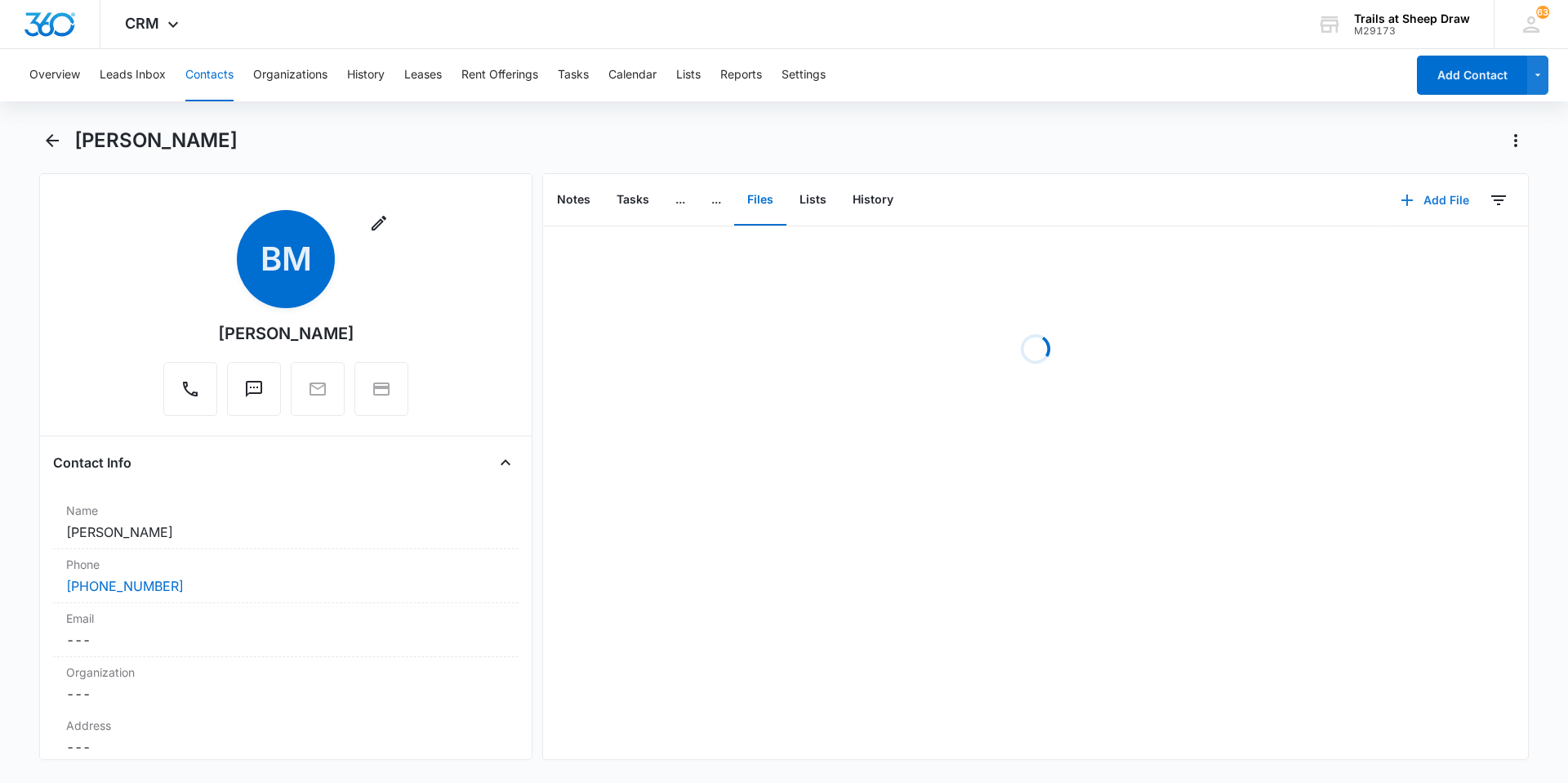
click at [836, 207] on icon "button" at bounding box center [1407, 199] width 19 height 19
click at [836, 241] on button "Upload Files" at bounding box center [1423, 252] width 124 height 24
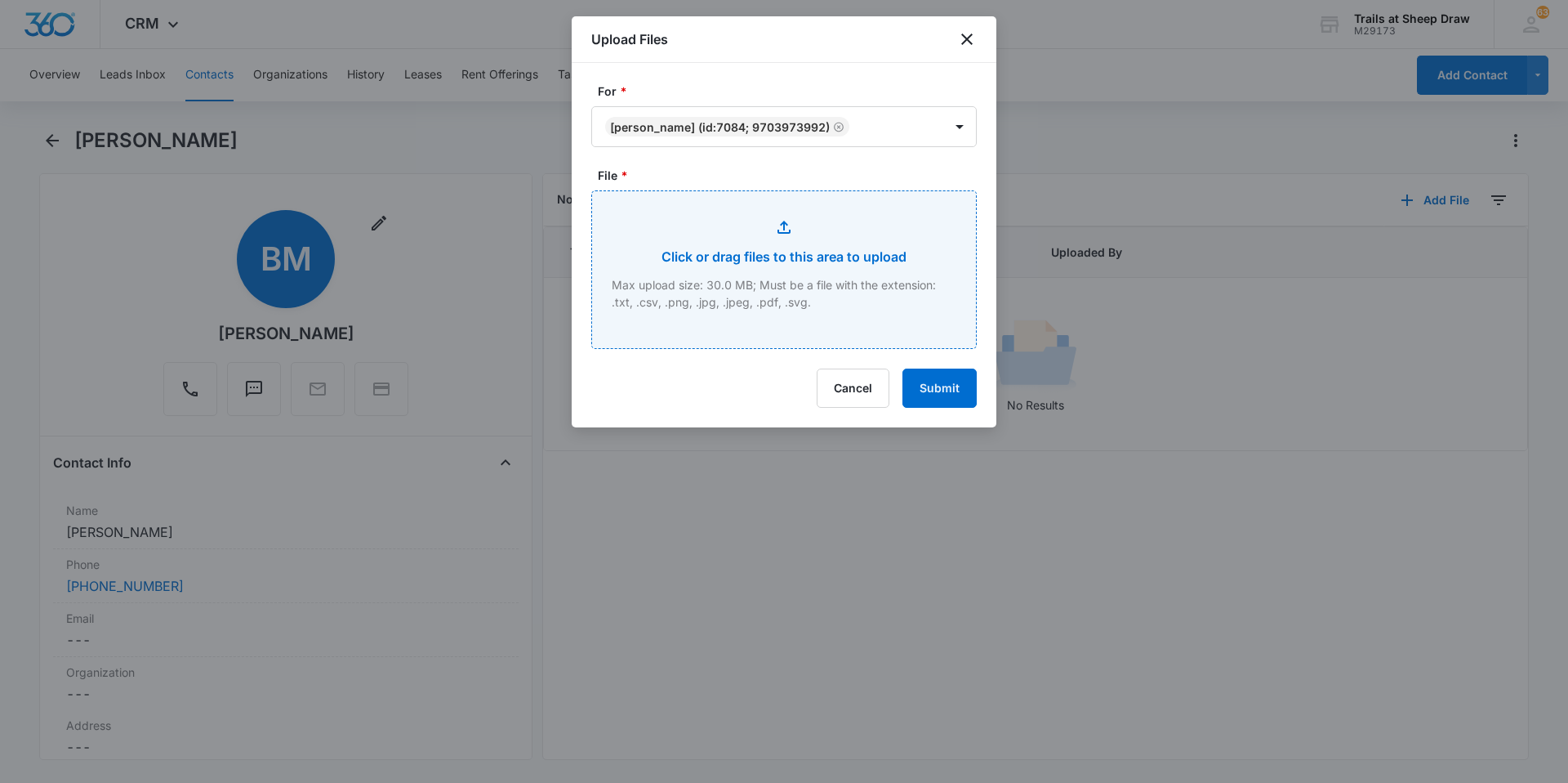
click at [687, 295] on input "File *" at bounding box center [784, 269] width 384 height 157
type input "C:\fakepath\546-Y303 [PERSON_NAME] App.pdf"
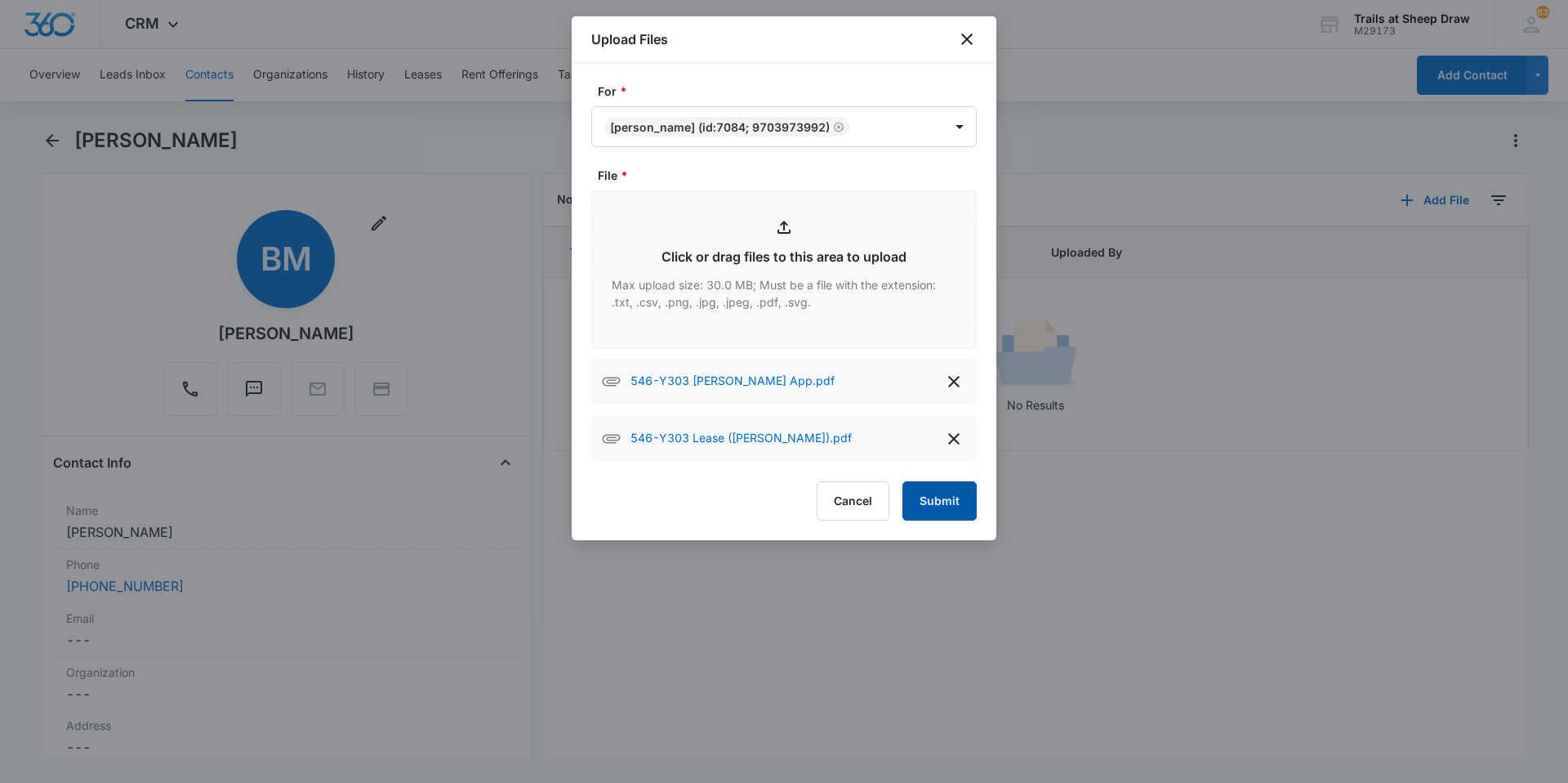
click at [836, 492] on button "Submit" at bounding box center [940, 501] width 74 height 39
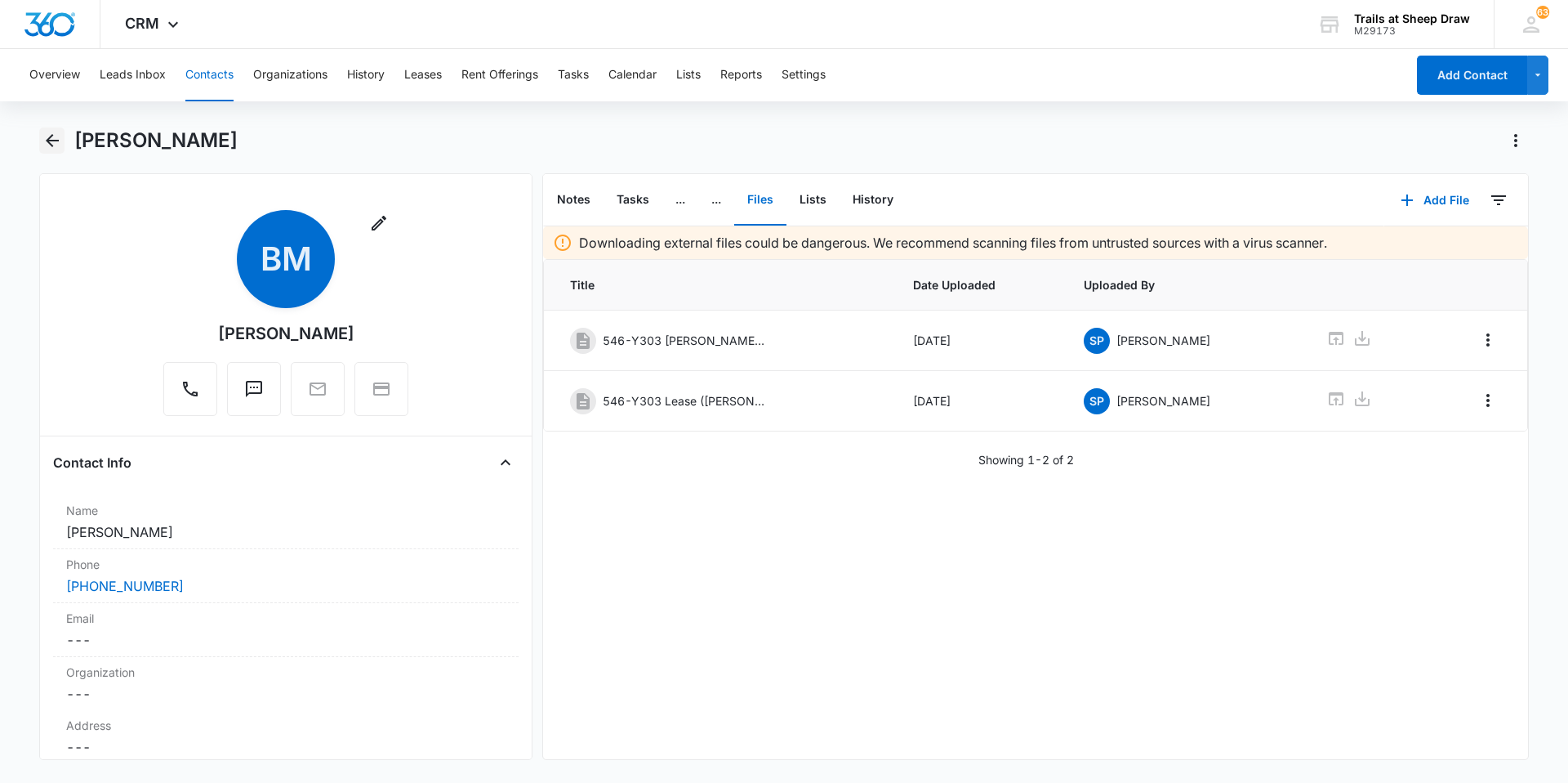
click at [51, 147] on icon "Back" at bounding box center [52, 140] width 19 height 19
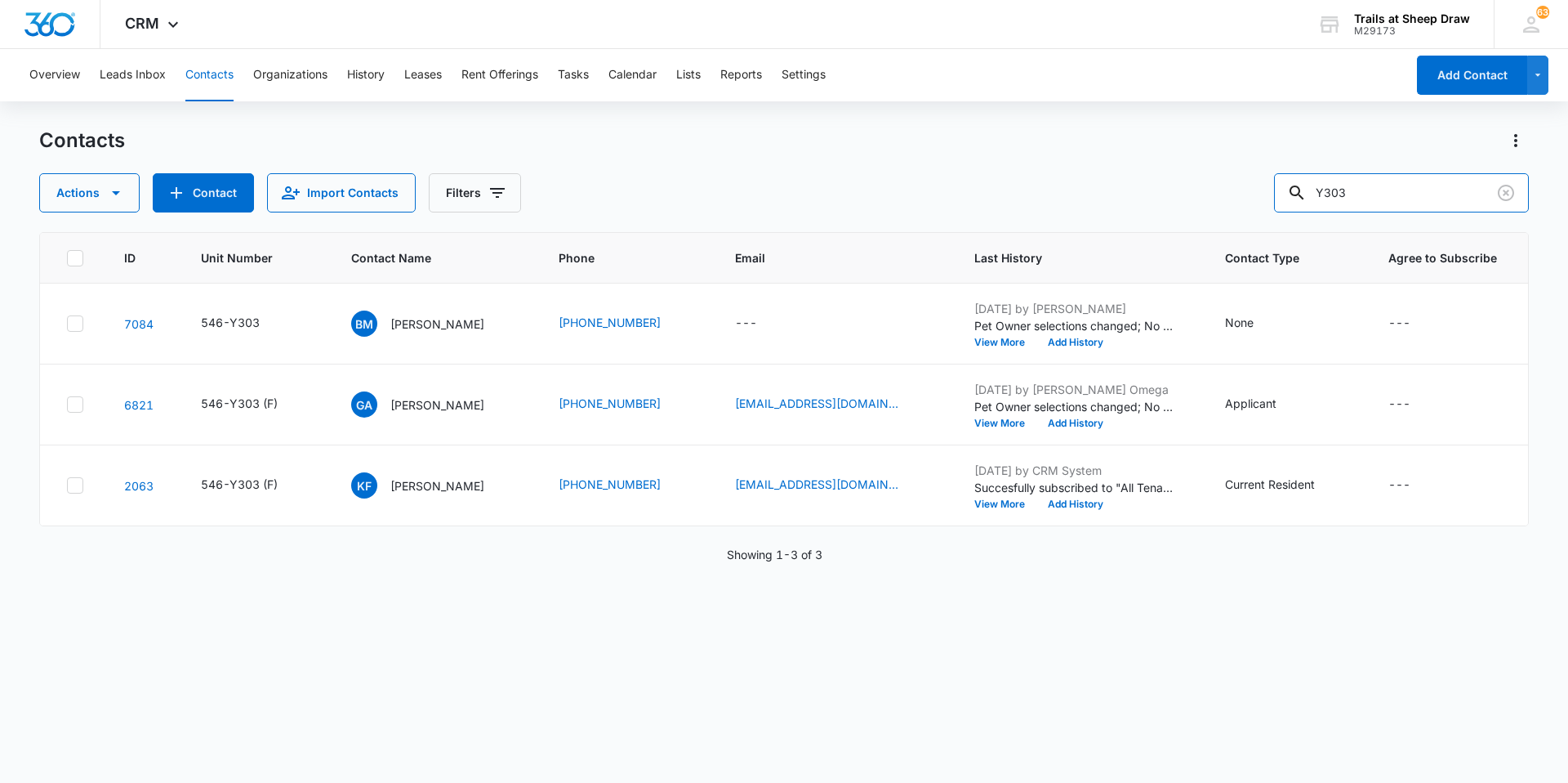
drag, startPoint x: 1429, startPoint y: 197, endPoint x: 1160, endPoint y: 211, distance: 269.4
click at [836, 211] on div "Actions Contact Import Contacts Filters Y303" at bounding box center [784, 193] width 1490 height 39
type input "P301"
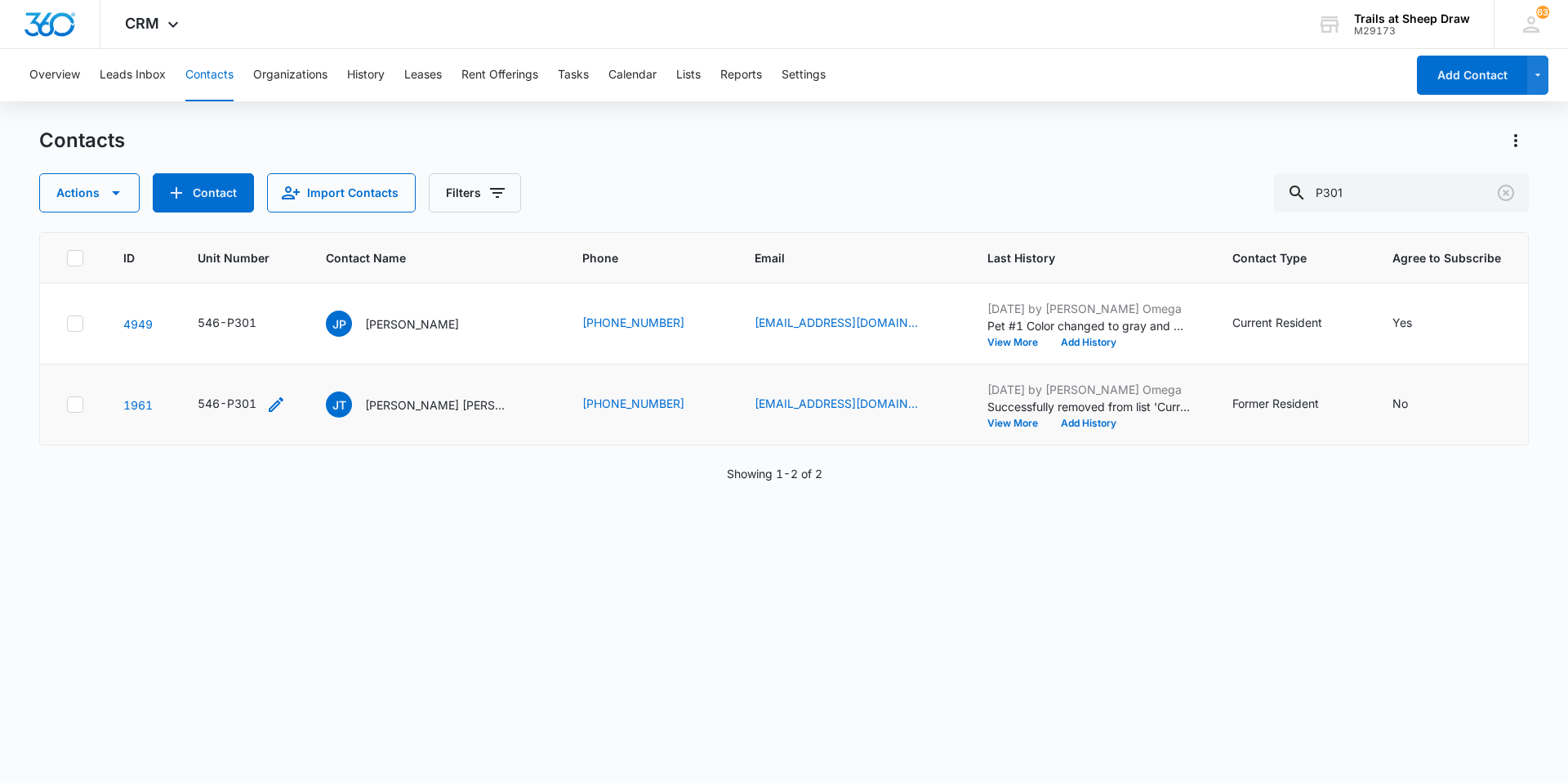
click at [280, 404] on icon "Unit Number - 546-P301 - Select to Edit Field" at bounding box center [275, 404] width 14 height 14
click at [275, 296] on input "546-P301" at bounding box center [252, 300] width 206 height 39
type input "546-P301 (F)"
click at [307, 345] on button "Save" at bounding box center [330, 351] width 48 height 31
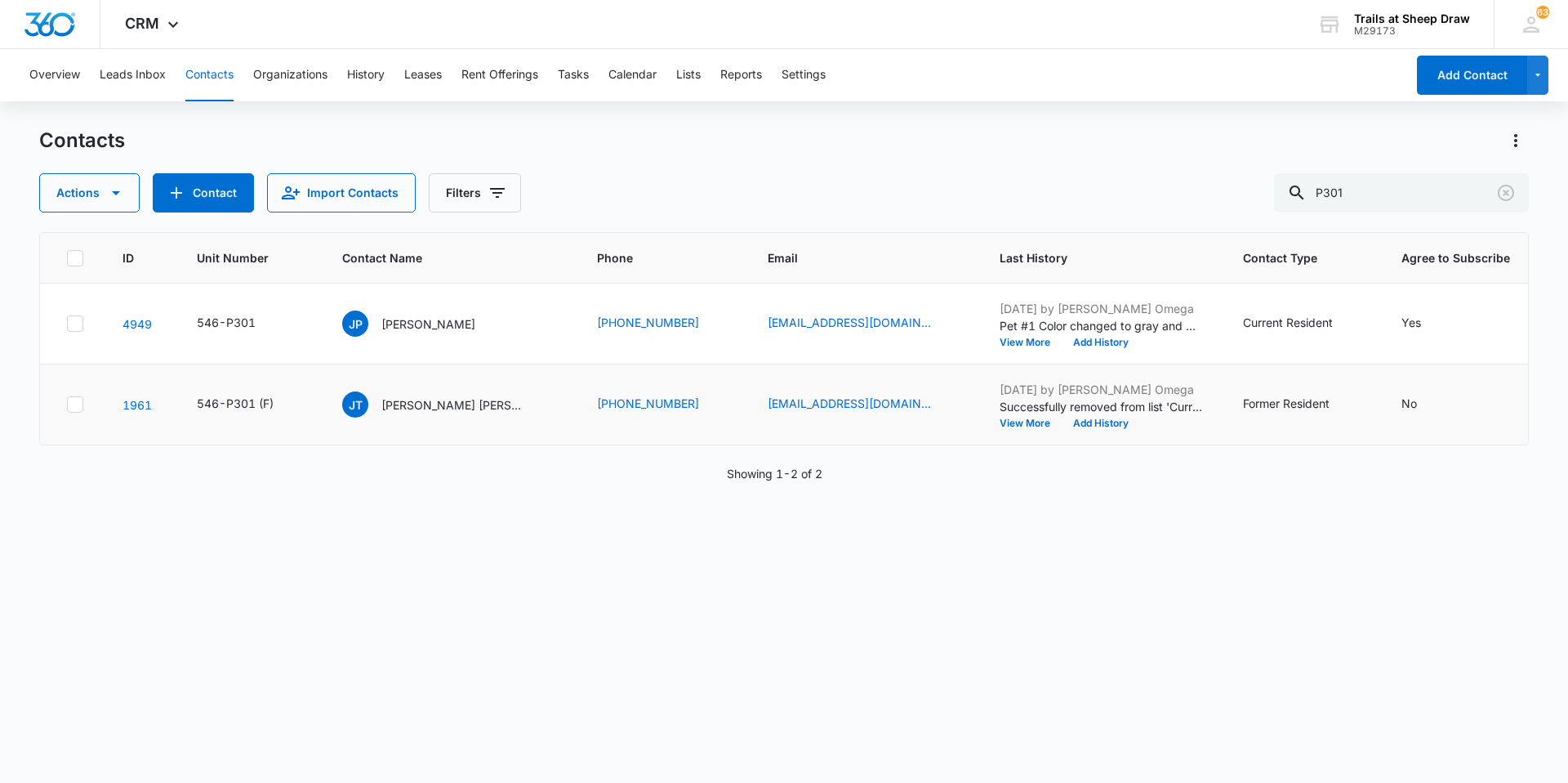
click at [440, 323] on p "[PERSON_NAME]" at bounding box center [428, 324] width 94 height 17
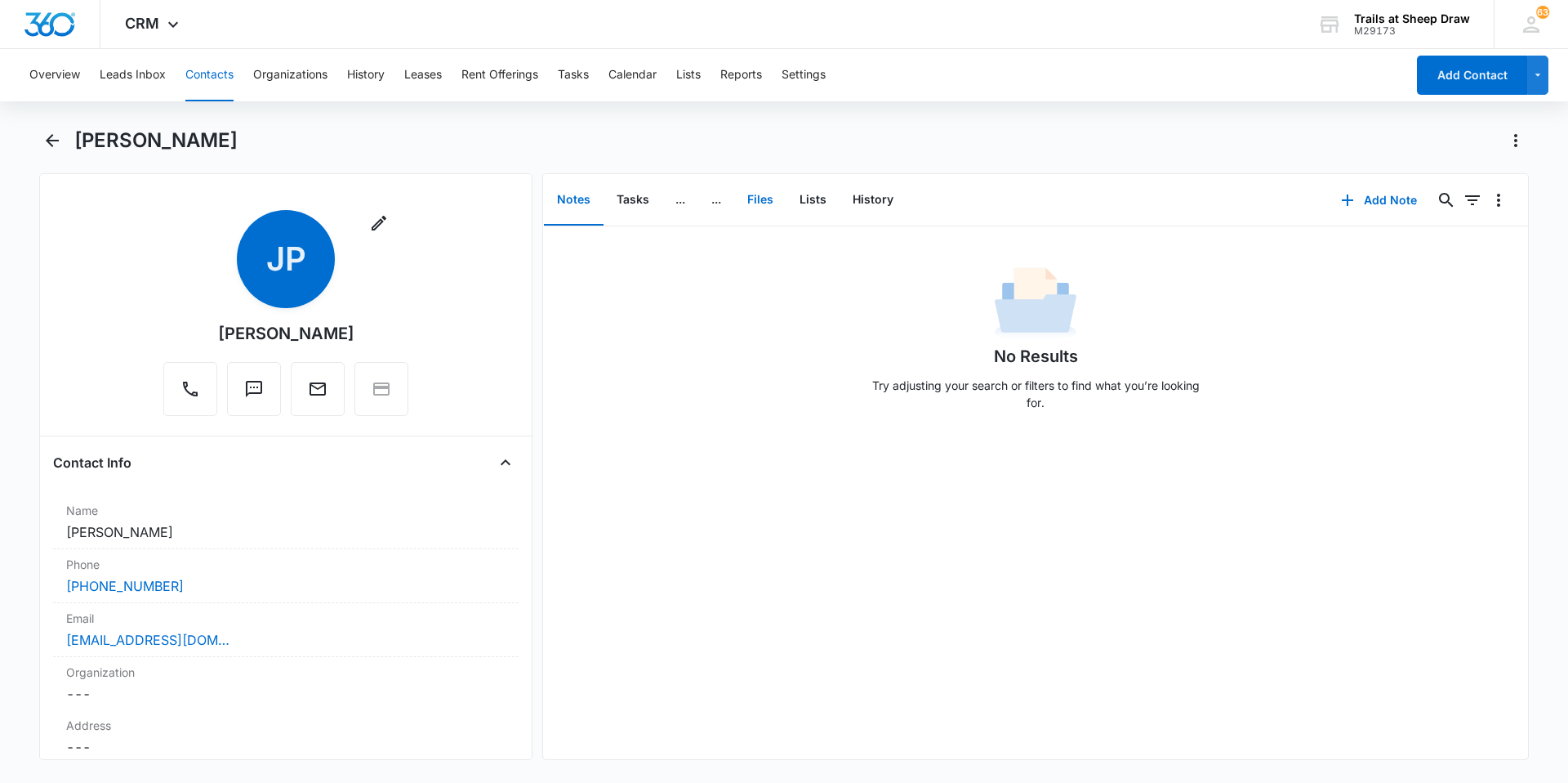
click at [772, 198] on button "Files" at bounding box center [761, 200] width 52 height 51
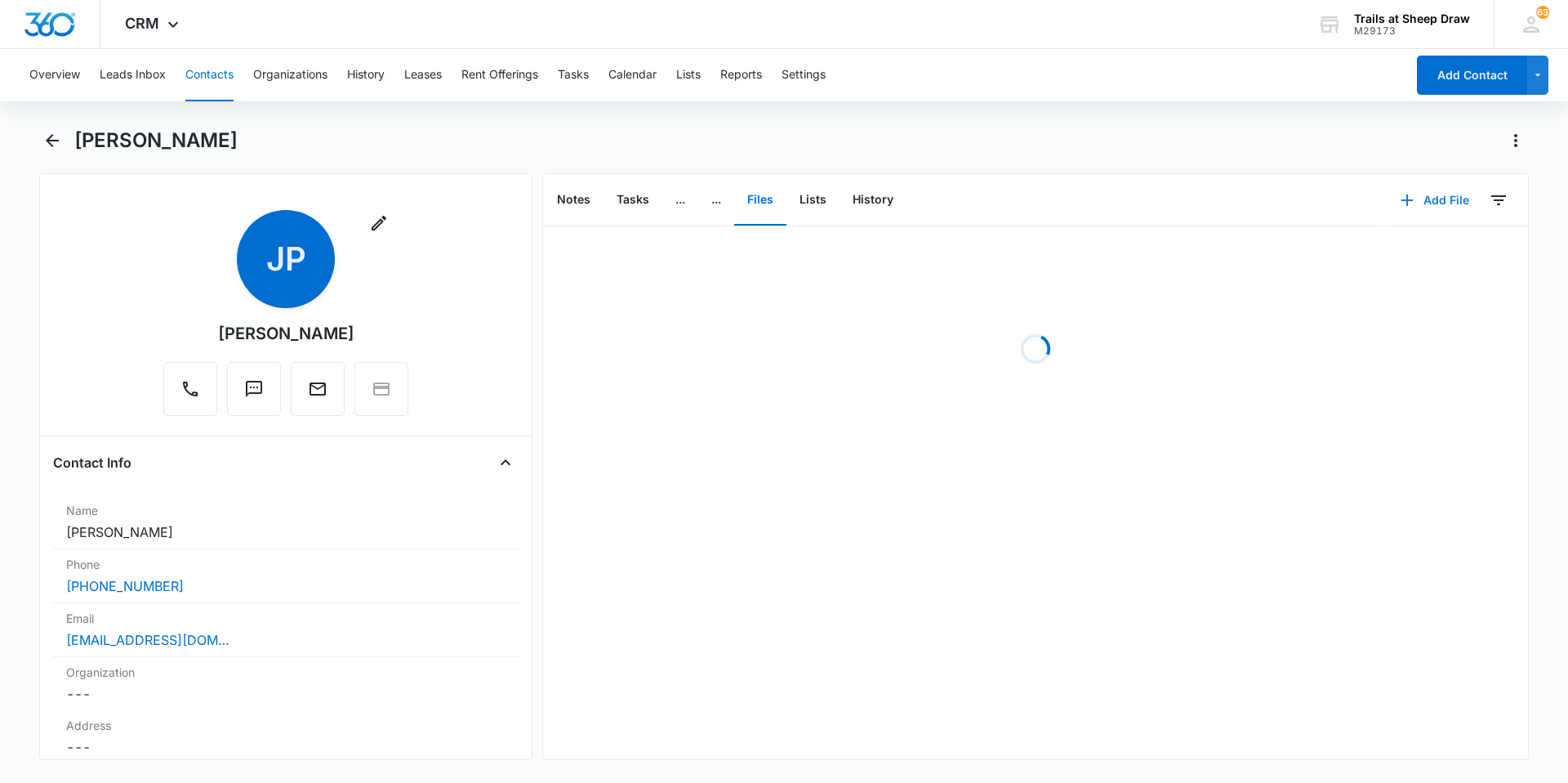
click at [836, 199] on icon "button" at bounding box center [1407, 199] width 19 height 19
click at [836, 247] on div "Upload Files" at bounding box center [1413, 253] width 65 height 12
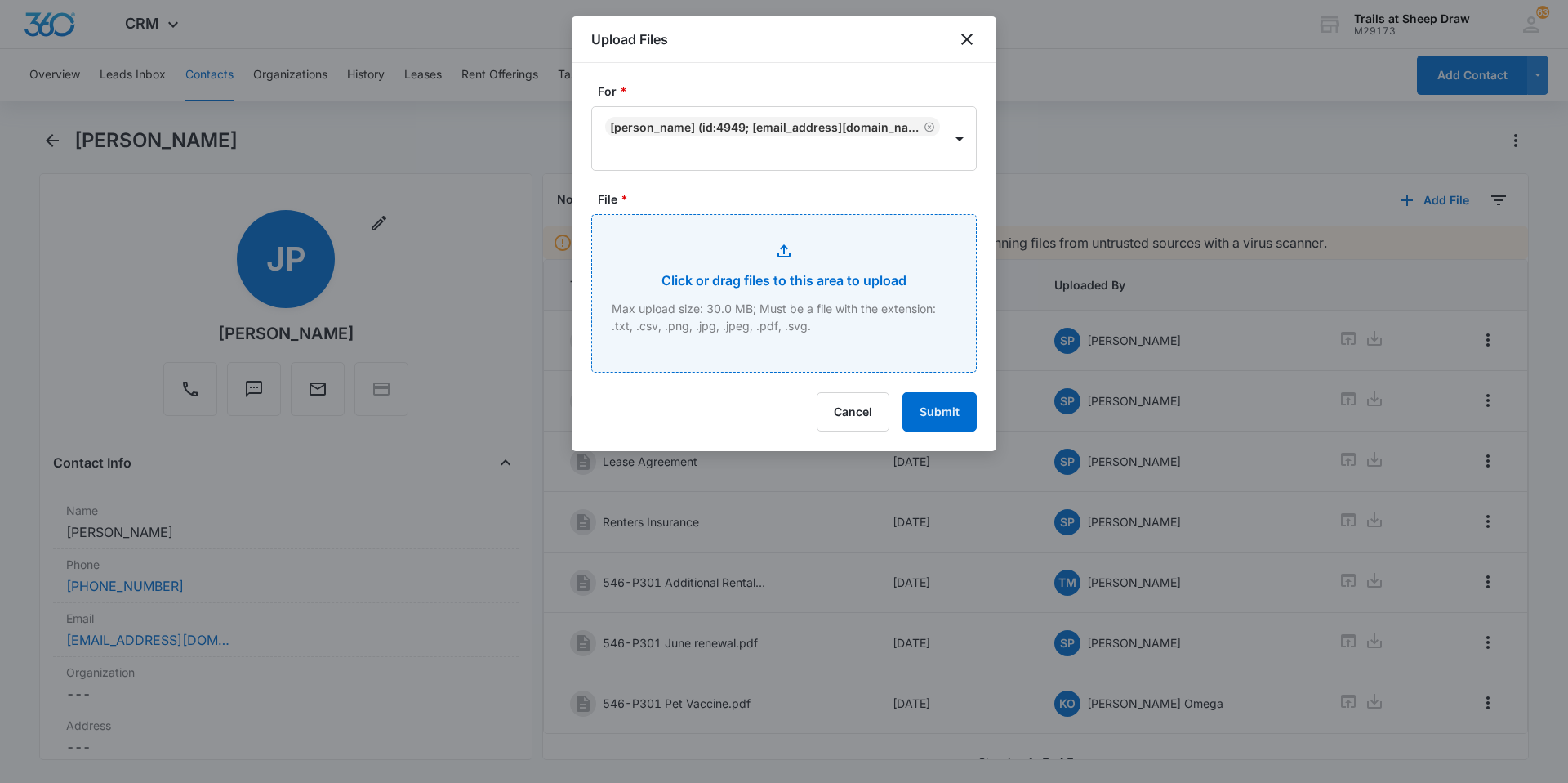
click at [753, 269] on input "File *" at bounding box center [784, 293] width 384 height 157
type input "C:\fakepath\546-P301 [DATE] Renewal.pdf"
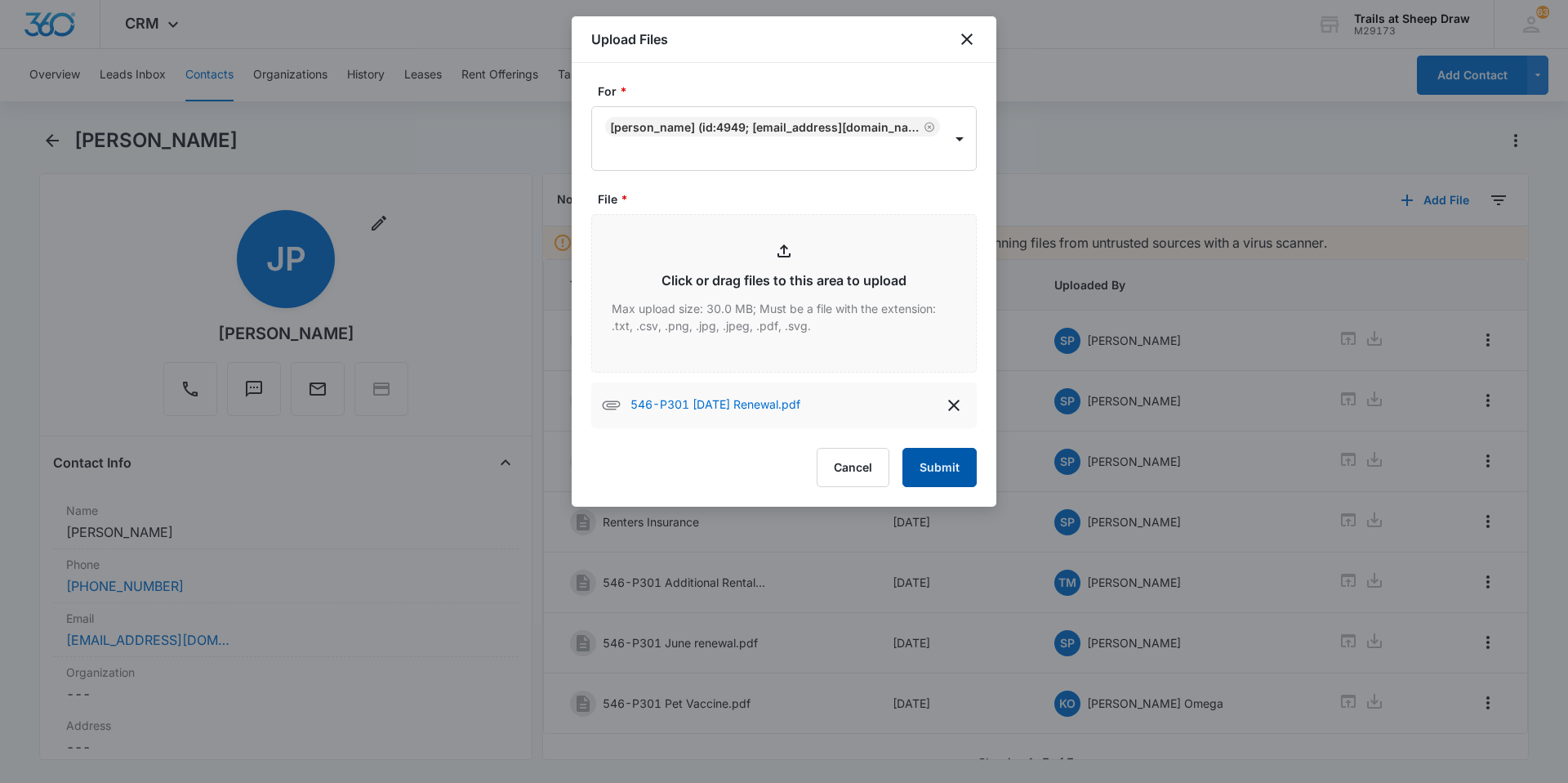
click at [836, 456] on button "Submit" at bounding box center [940, 467] width 74 height 39
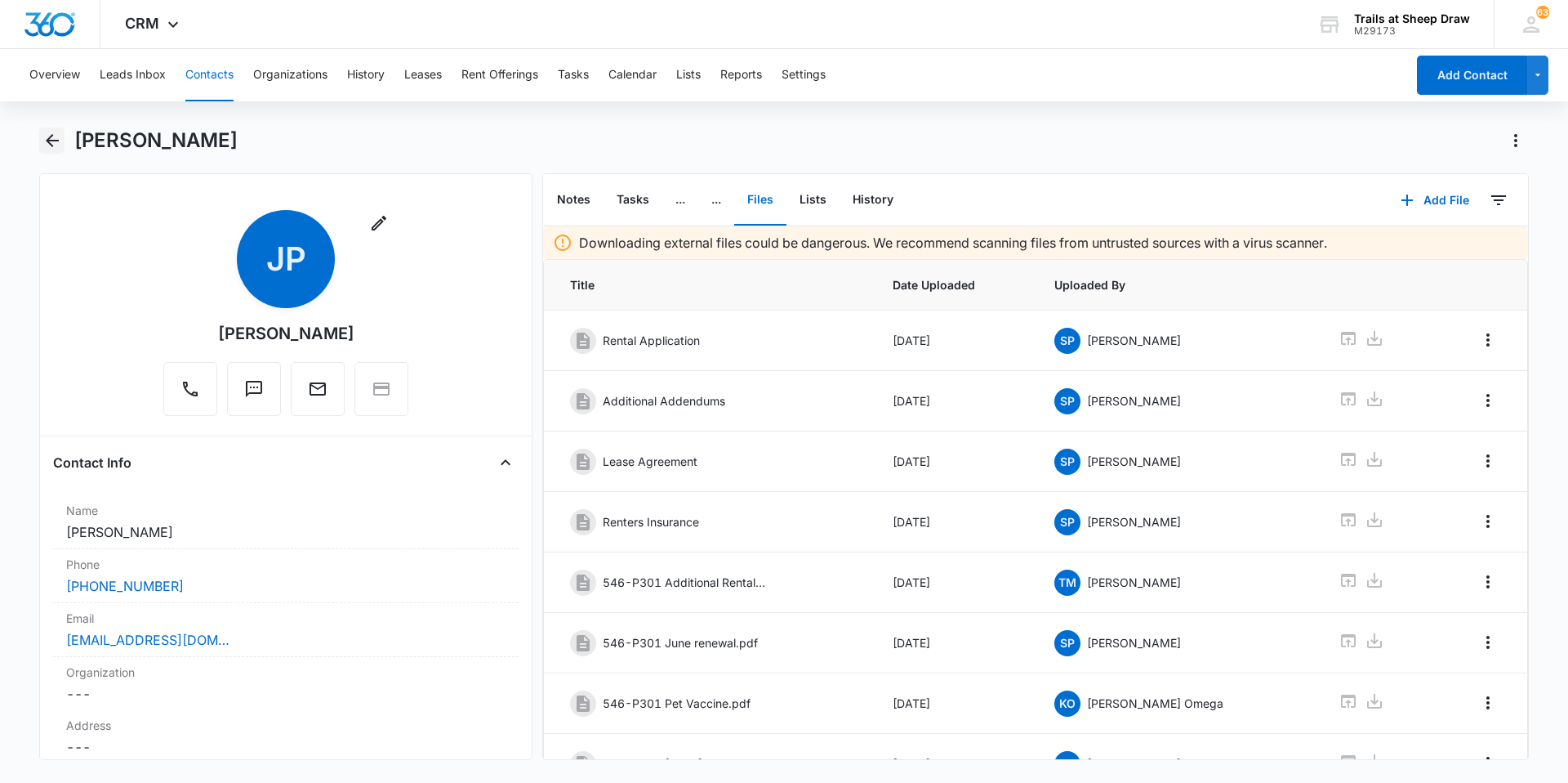
click at [46, 142] on icon "Back" at bounding box center [52, 140] width 19 height 19
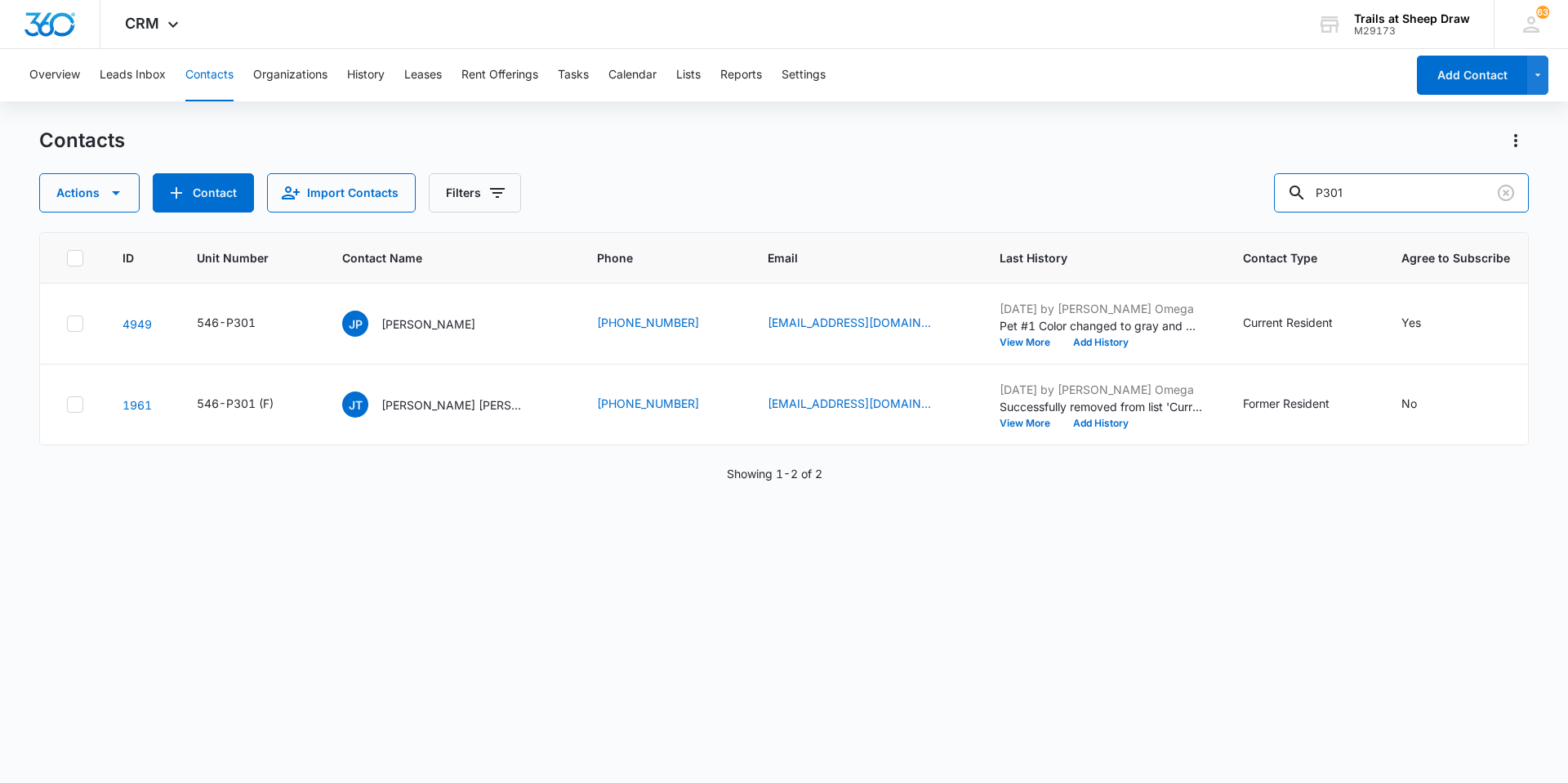
drag, startPoint x: 1424, startPoint y: 187, endPoint x: 990, endPoint y: 194, distance: 434.1
click at [836, 194] on div "Actions Contact Import Contacts Filters P301" at bounding box center [784, 193] width 1490 height 39
type input "Q204"
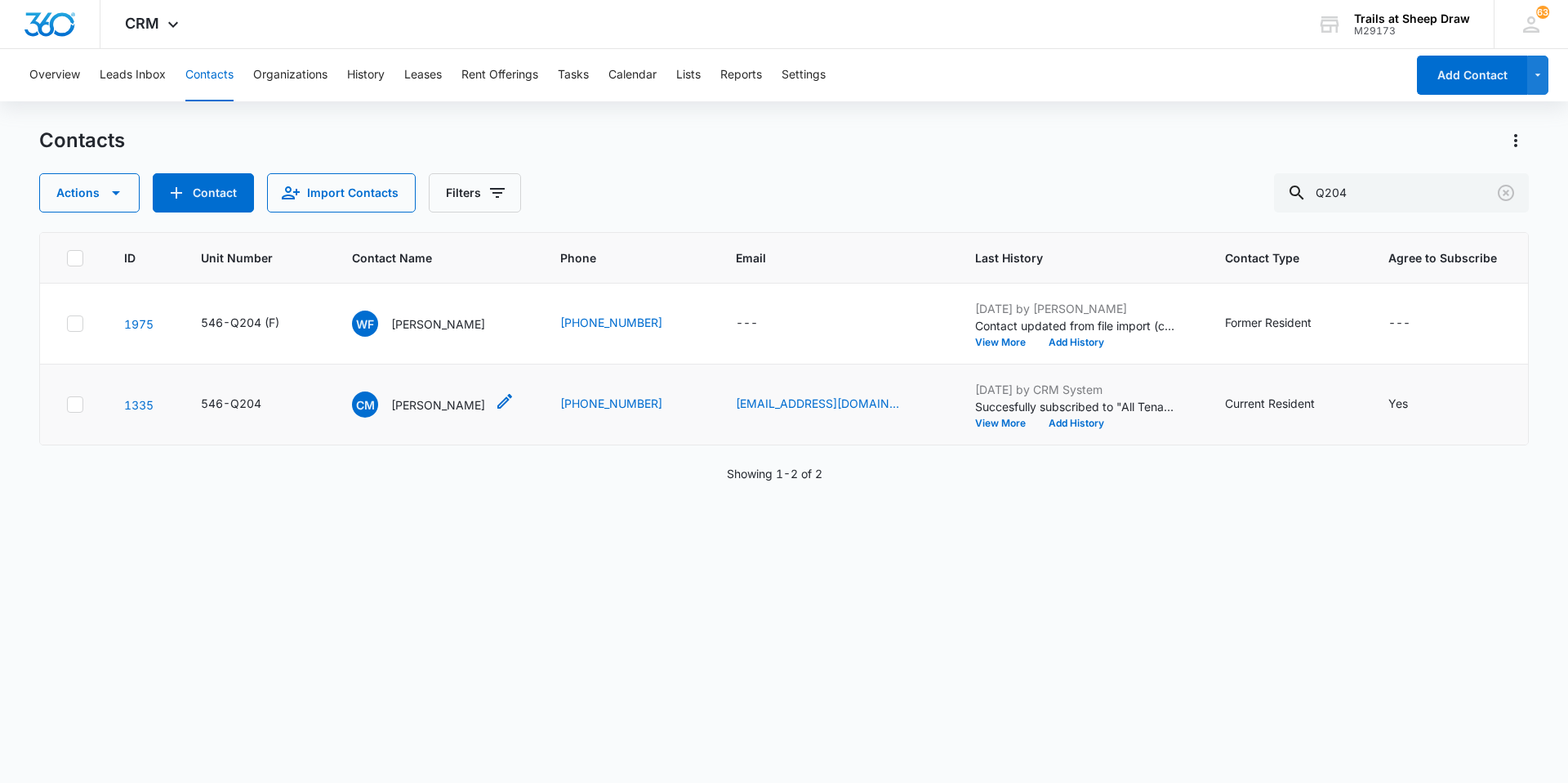
click at [463, 407] on p "[PERSON_NAME]" at bounding box center [437, 405] width 94 height 17
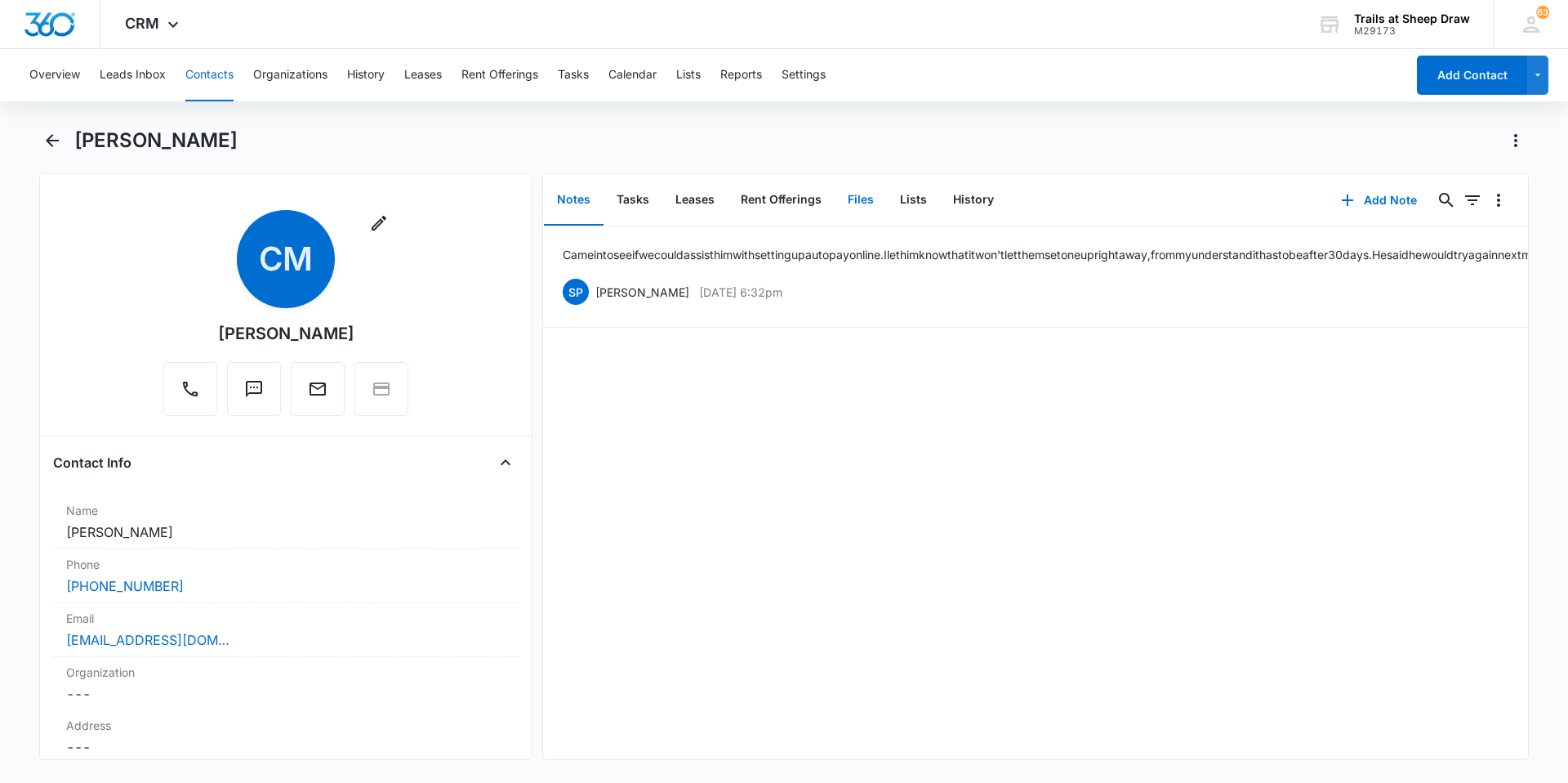
click at [836, 208] on button "Files" at bounding box center [861, 200] width 52 height 51
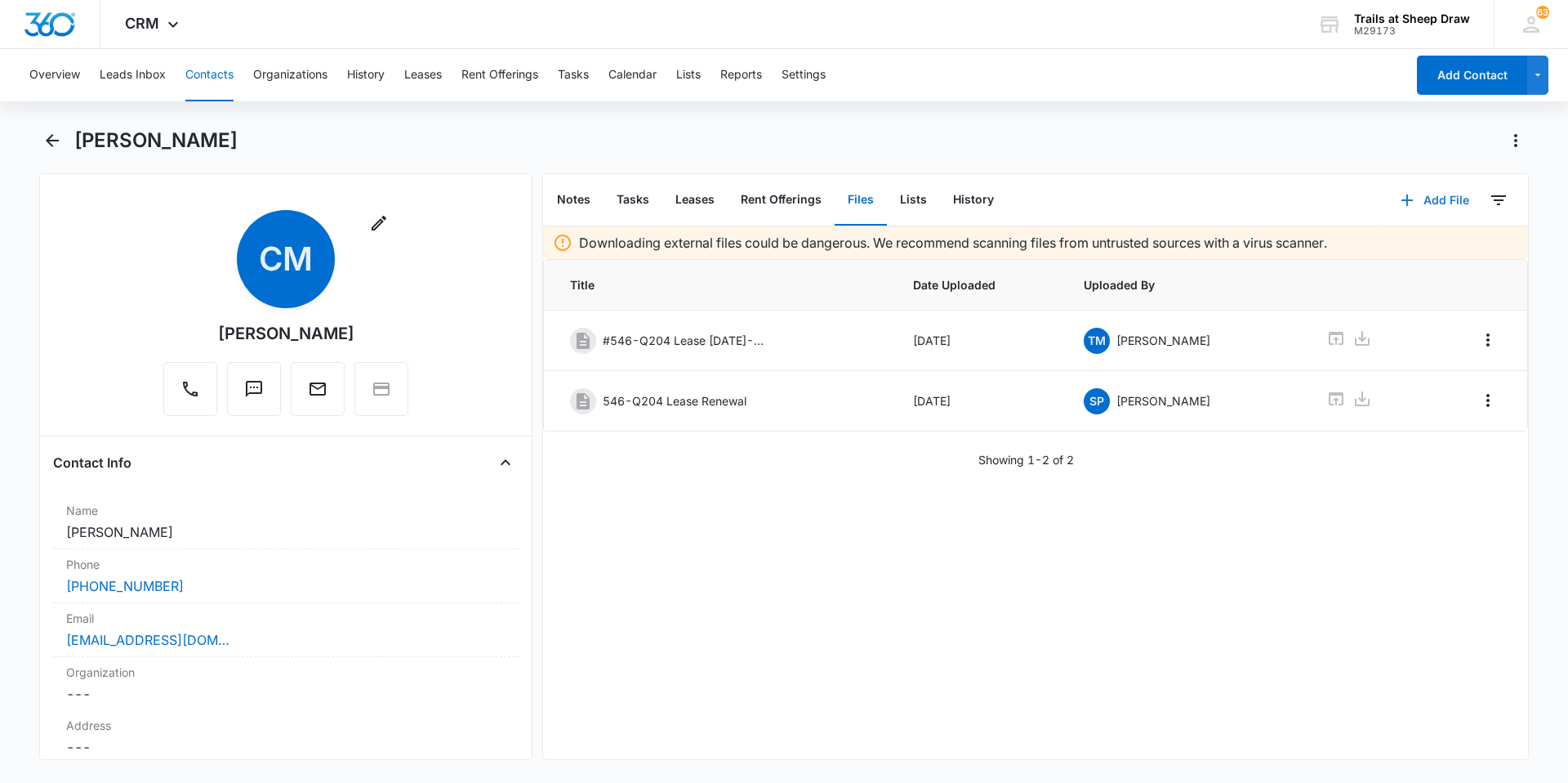
click at [836, 191] on button "Add File" at bounding box center [1435, 200] width 101 height 39
click at [836, 247] on div "Upload Files" at bounding box center [1413, 253] width 65 height 12
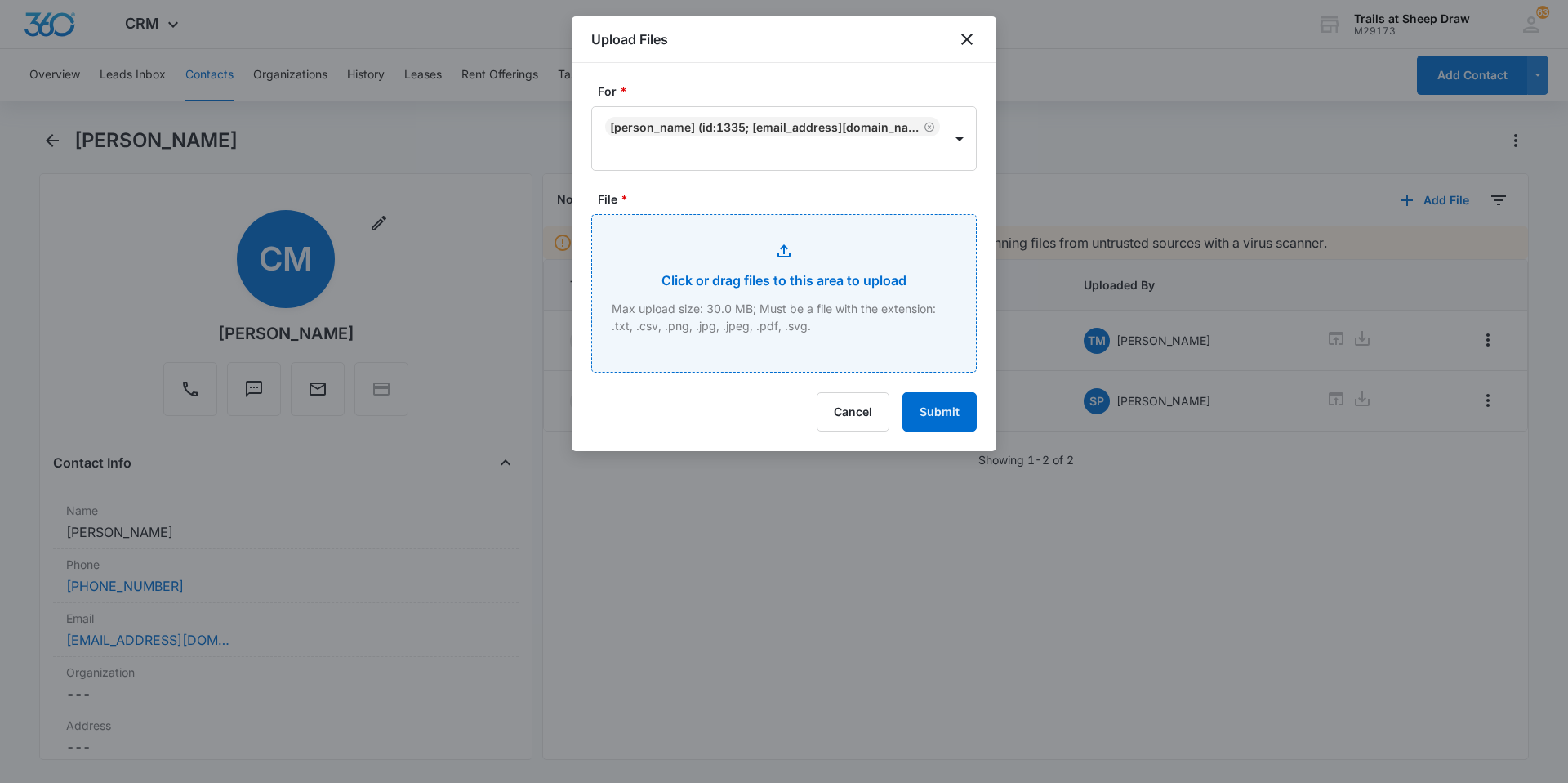
click at [826, 291] on input "File *" at bounding box center [784, 293] width 384 height 157
type input "C:\fakepath\546-Q204 Lease offer Rejection.pdf"
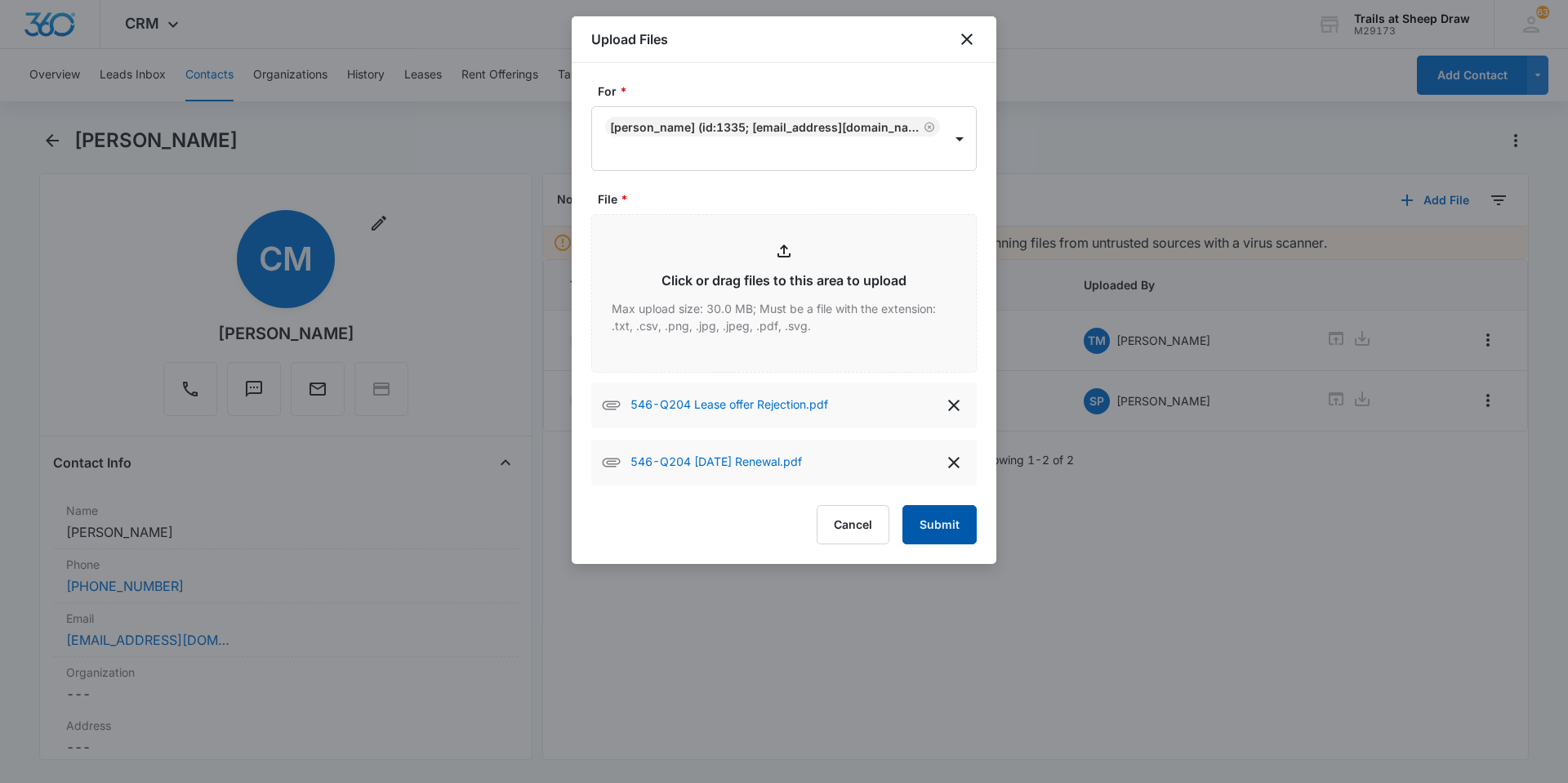
click at [836, 519] on button "Submit" at bounding box center [940, 525] width 74 height 39
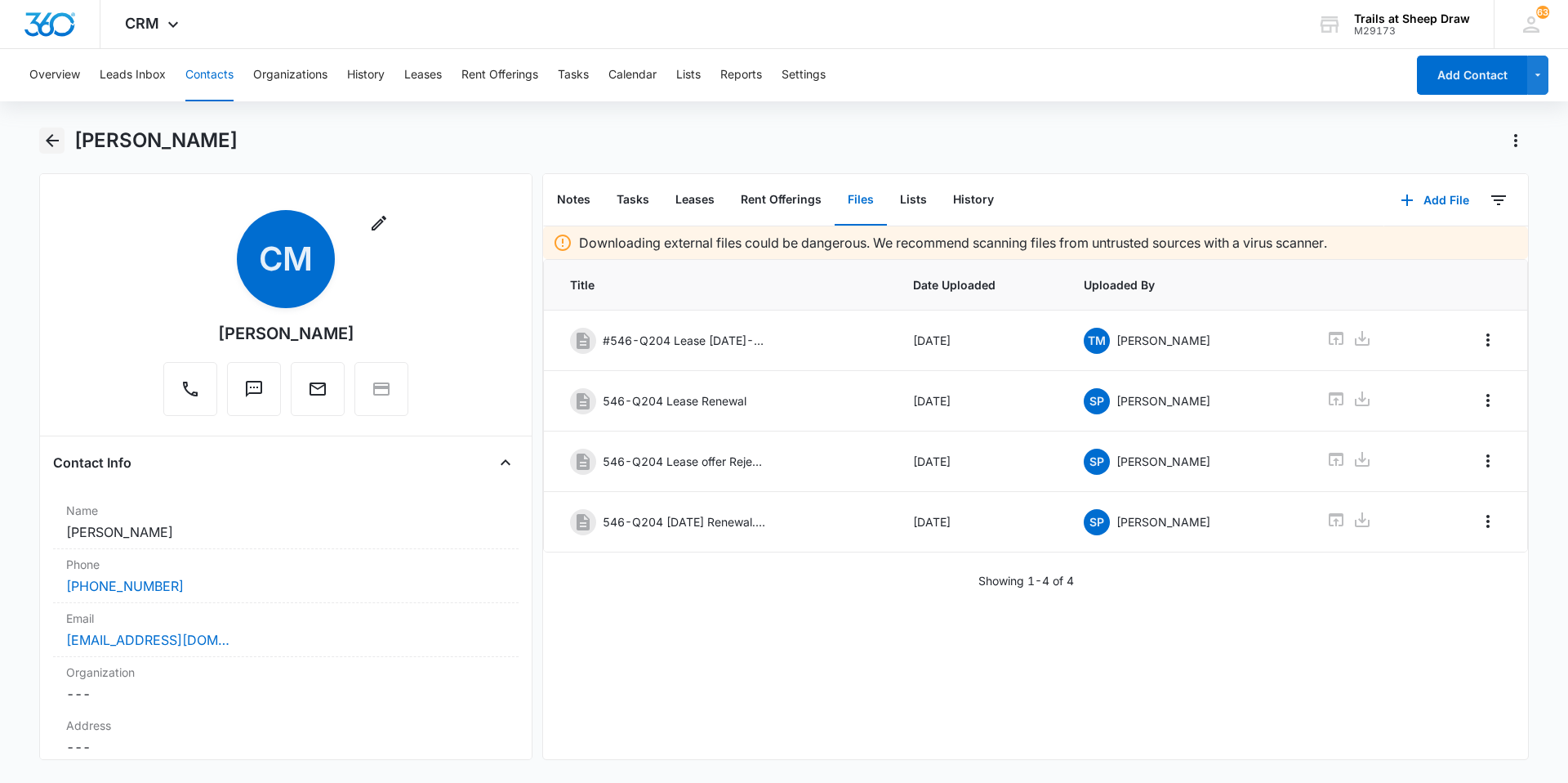
click at [44, 144] on icon "Back" at bounding box center [52, 140] width 19 height 19
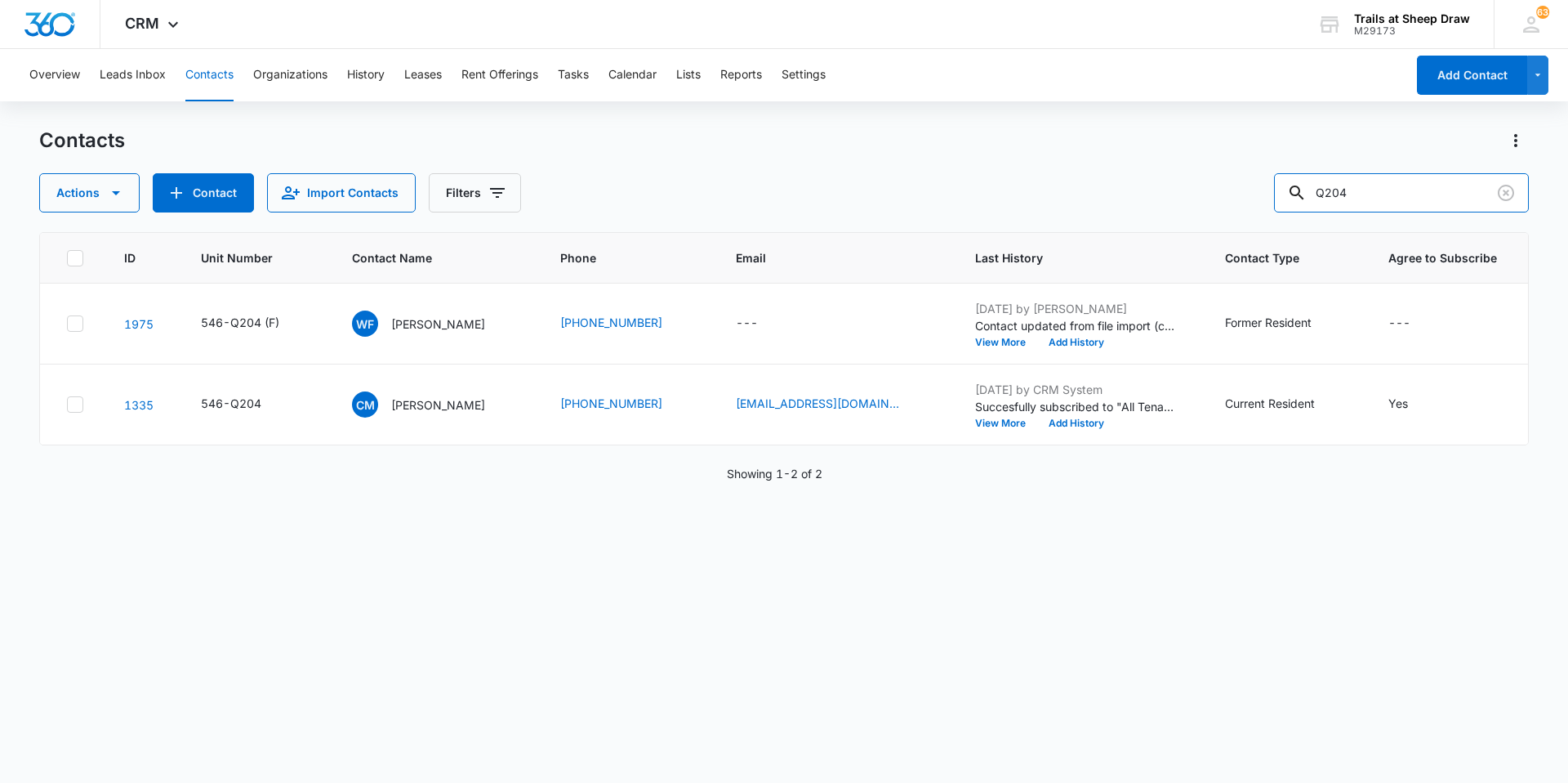
drag, startPoint x: 1431, startPoint y: 204, endPoint x: 1229, endPoint y: 175, distance: 204.1
click at [836, 175] on div "Actions Contact Import Contacts Filters Q204" at bounding box center [784, 193] width 1490 height 39
type input "U205"
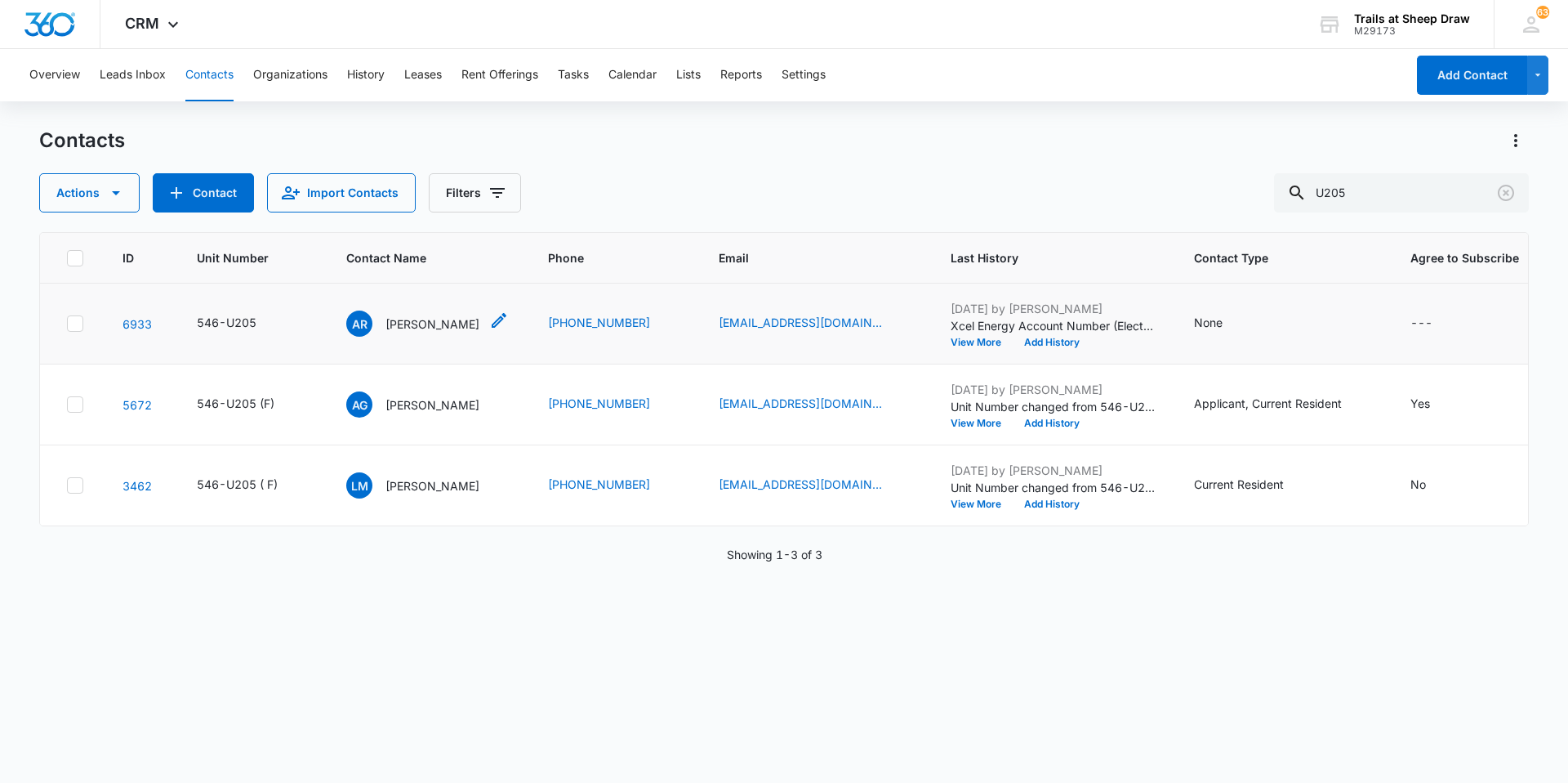
click at [420, 325] on p "[PERSON_NAME]" at bounding box center [432, 324] width 94 height 17
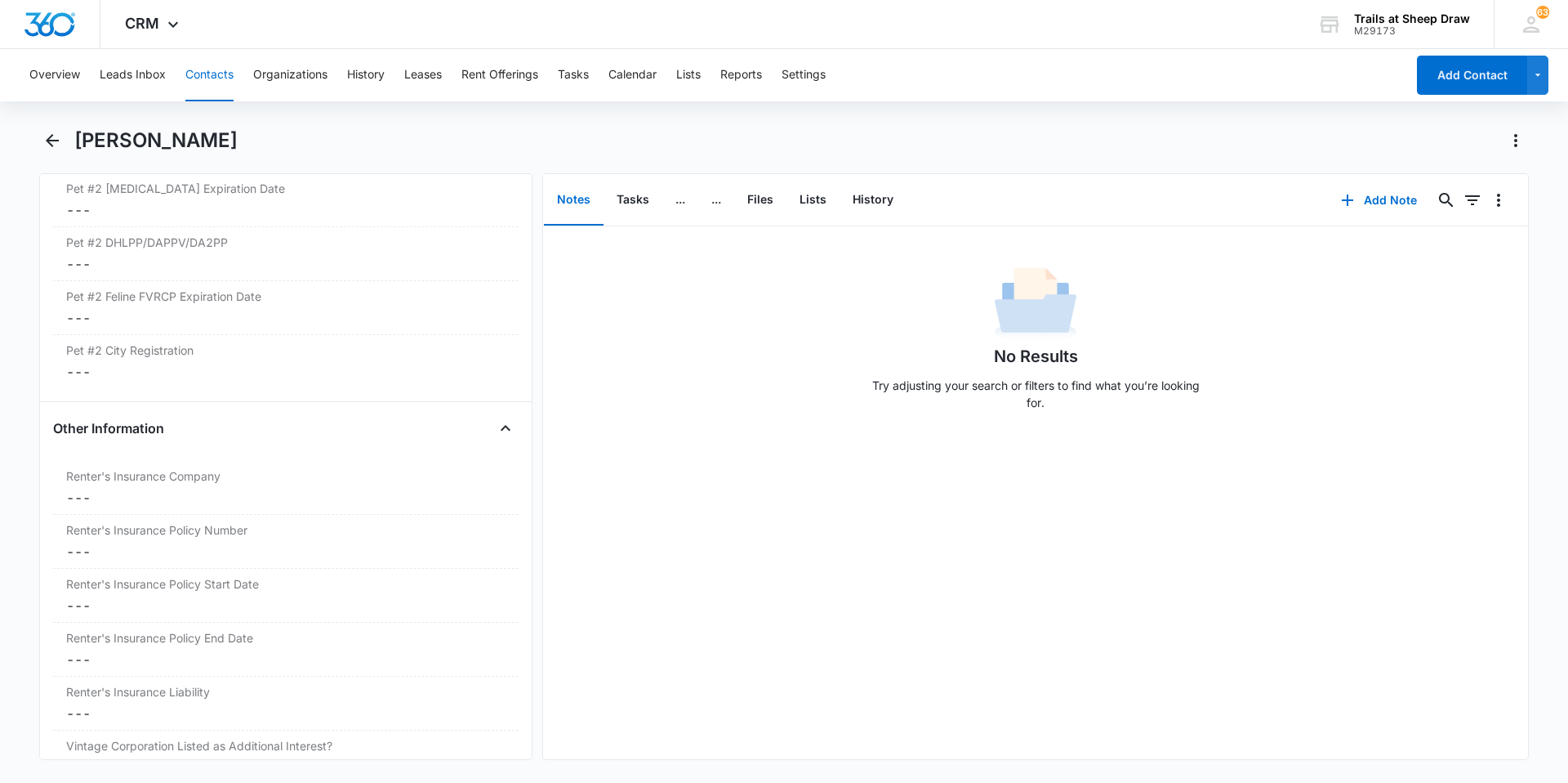
scroll to position [3432, 0]
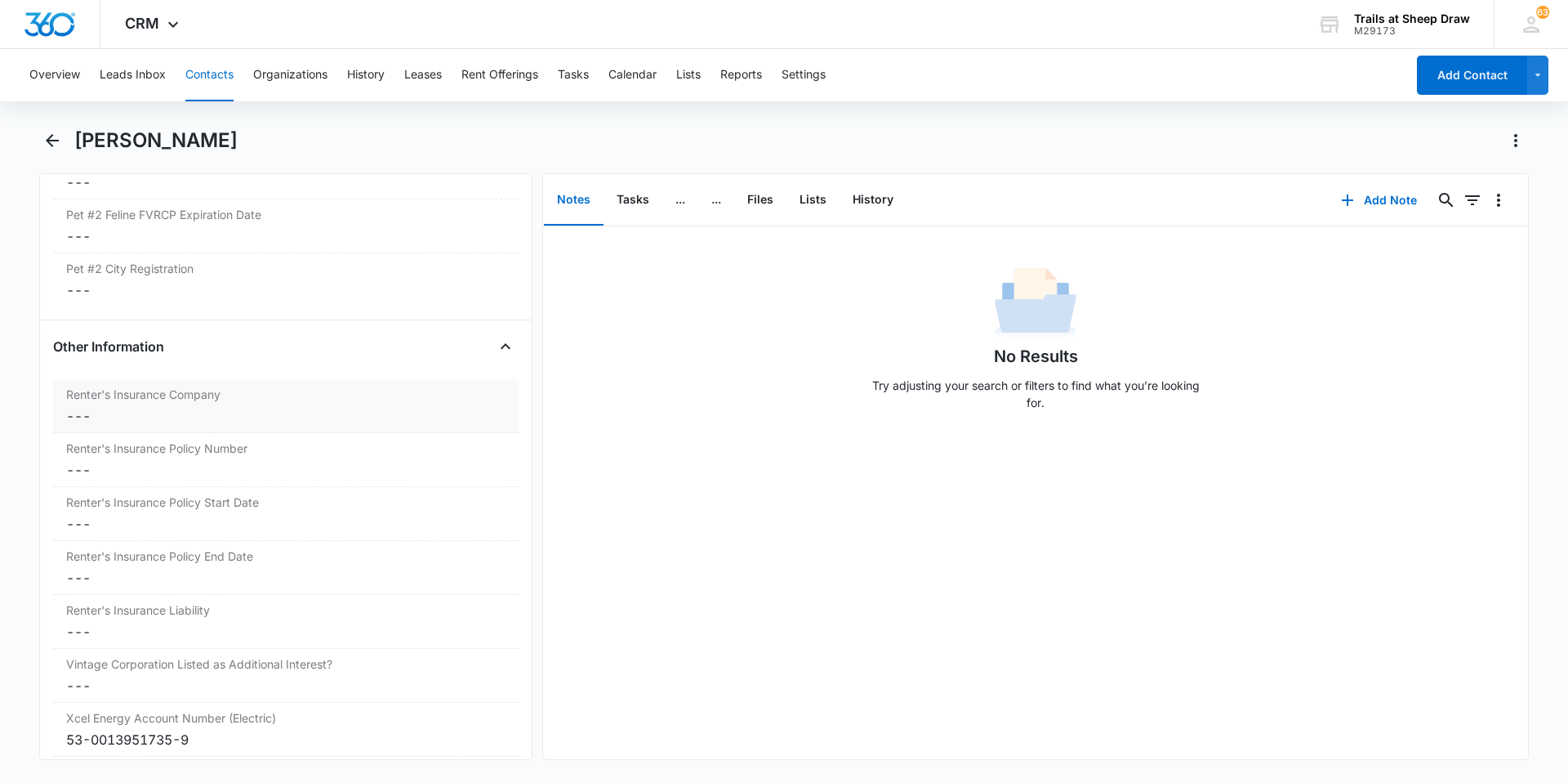
click at [167, 421] on dd "Cancel Save Changes ---" at bounding box center [285, 416] width 439 height 19
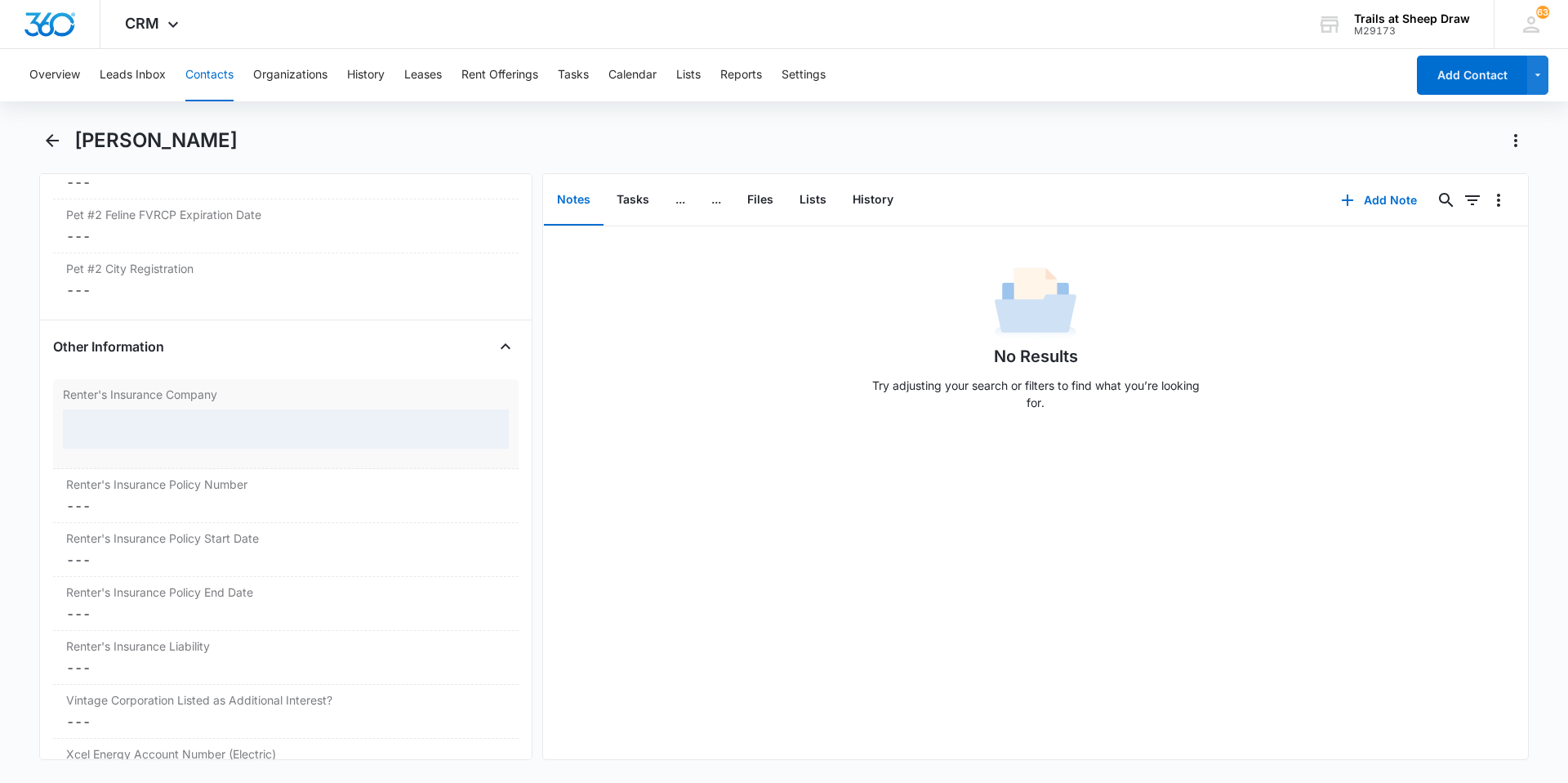
click at [181, 437] on div at bounding box center [285, 429] width 446 height 39
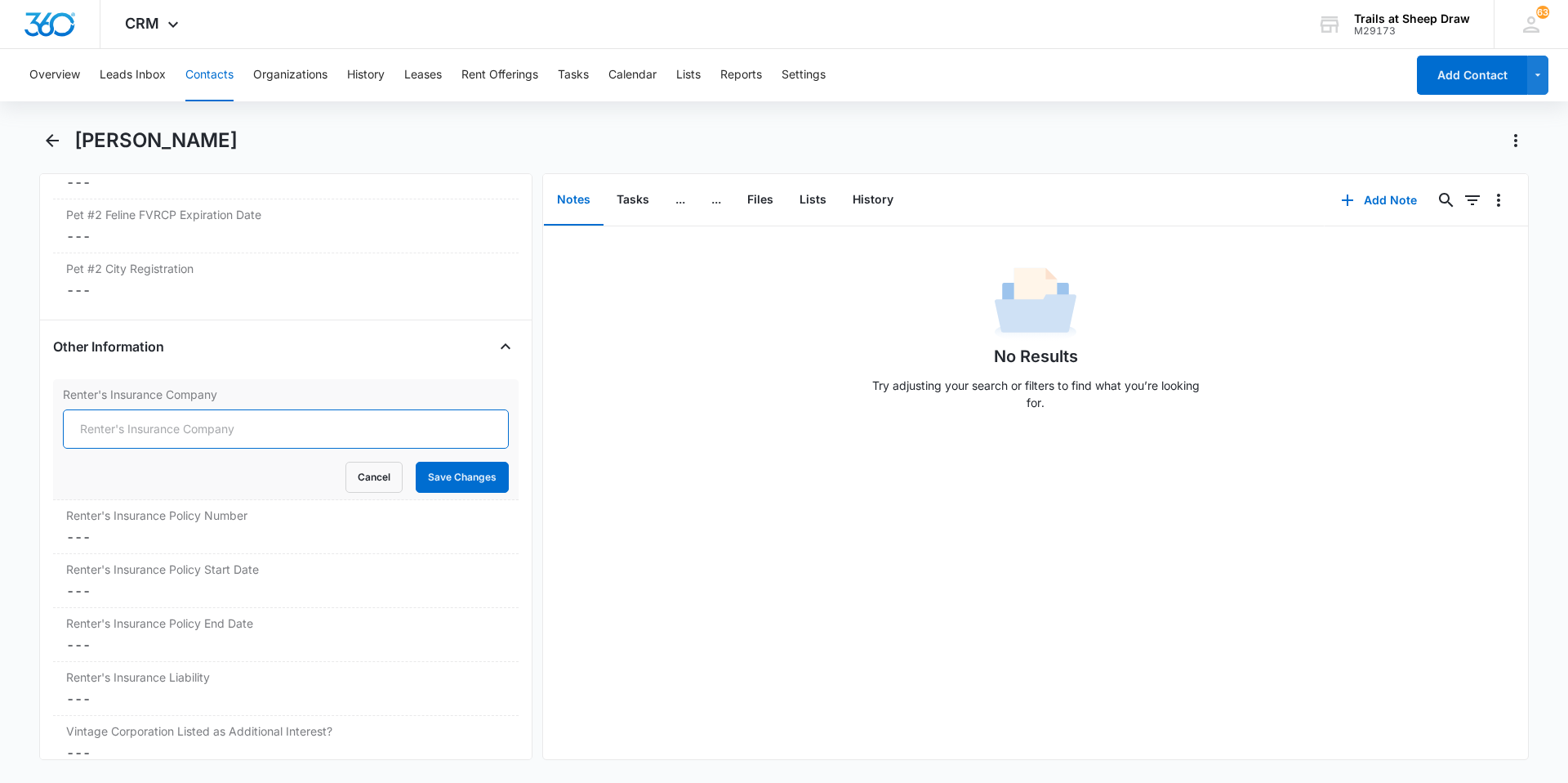
click at [181, 437] on input "Renter's Insurance Company" at bounding box center [285, 429] width 446 height 39
type input "American Family Insurance"
click at [415, 481] on button "Save Changes" at bounding box center [462, 477] width 93 height 31
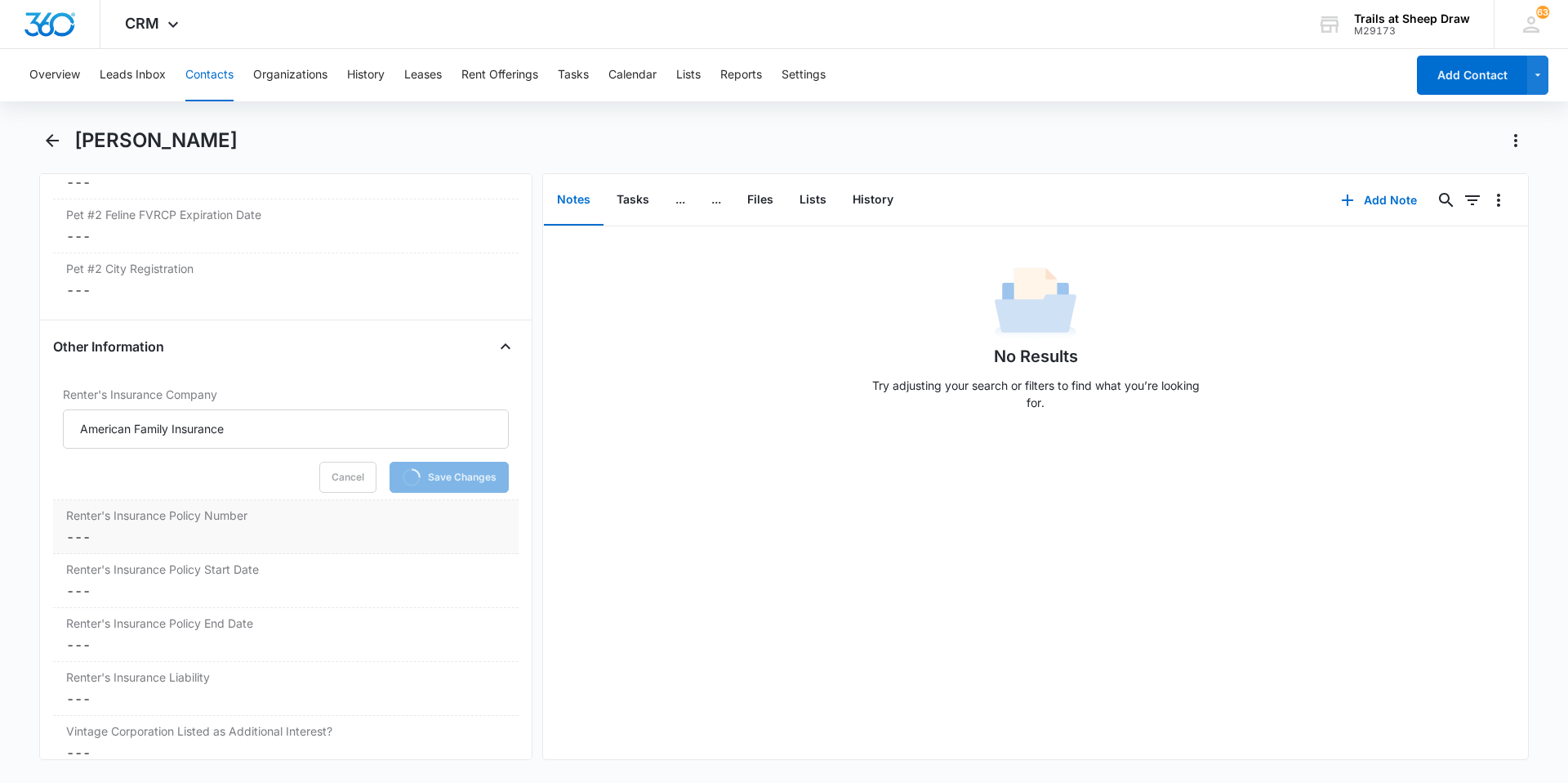
click at [311, 527] on dd "Cancel Save Changes ---" at bounding box center [285, 536] width 439 height 19
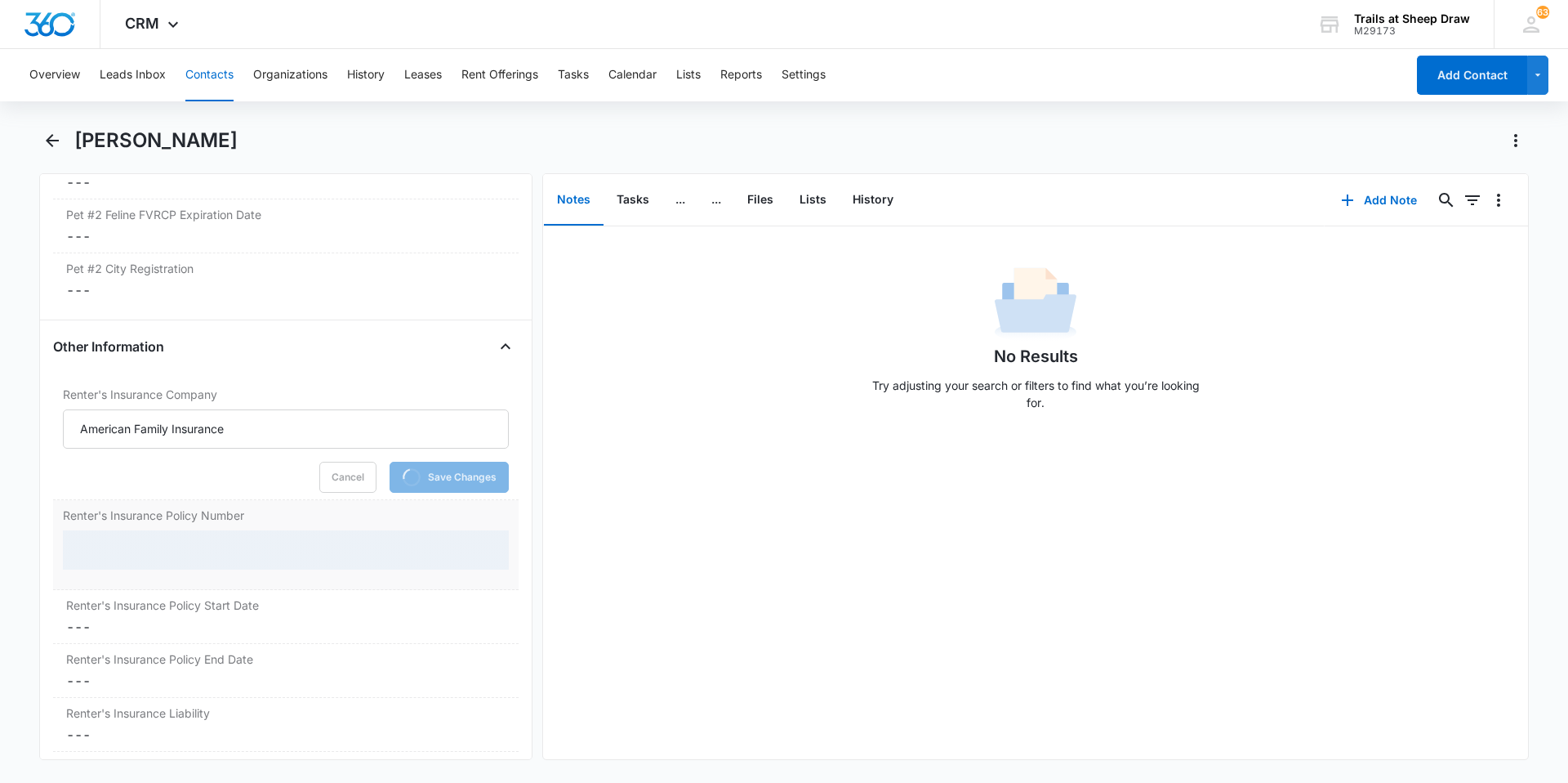
click at [222, 527] on div at bounding box center [285, 550] width 446 height 39
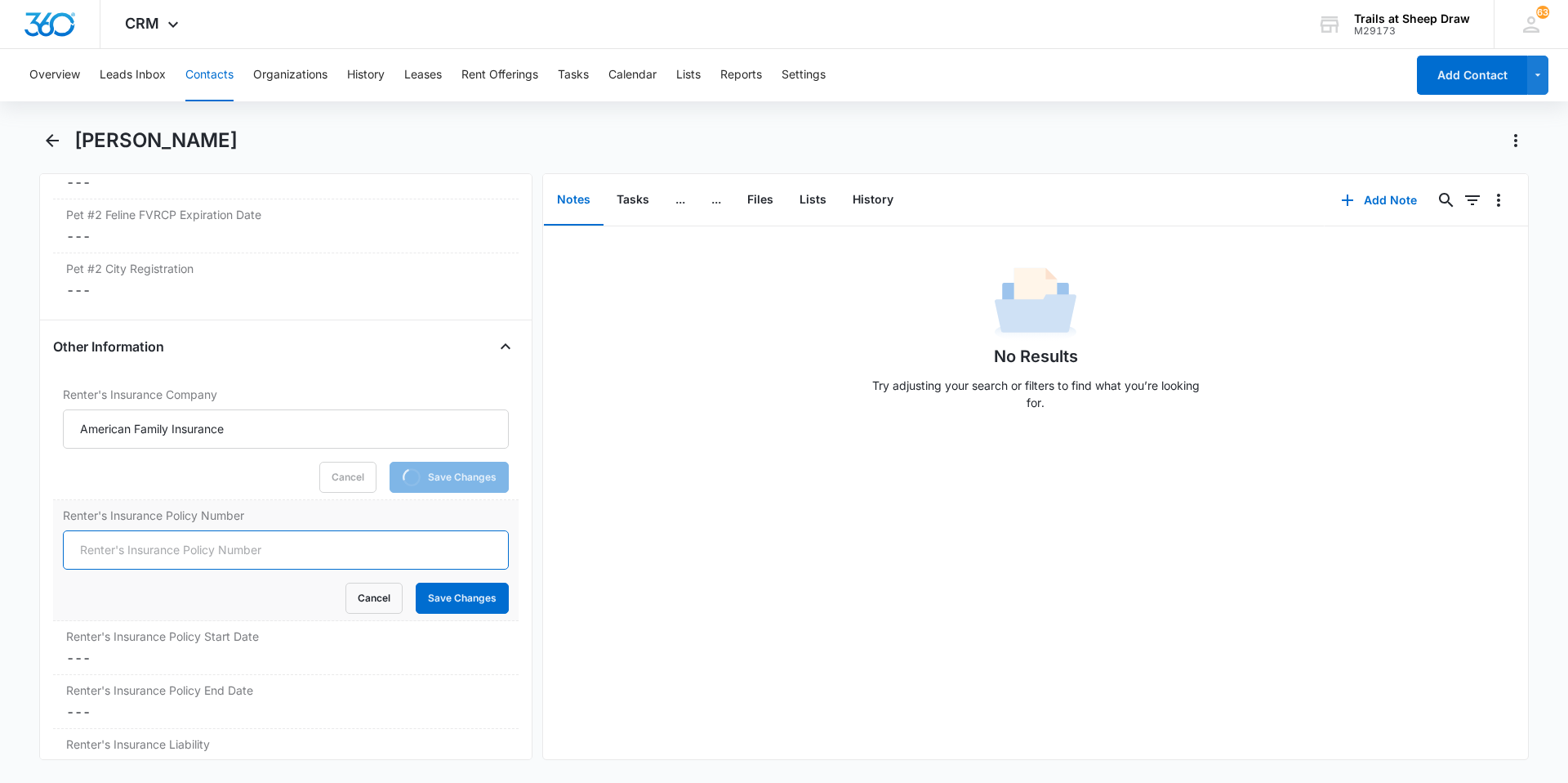
click at [184, 527] on input "Renter's Insurance Policy Number" at bounding box center [285, 550] width 446 height 39
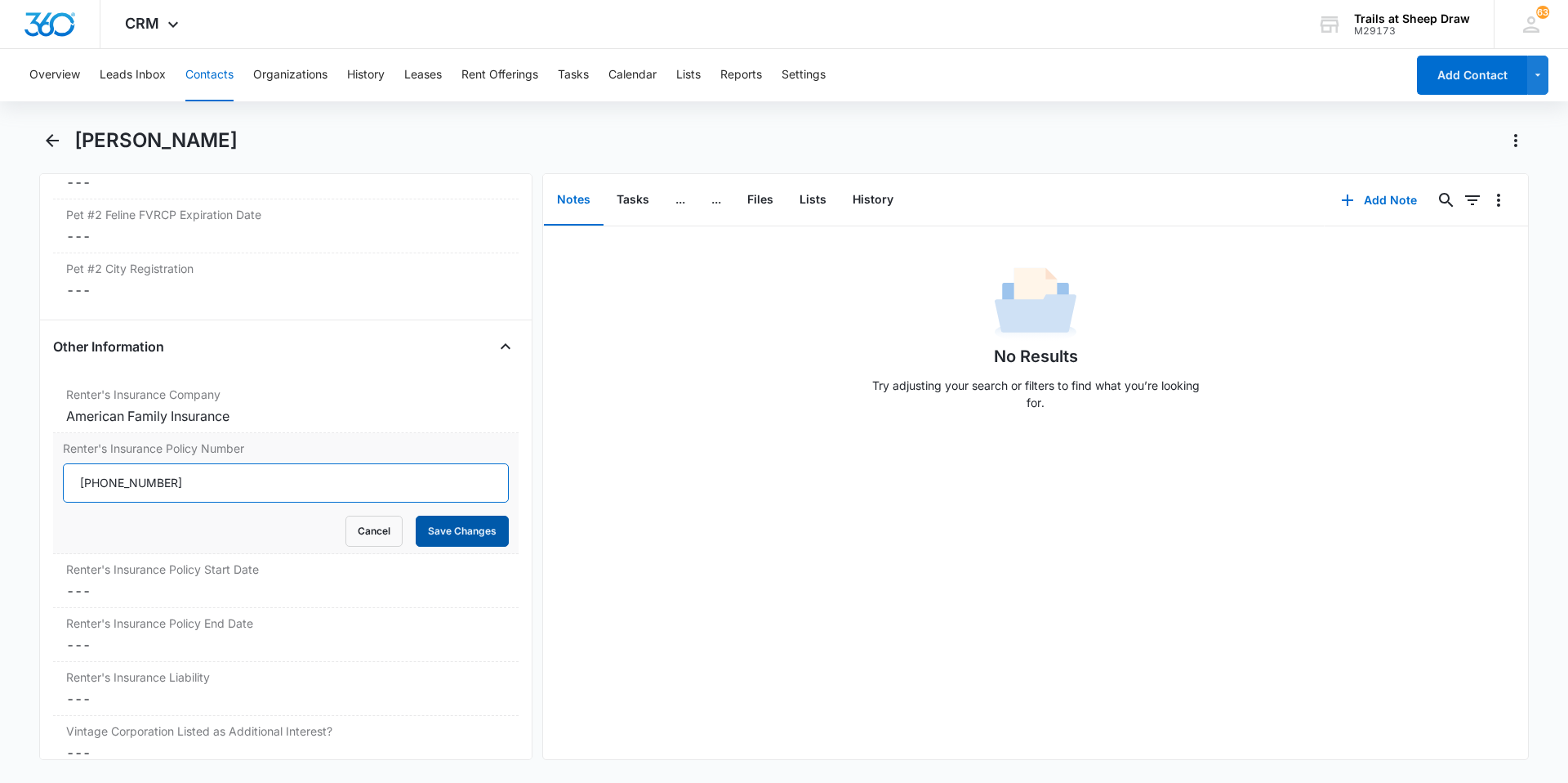
type input "[PHONE_NUMBER]"
click at [417, 525] on button "Save Changes" at bounding box center [462, 530] width 93 height 31
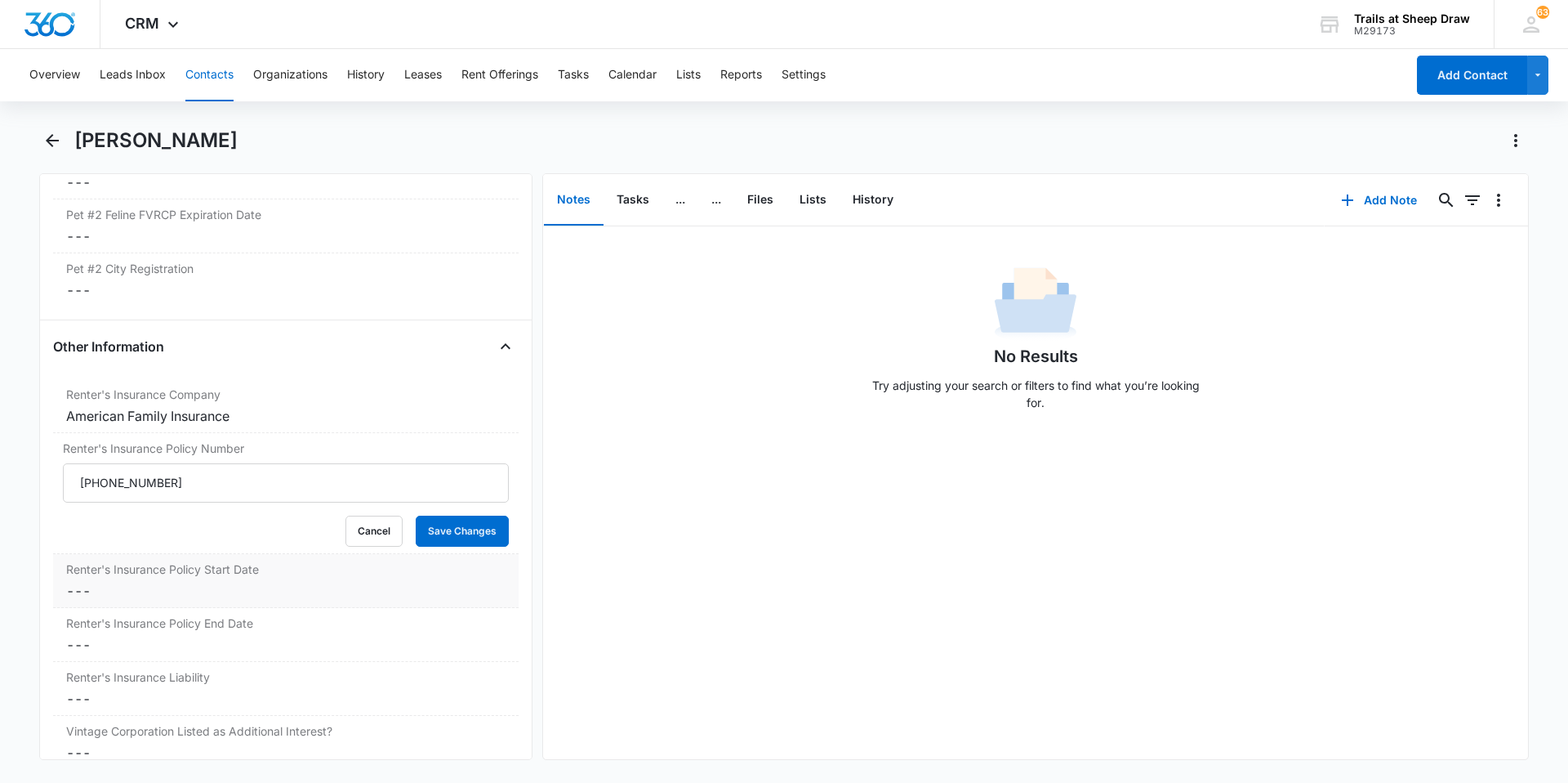
click at [262, 527] on dl "Renter's Insurance Company Cancel Save Changes American Family Insurance Renter…" at bounding box center [285, 628] width 465 height 498
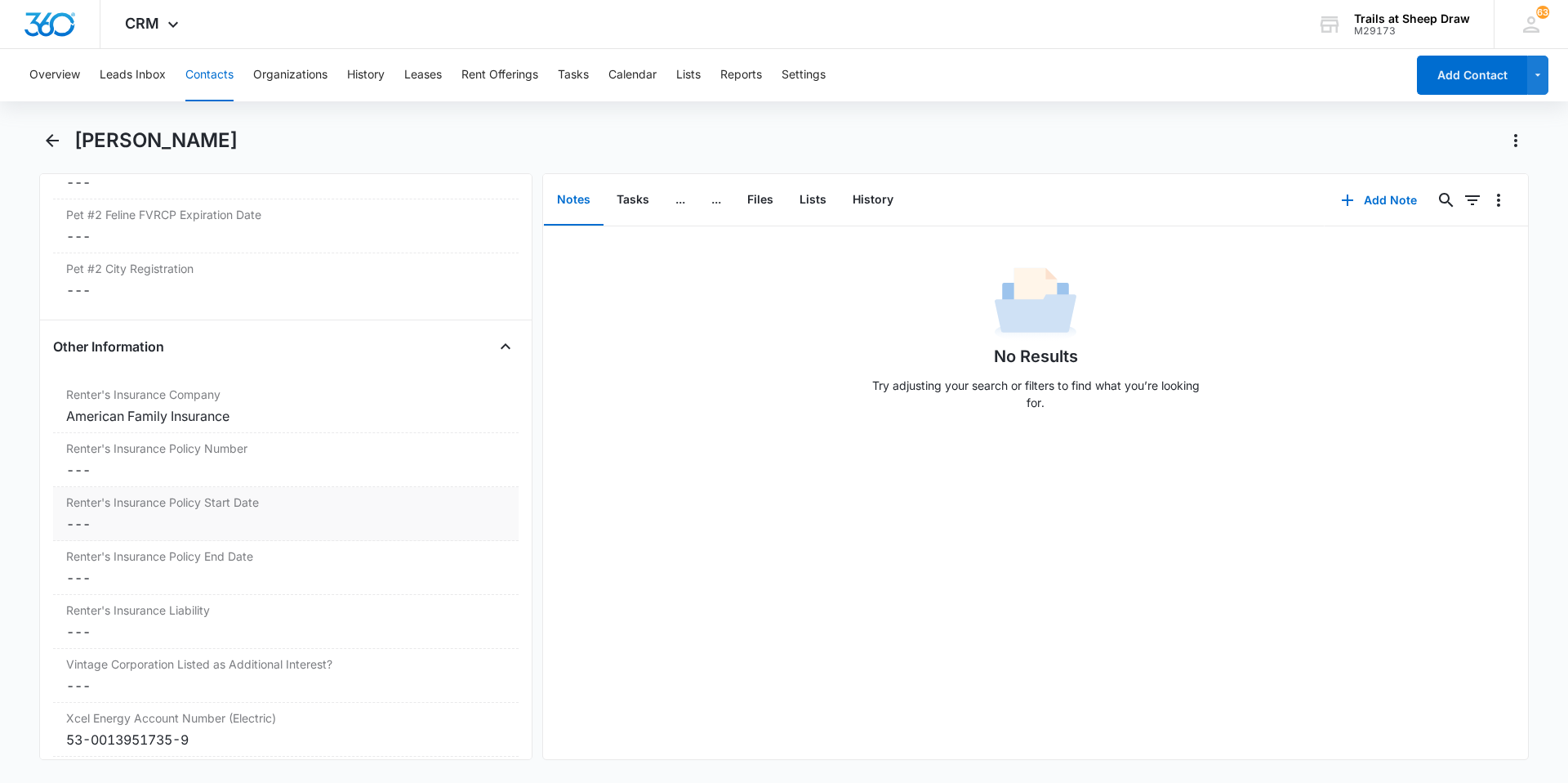
click at [166, 524] on dd "Cancel Save Changes ---" at bounding box center [285, 523] width 439 height 19
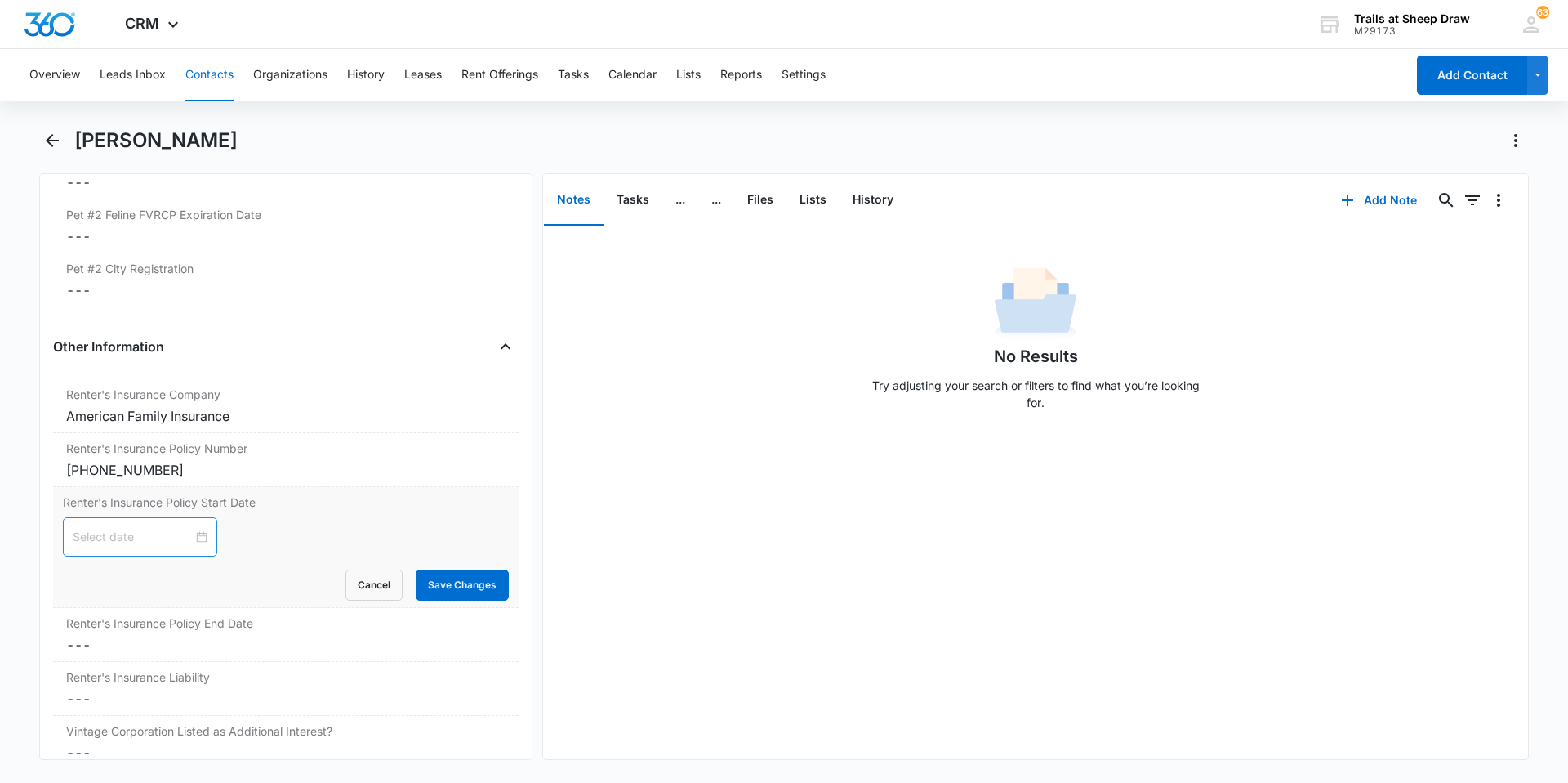
click at [138, 527] on input at bounding box center [133, 536] width 120 height 18
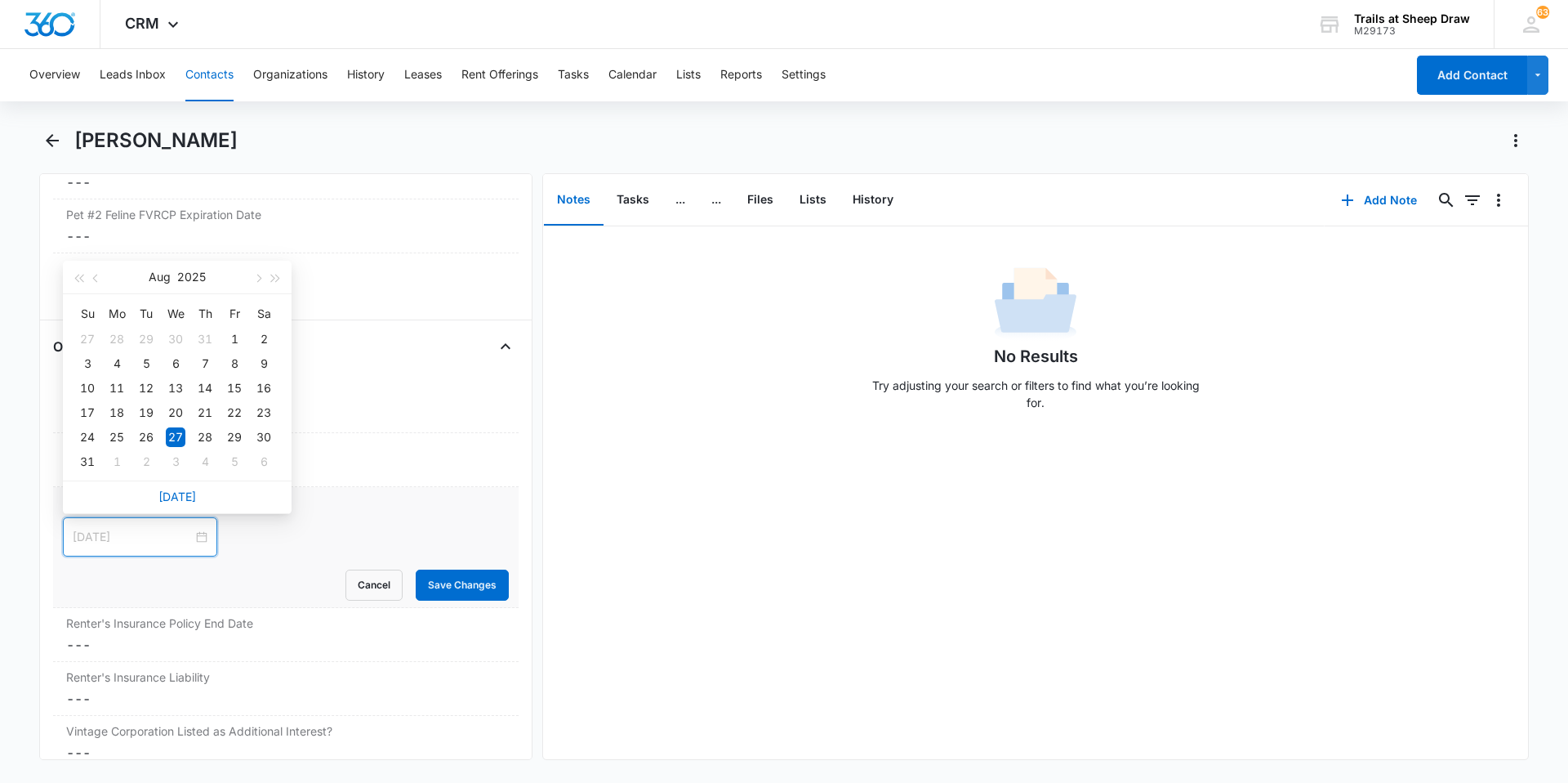
click at [175, 432] on div "27" at bounding box center [175, 437] width 19 height 19
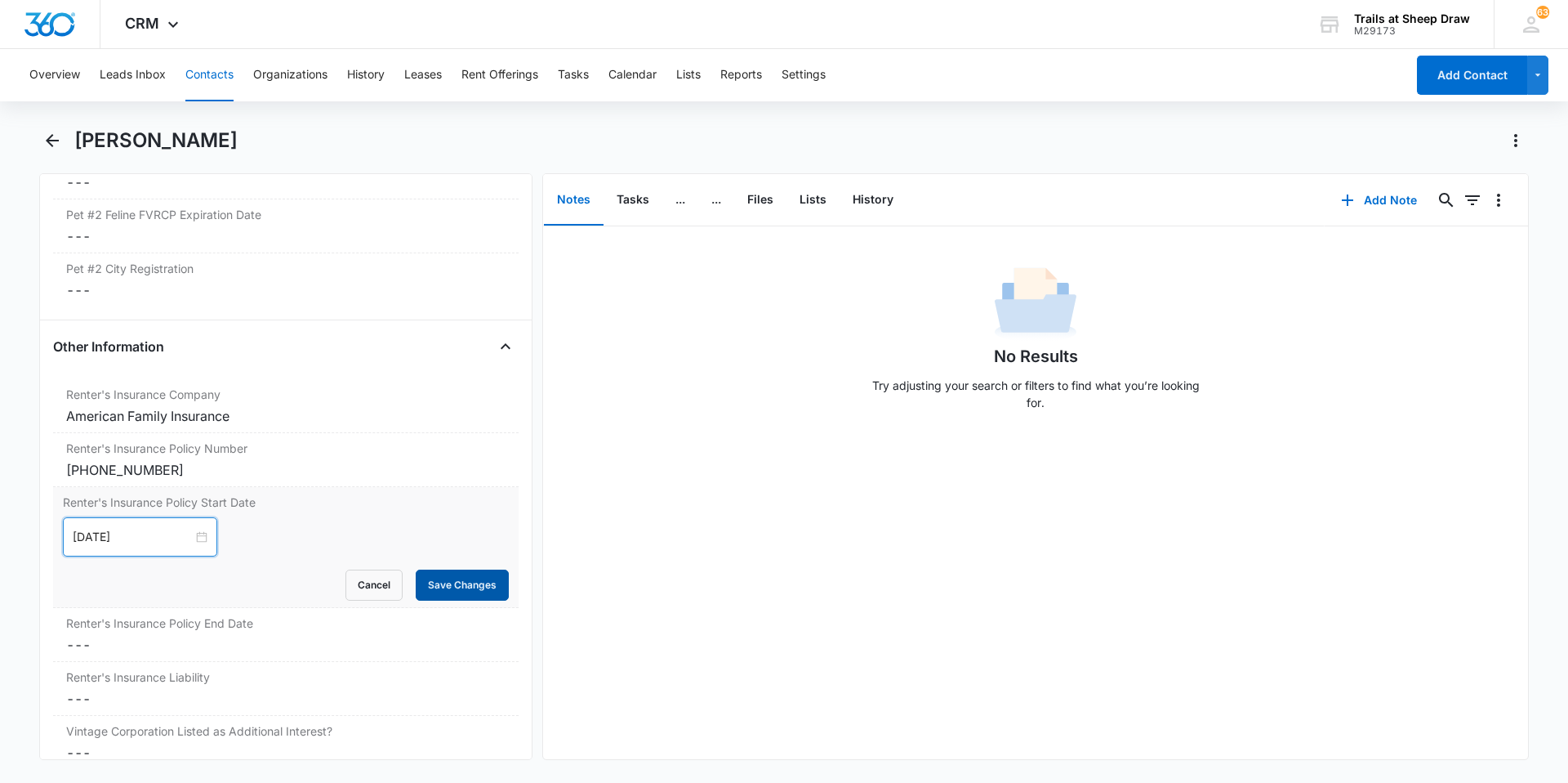
type input "[DATE]"
click at [439, 527] on button "Save Changes" at bounding box center [462, 585] width 93 height 31
click at [210, 527] on div "Renter's Insurance Policy End Date Cancel Save Changes ---" at bounding box center [285, 635] width 465 height 54
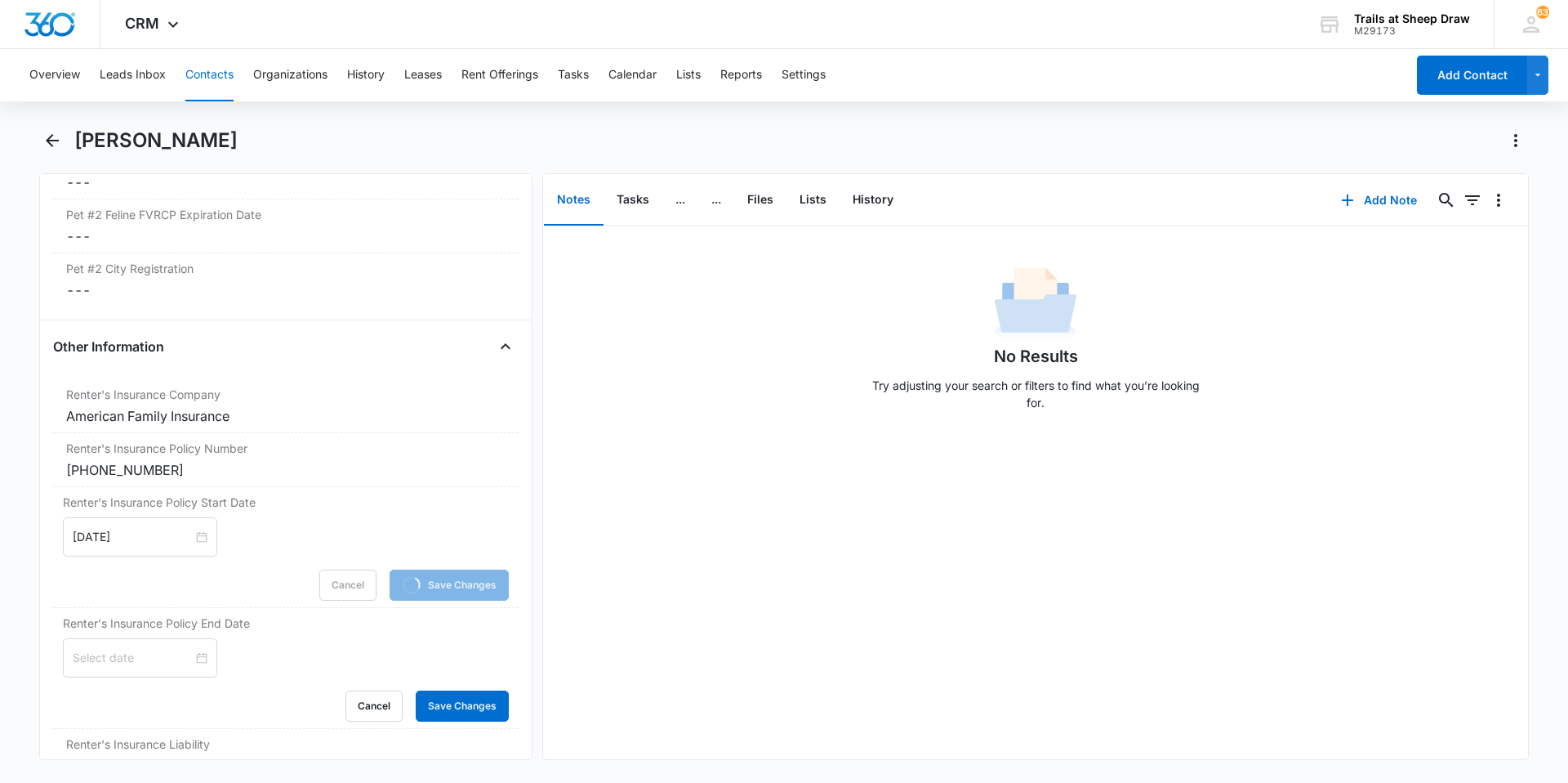
click at [160, 527] on input at bounding box center [133, 657] width 120 height 18
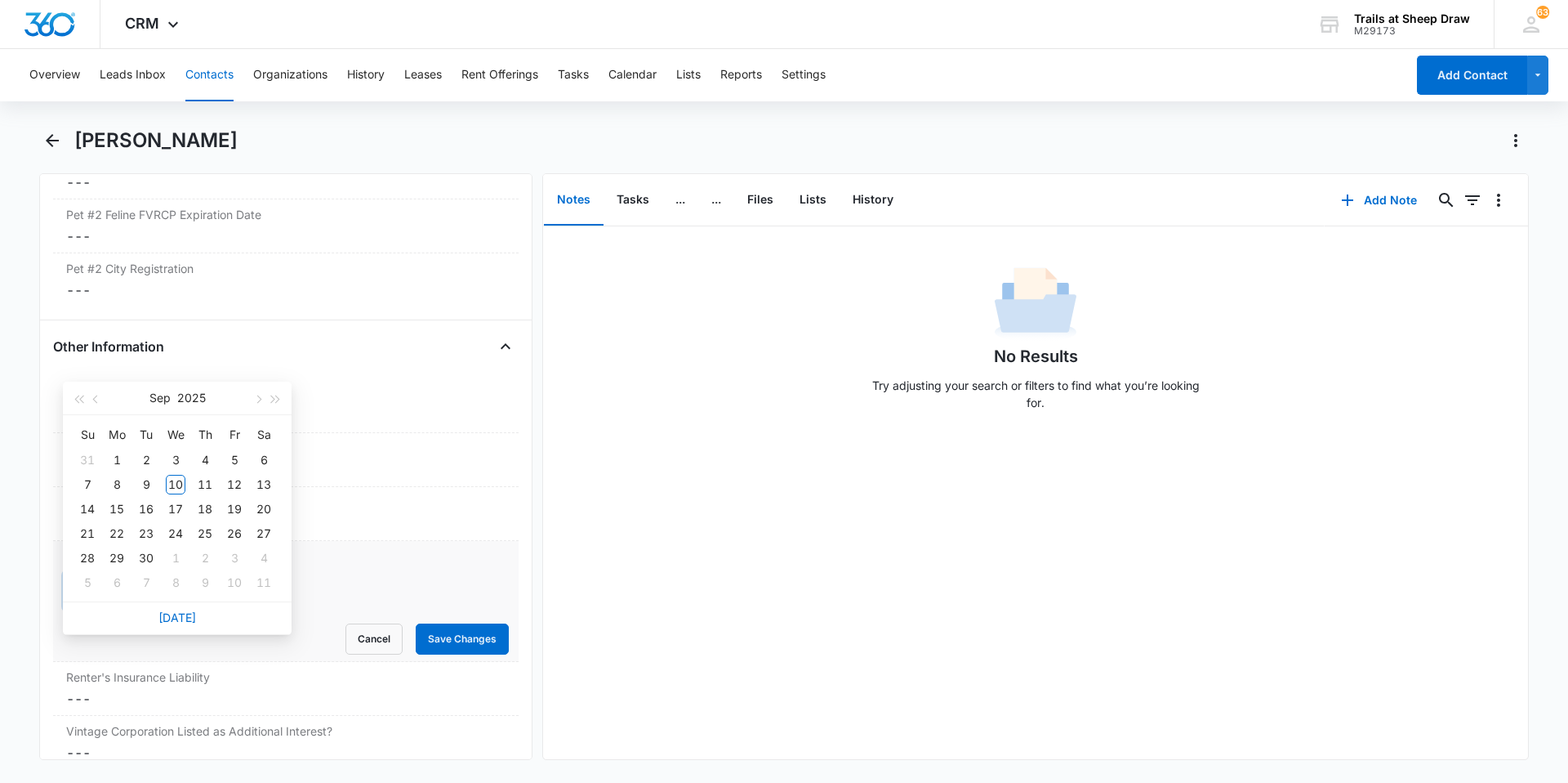
type input "Aug"
click at [322, 527] on div "Renter's Insurance Policy End Date [DATE] Su Mo Tu We Th Fr Sa 31 1 2 3 4 5 6 7…" at bounding box center [285, 601] width 465 height 121
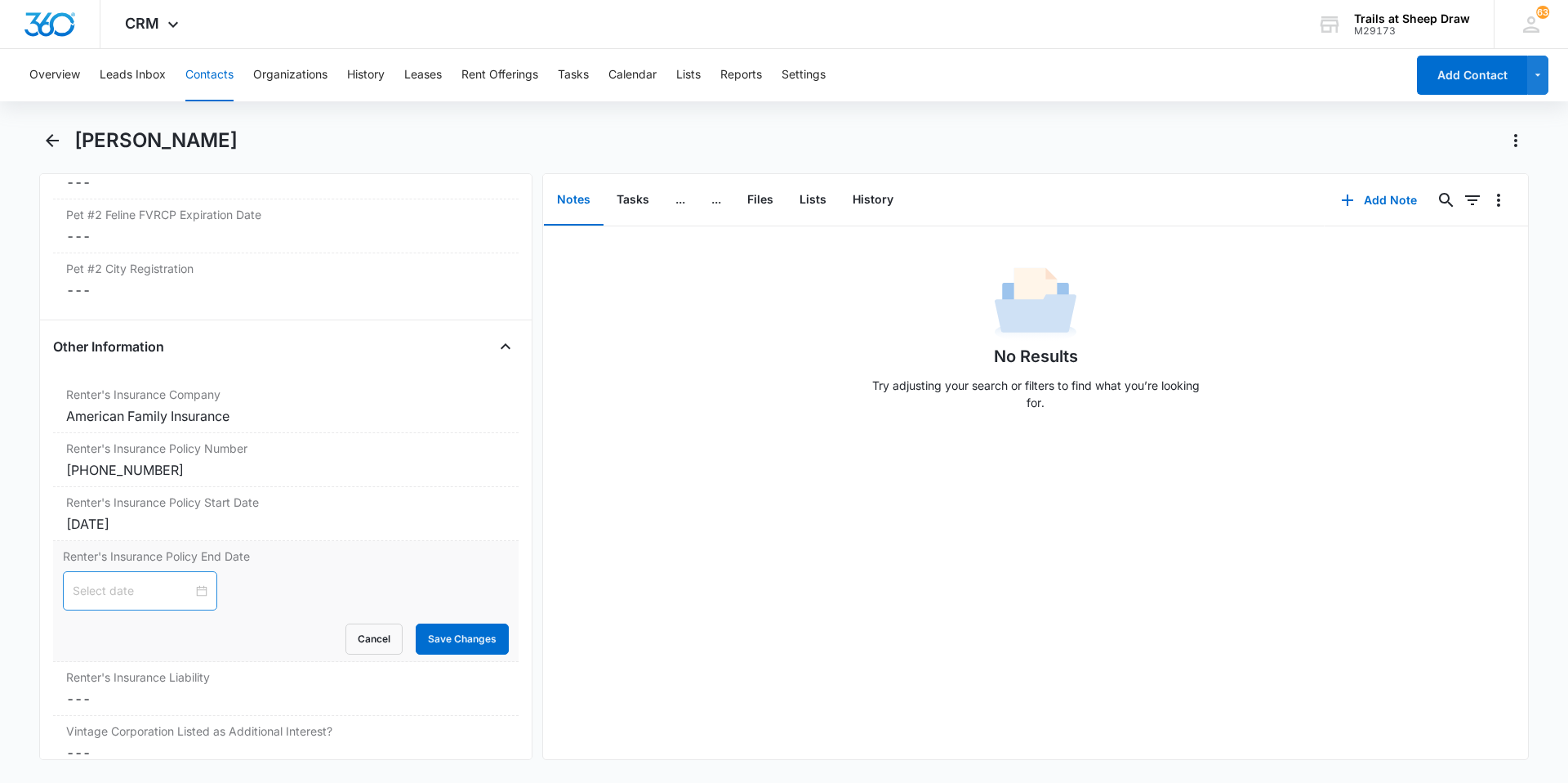
click at [105, 527] on input at bounding box center [133, 590] width 120 height 18
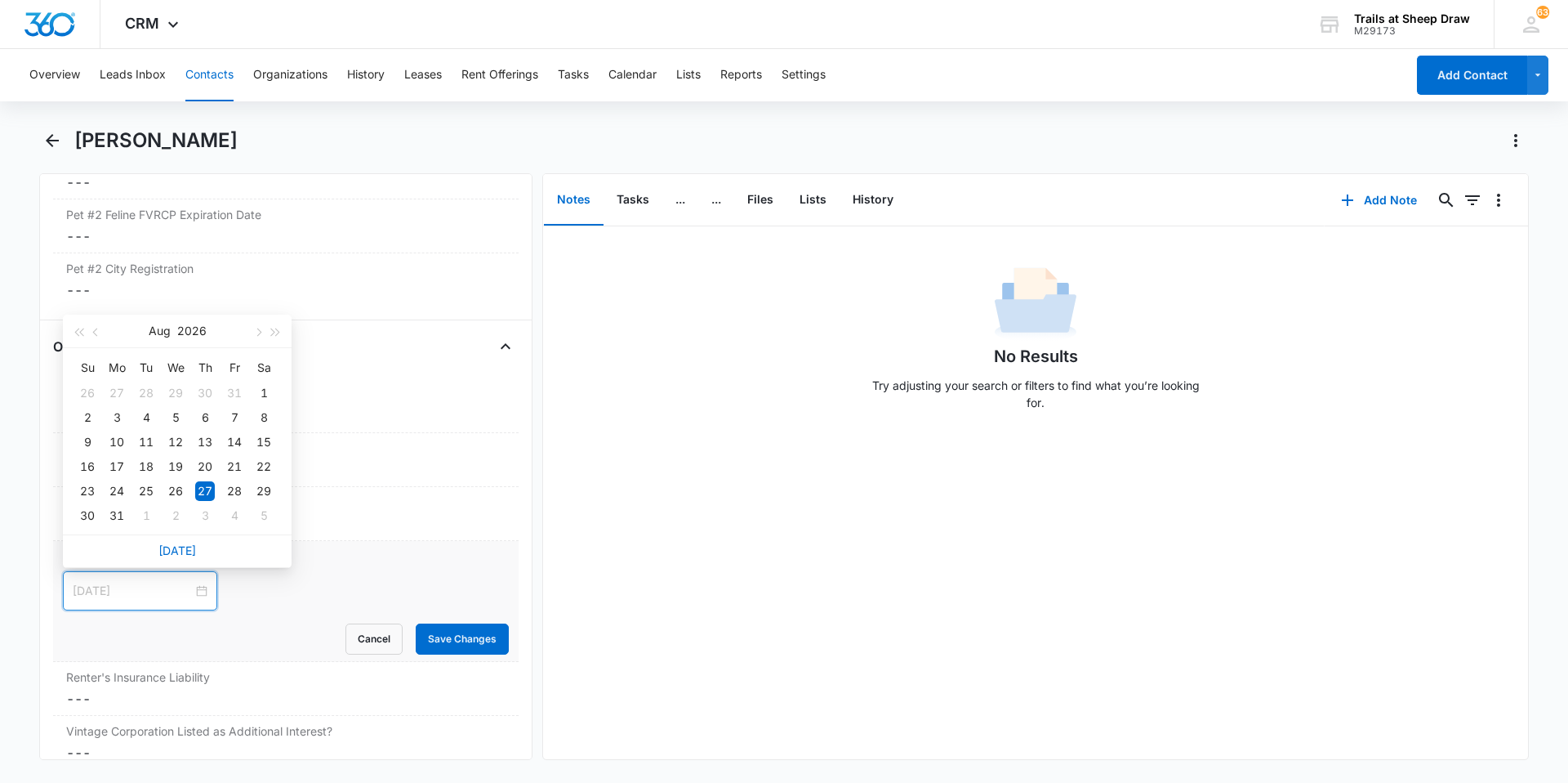
click at [201, 494] on div "27" at bounding box center [204, 491] width 19 height 19
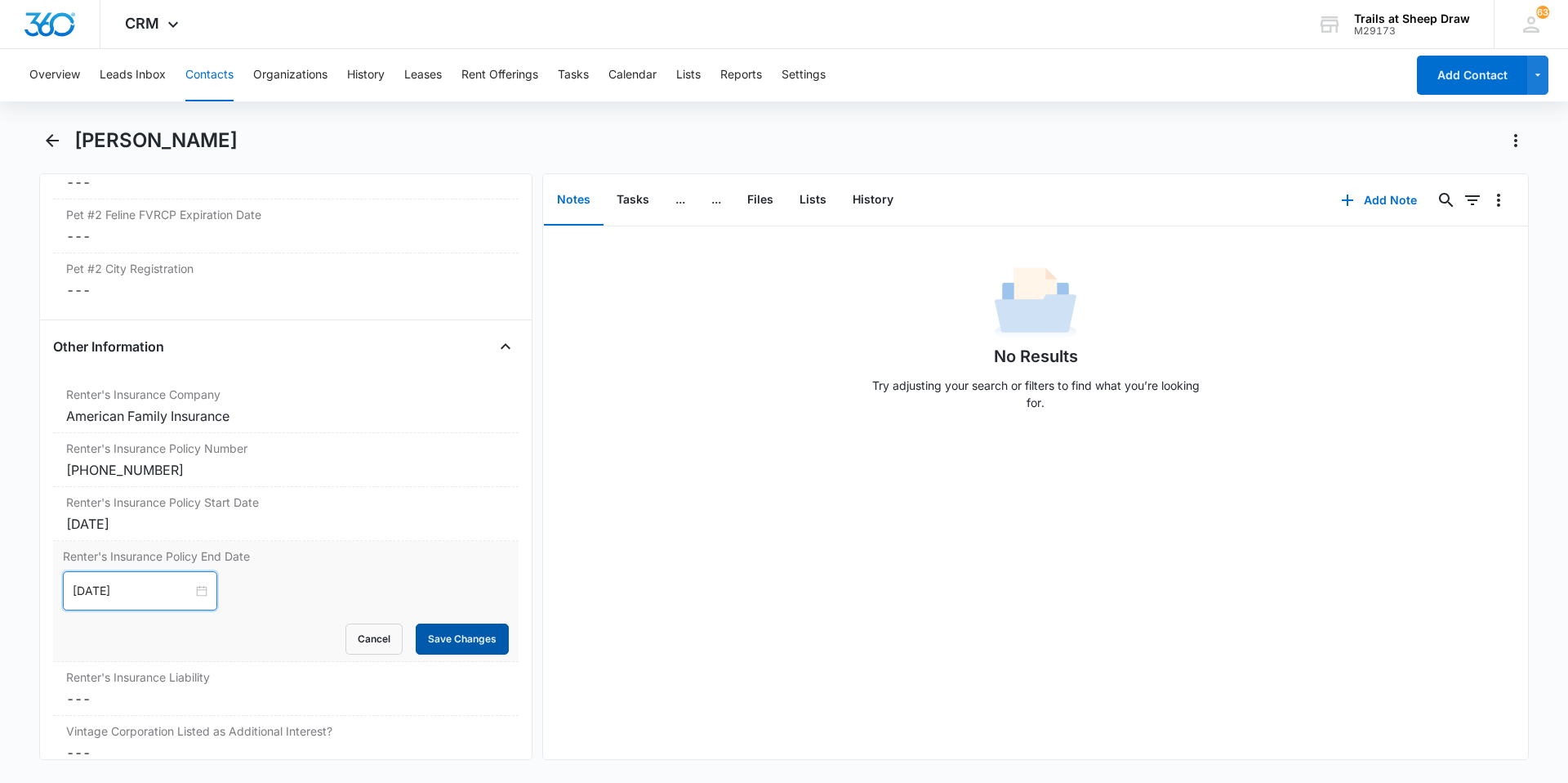
type input "[DATE]"
click at [429, 527] on button "Save Changes" at bounding box center [462, 639] width 93 height 31
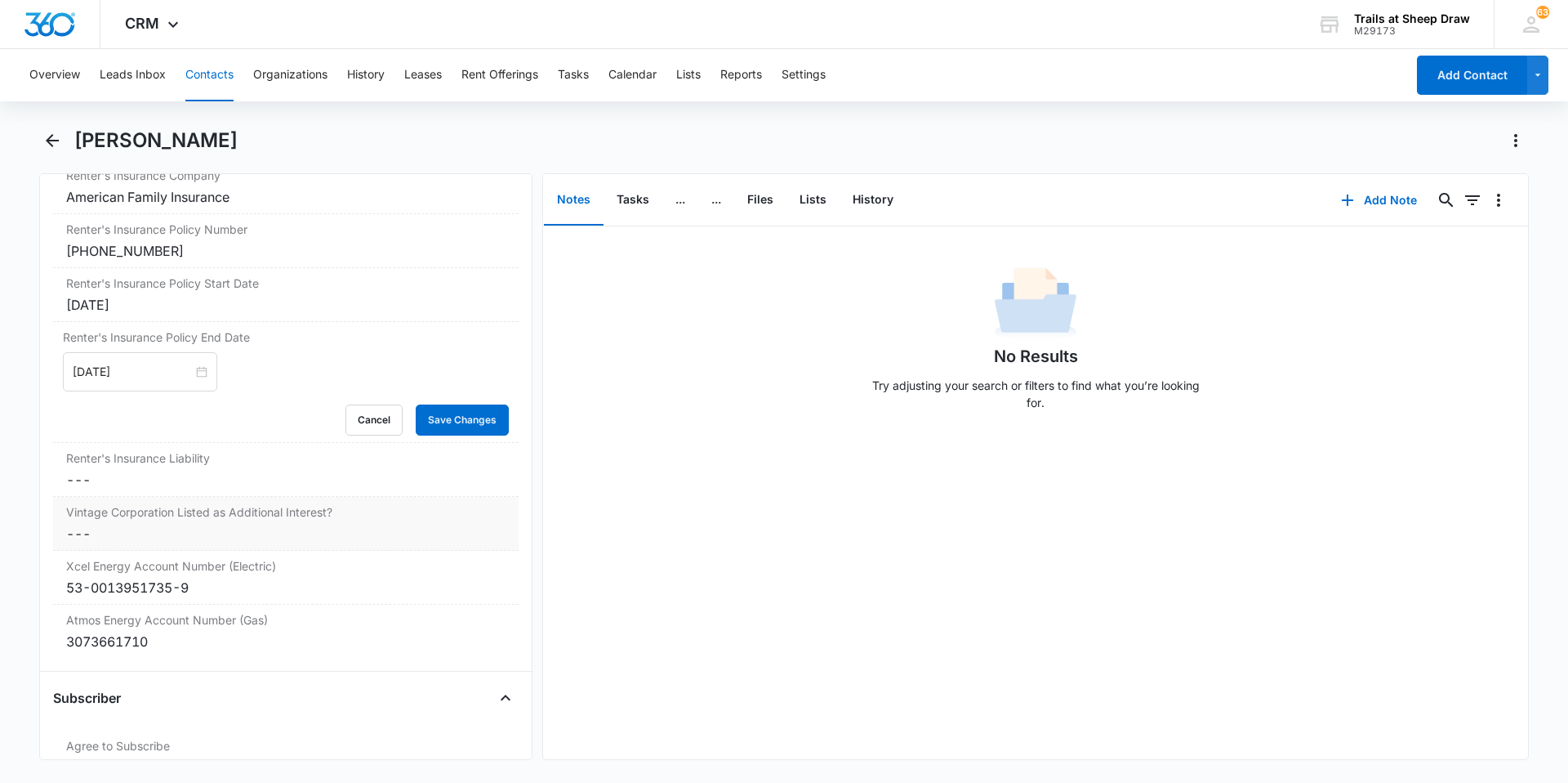
scroll to position [3677, 0]
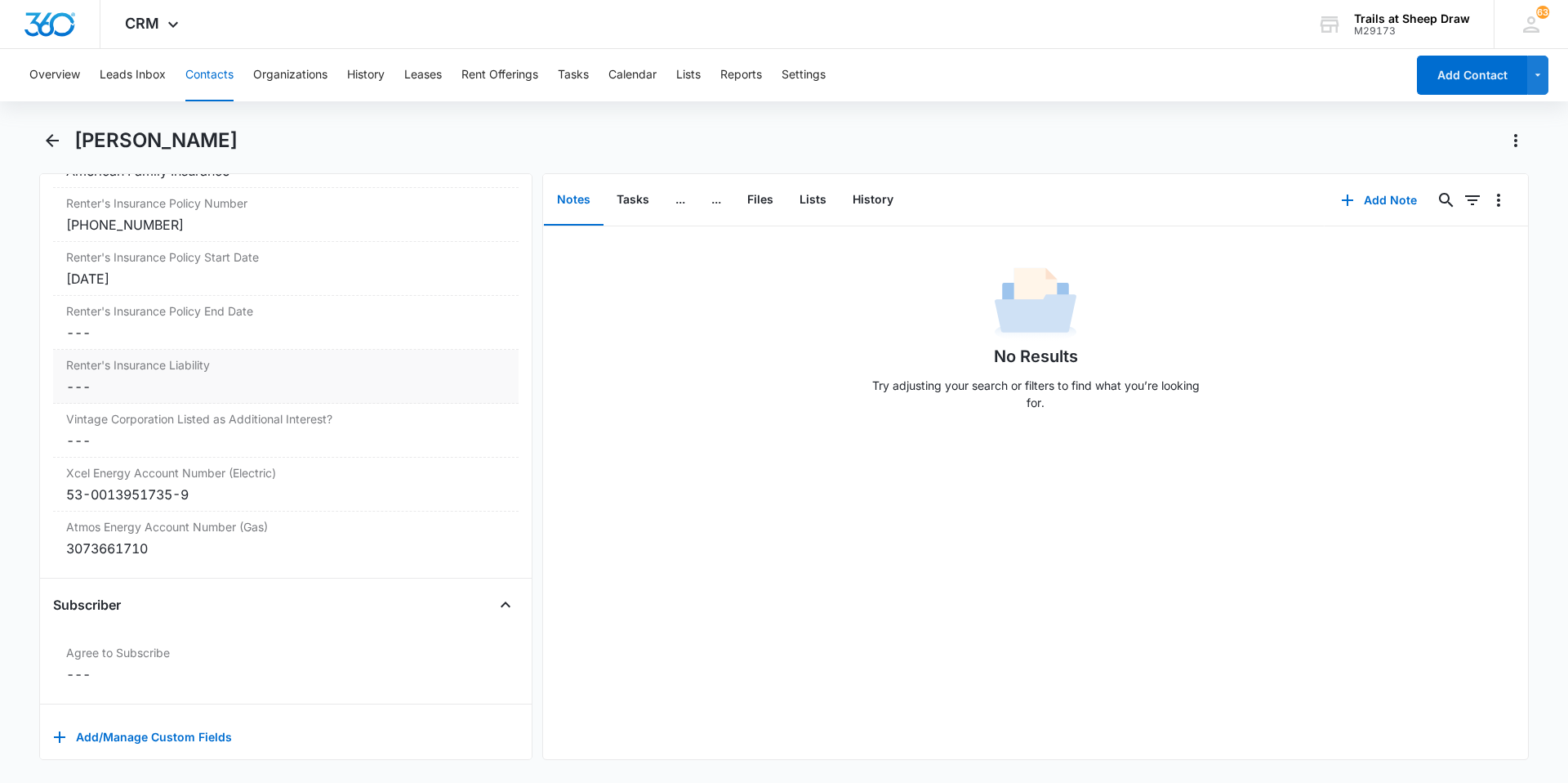
click at [221, 400] on div "Renter's Insurance Liability Cancel Save Changes ---" at bounding box center [285, 377] width 465 height 54
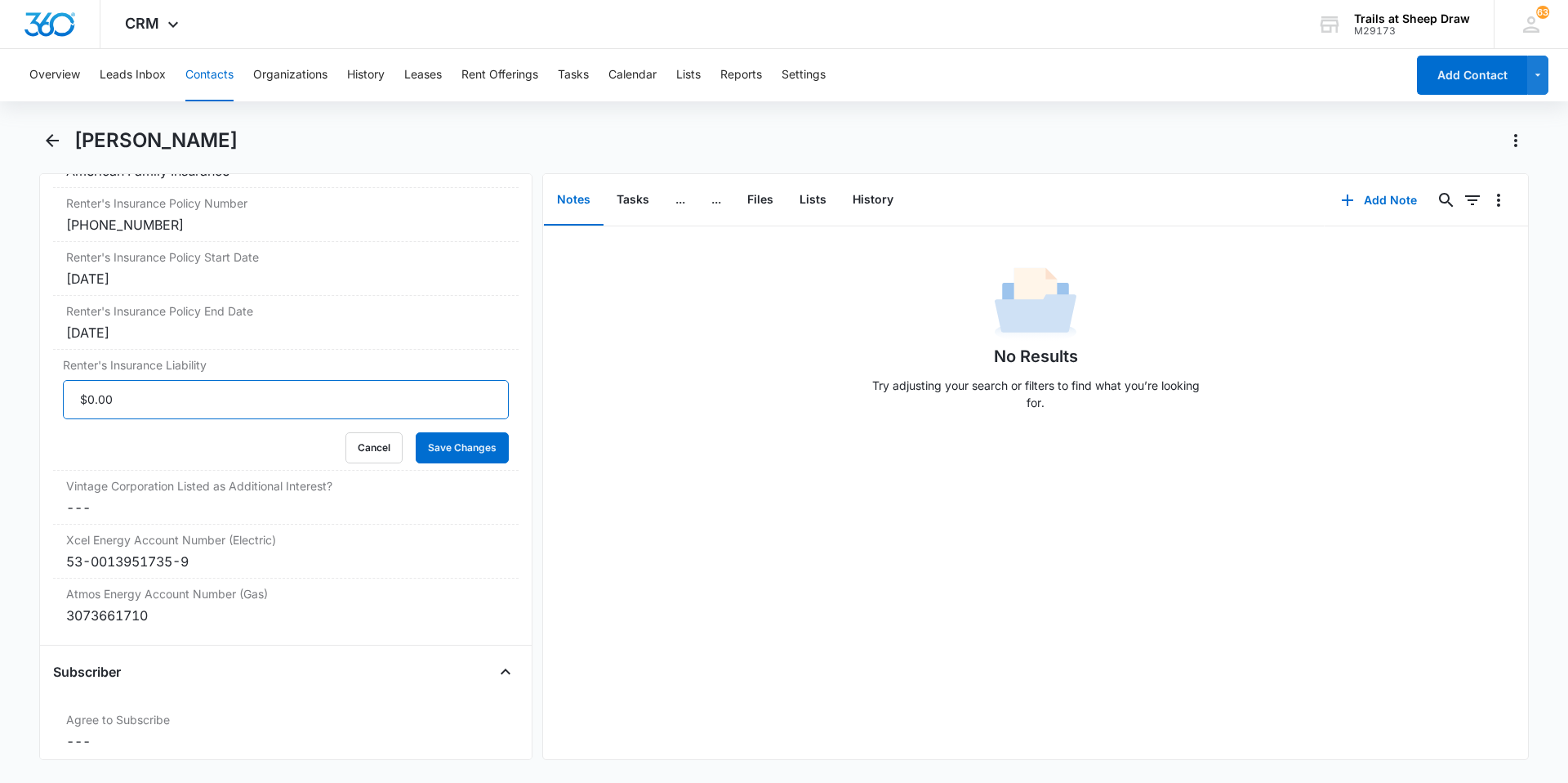
click at [206, 407] on input "Renter's Insurance Liability" at bounding box center [285, 400] width 446 height 39
type input "$300,000.00"
click at [419, 446] on button "Save Changes" at bounding box center [462, 448] width 93 height 31
click at [83, 514] on dd "Cancel Save Changes ---" at bounding box center [285, 507] width 439 height 19
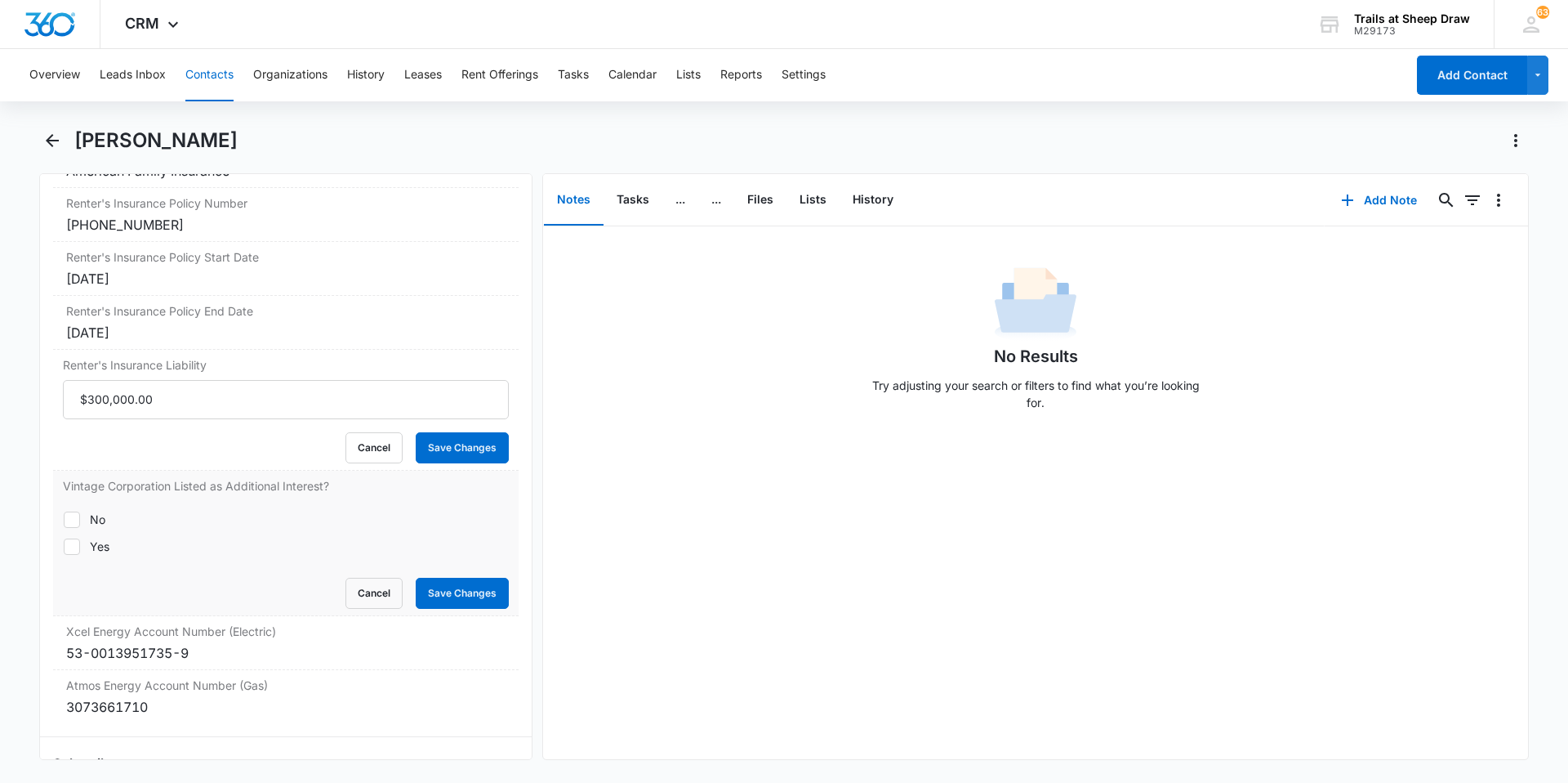
click at [94, 527] on div "Yes" at bounding box center [99, 546] width 19 height 17
click at [63, 527] on input "Yes" at bounding box center [62, 546] width 1 height 1
checkbox input "true"
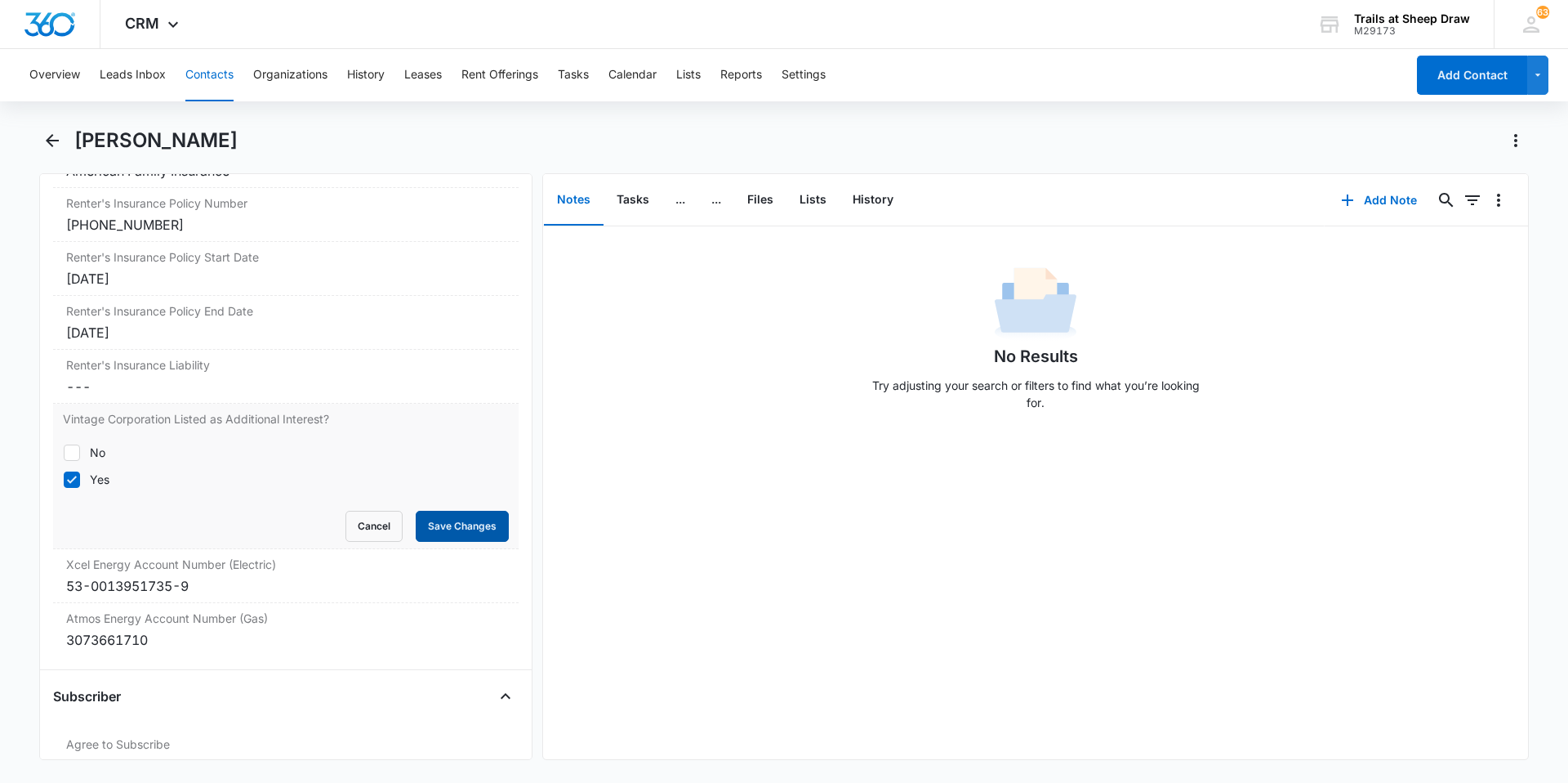
click at [448, 527] on button "Save Changes" at bounding box center [462, 526] width 93 height 31
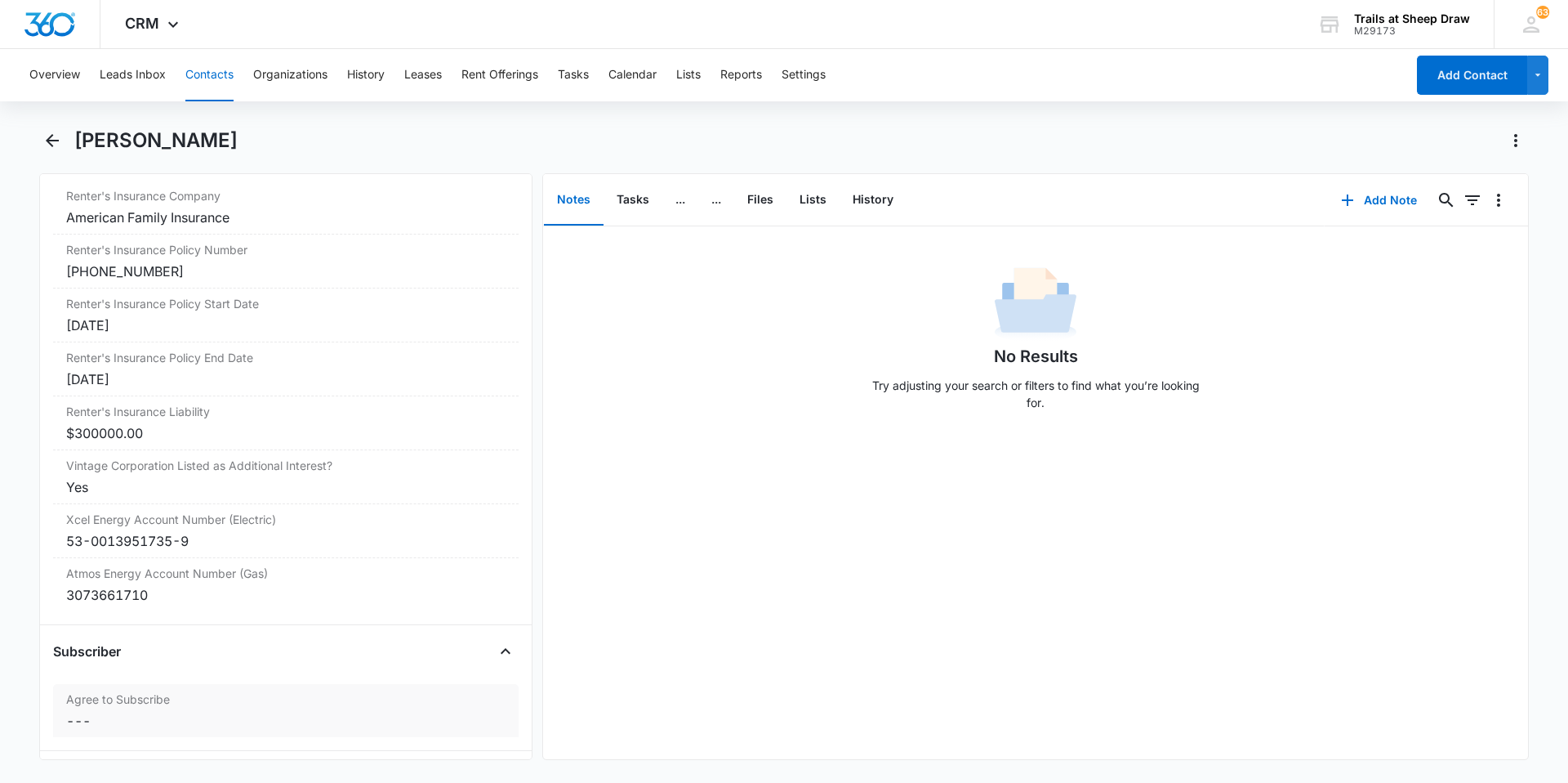
scroll to position [3706, 0]
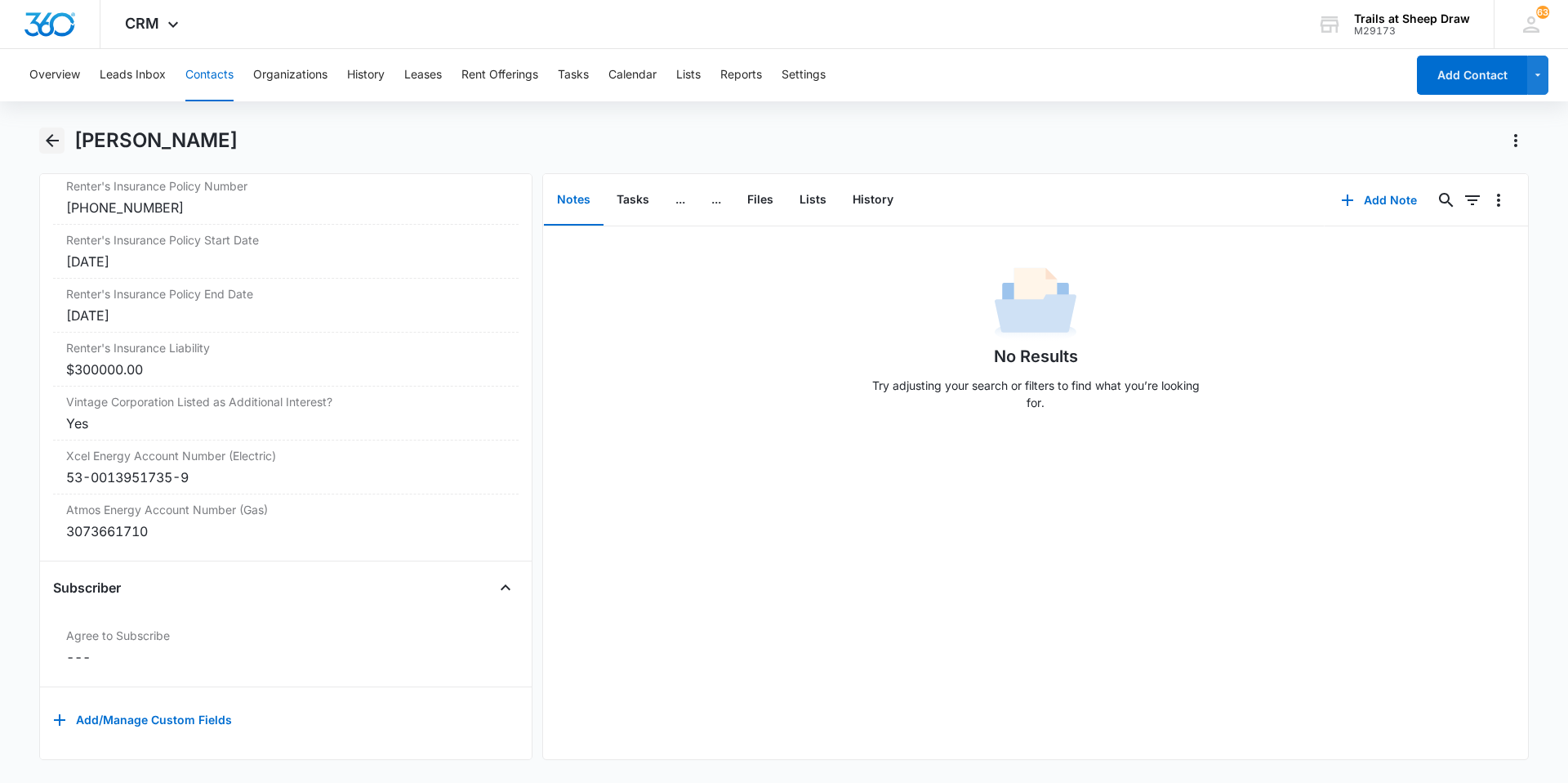
click at [57, 136] on icon "Back" at bounding box center [52, 140] width 19 height 19
